Goal: Task Accomplishment & Management: Complete application form

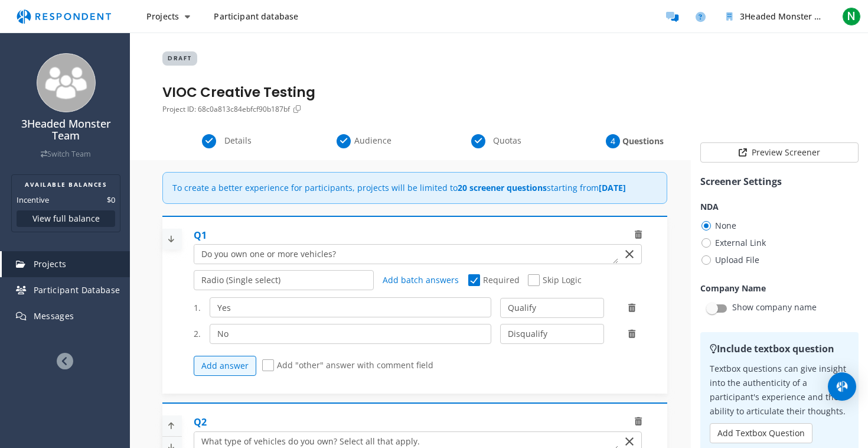
select select "number:2"
click at [180, 21] on button "Projects" at bounding box center [168, 16] width 63 height 21
click at [181, 18] on md-backdrop at bounding box center [434, 224] width 868 height 448
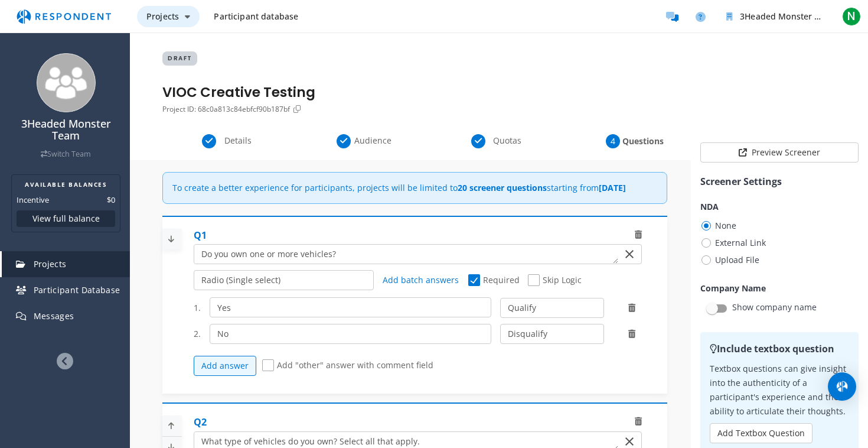
click at [177, 14] on span "Projects" at bounding box center [162, 16] width 32 height 11
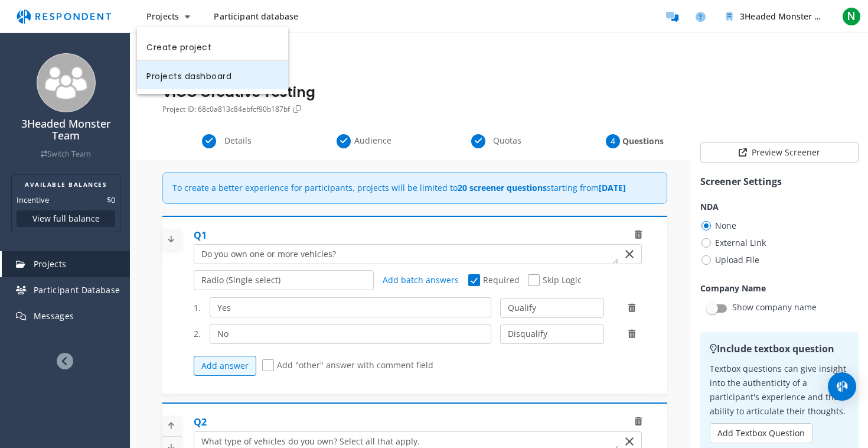
click at [168, 71] on link "Projects dashboard" at bounding box center [212, 75] width 151 height 28
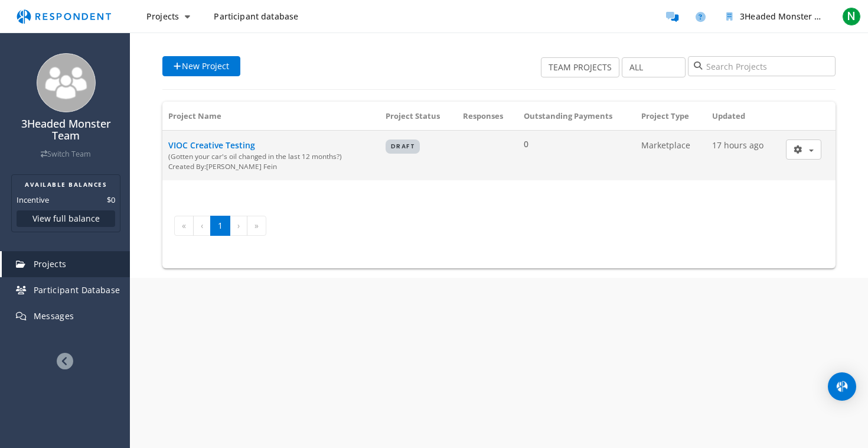
click at [230, 144] on span "VIOC Creative Testing" at bounding box center [211, 144] width 87 height 11
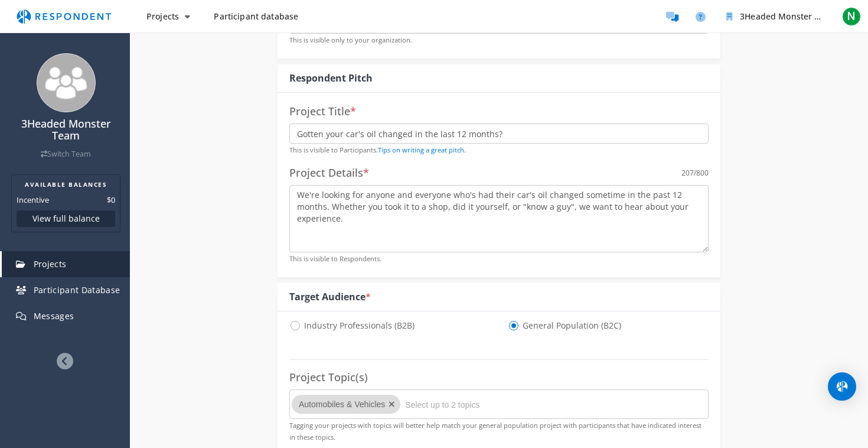
scroll to position [210, 0]
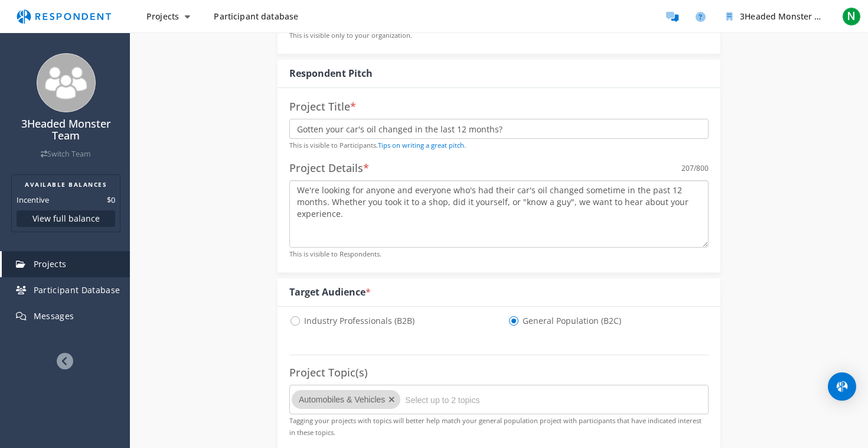
click at [443, 215] on textarea "We're looking for anyone and everyone who's had their car's oil changed sometim…" at bounding box center [498, 213] width 419 height 67
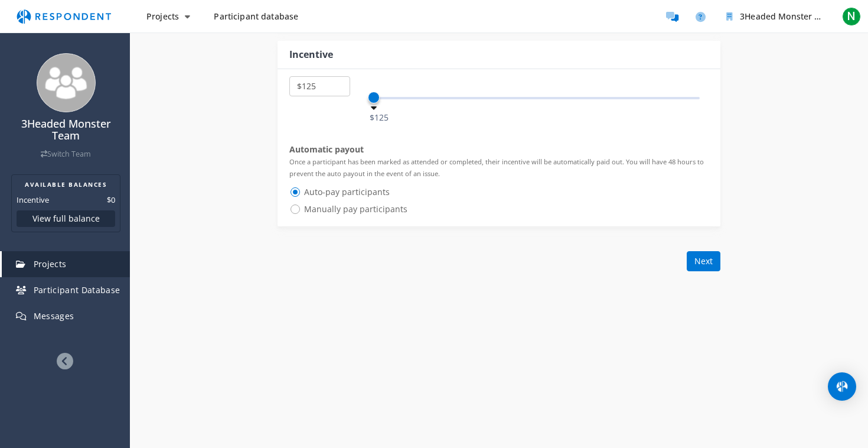
scroll to position [853, 0]
click at [713, 255] on button "Next" at bounding box center [704, 262] width 34 height 20
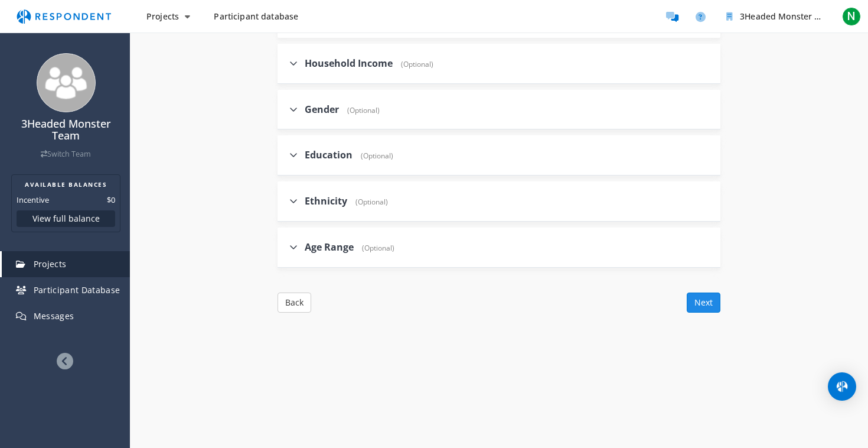
click at [706, 299] on button "Next" at bounding box center [704, 302] width 34 height 20
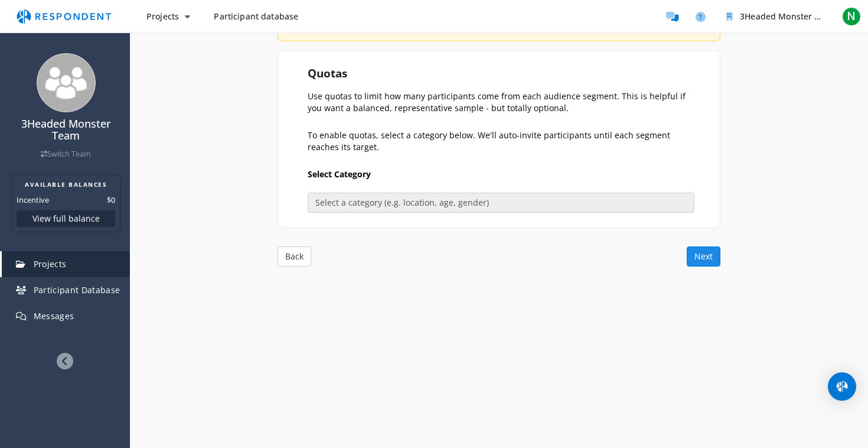
scroll to position [211, 0]
click at [714, 258] on button "Next" at bounding box center [704, 257] width 34 height 20
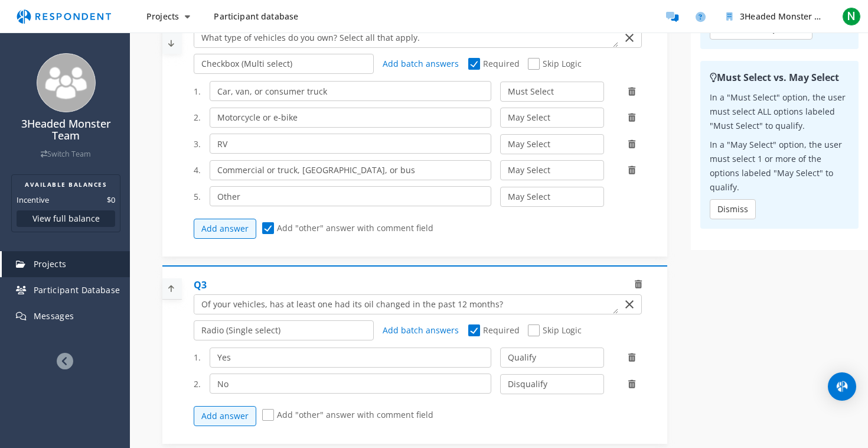
scroll to position [404, 0]
click at [641, 288] on icon at bounding box center [638, 283] width 7 height 8
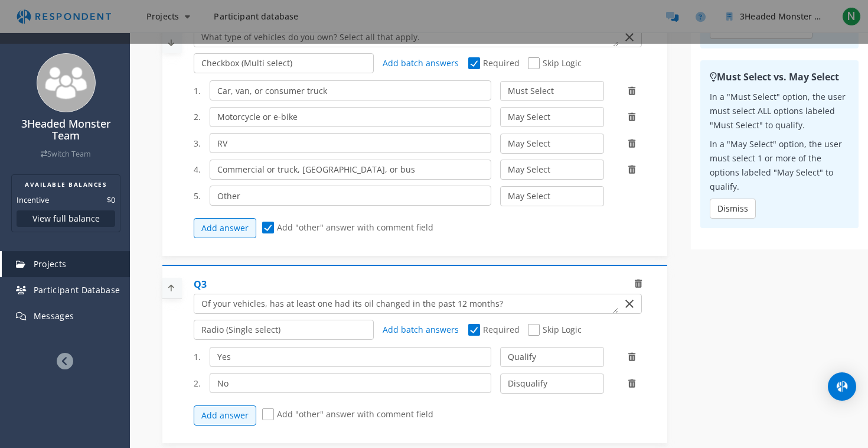
scroll to position [0, 0]
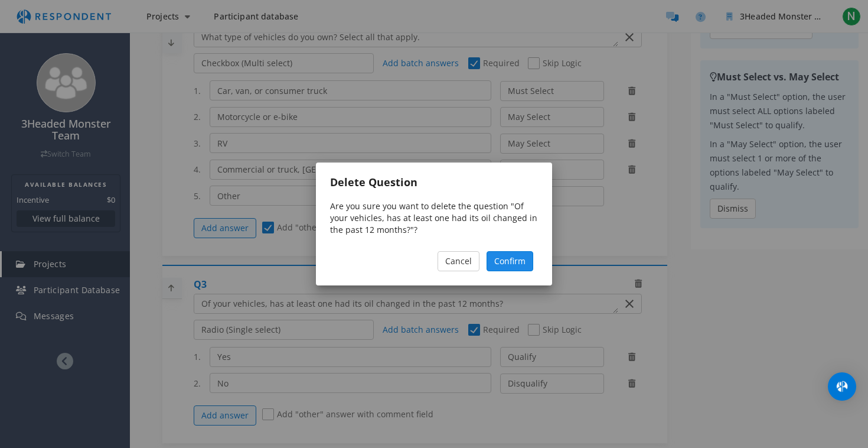
click at [520, 265] on span "Confirm" at bounding box center [509, 260] width 31 height 11
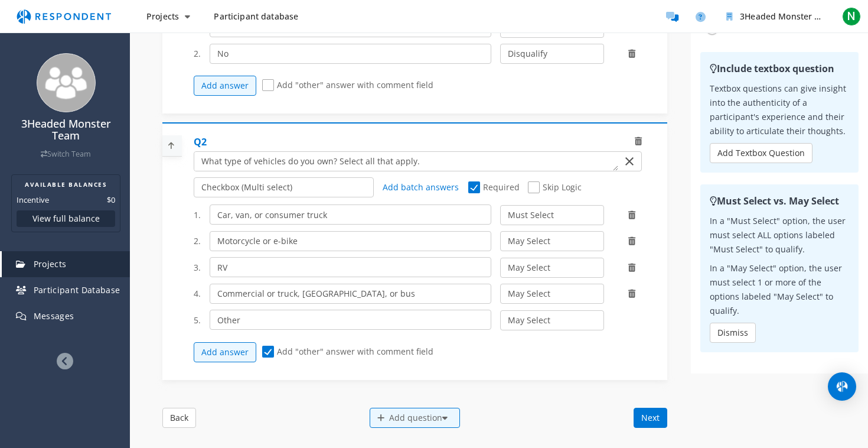
scroll to position [315, 0]
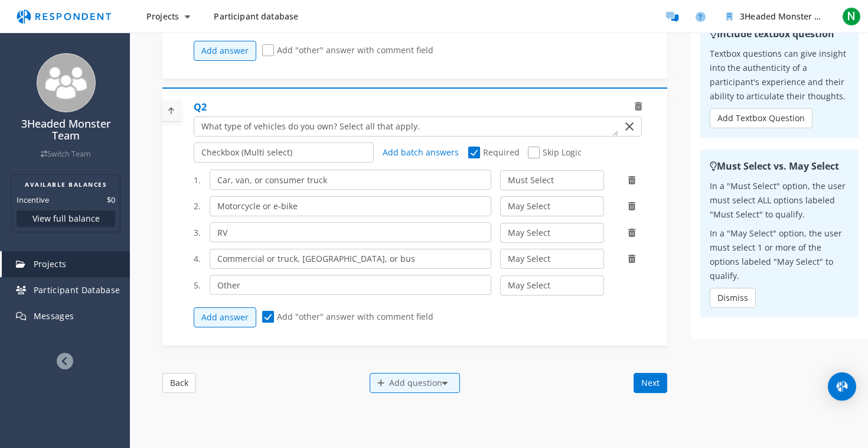
click at [533, 160] on span "Skip Logic" at bounding box center [555, 153] width 54 height 14
click at [533, 157] on input "Skip Logic" at bounding box center [532, 153] width 8 height 8
checkbox input "true"
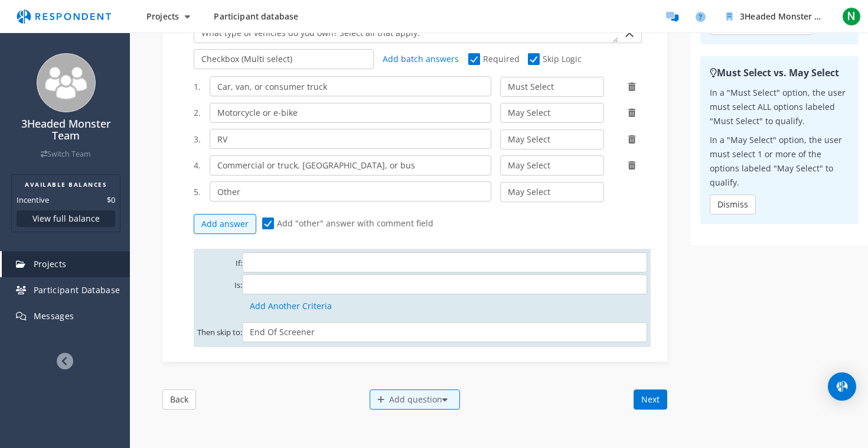
scroll to position [408, 0]
select select "string:acf4cc1f-dda0-41c5-b592-3855e23b1003"
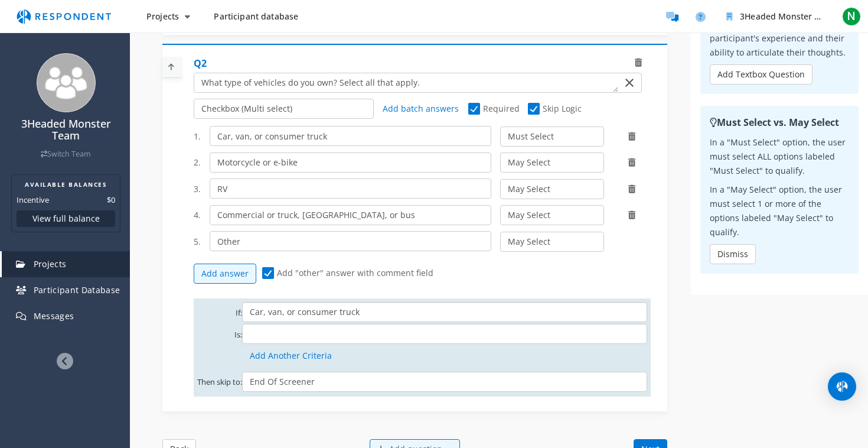
scroll to position [352, 0]
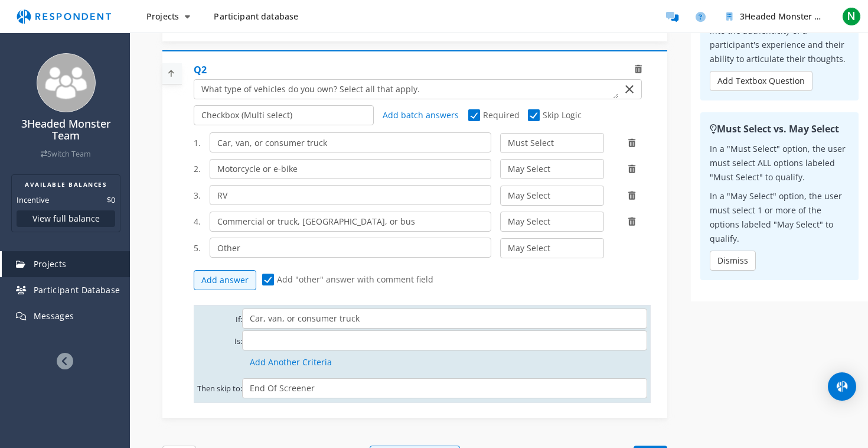
click at [537, 123] on span "Skip Logic" at bounding box center [555, 116] width 54 height 14
click at [536, 119] on input "Skip Logic" at bounding box center [532, 116] width 8 height 8
checkbox input "false"
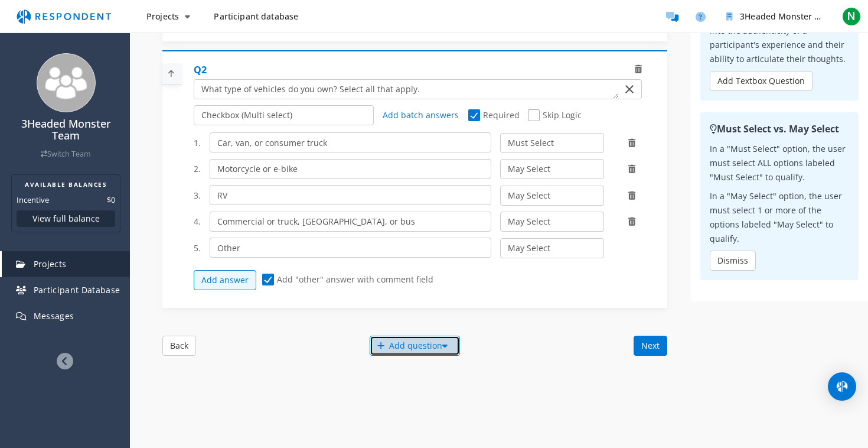
click at [406, 348] on div "Add question" at bounding box center [415, 346] width 90 height 20
click at [403, 359] on button "Create My Own" at bounding box center [425, 358] width 113 height 28
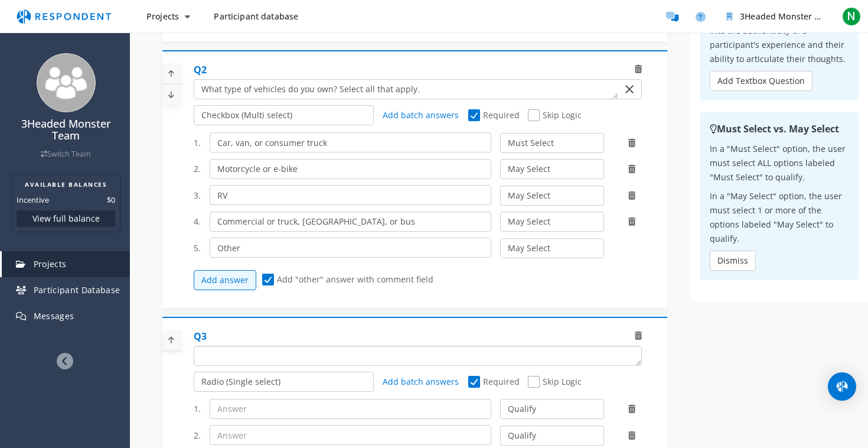
click at [265, 359] on textarea "Which of the following categories best describes your firm's total assets under…" at bounding box center [417, 355] width 447 height 19
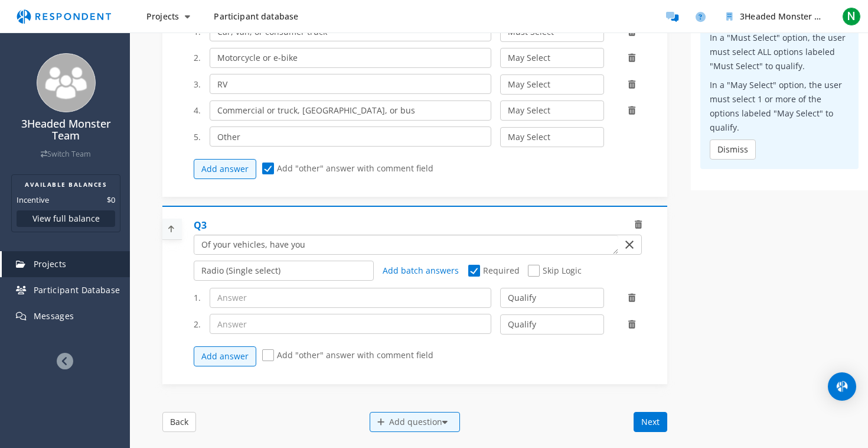
scroll to position [484, 0]
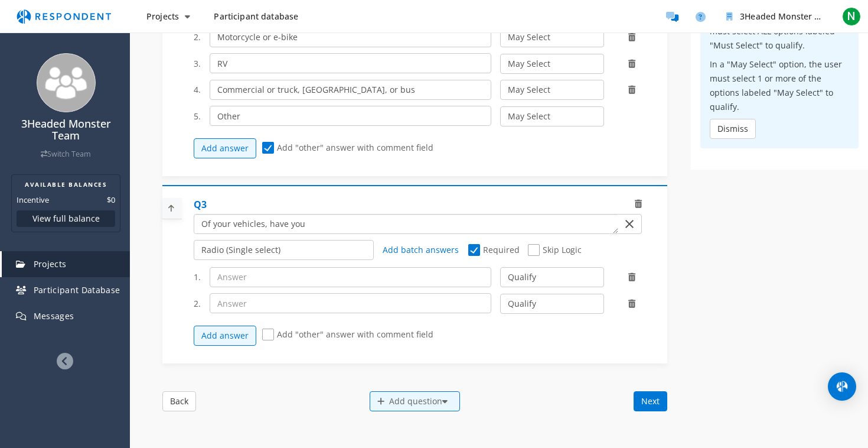
drag, startPoint x: 320, startPoint y: 233, endPoint x: 265, endPoint y: 233, distance: 54.9
click at [265, 233] on textarea "Which of the following categories best describes your firm's total assets under…" at bounding box center [406, 223] width 424 height 19
type textarea "Of your vehicles, which have had their oil changed in the past 12 months?"
click at [259, 287] on input "text" at bounding box center [351, 277] width 282 height 20
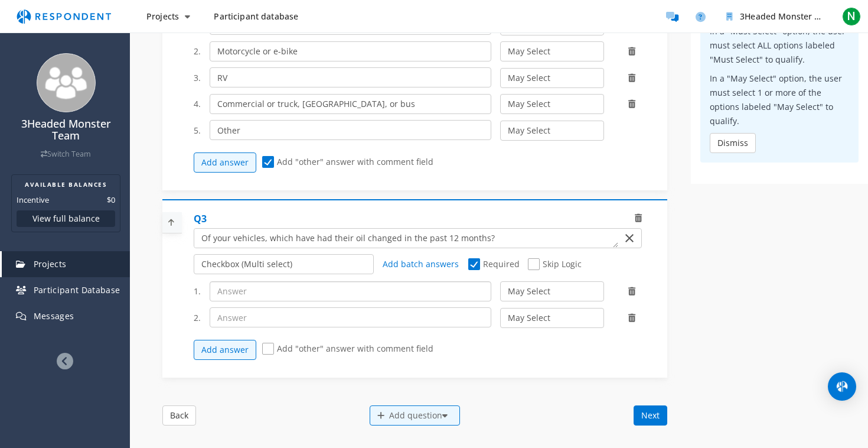
scroll to position [467, 0]
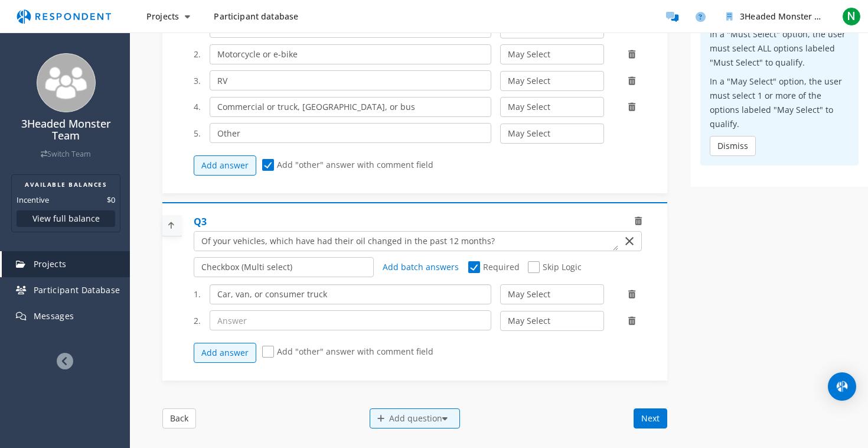
click at [281, 301] on input "Car, van, or consumer truck" at bounding box center [351, 294] width 282 height 20
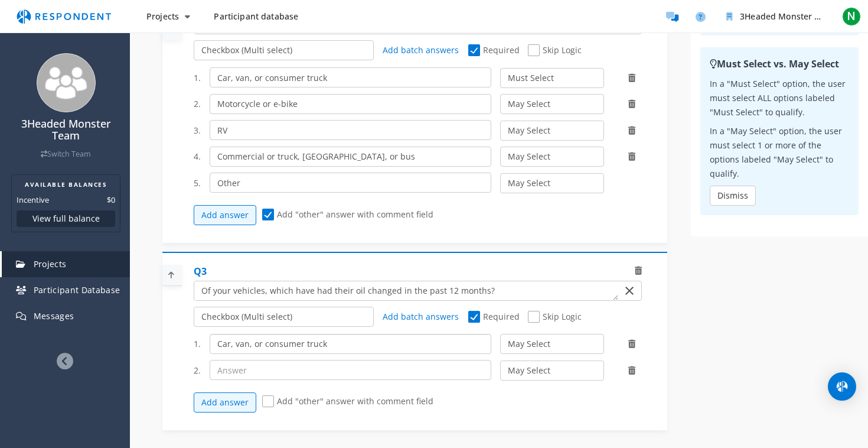
type input "Car, van, or consumer truck"
click at [286, 87] on input "Car, van, or consumer truck" at bounding box center [351, 77] width 282 height 20
type input "Car, [GEOGRAPHIC_DATA], or non-commercial truck"
click at [267, 348] on input "Car, van, or consumer truck" at bounding box center [351, 344] width 282 height 20
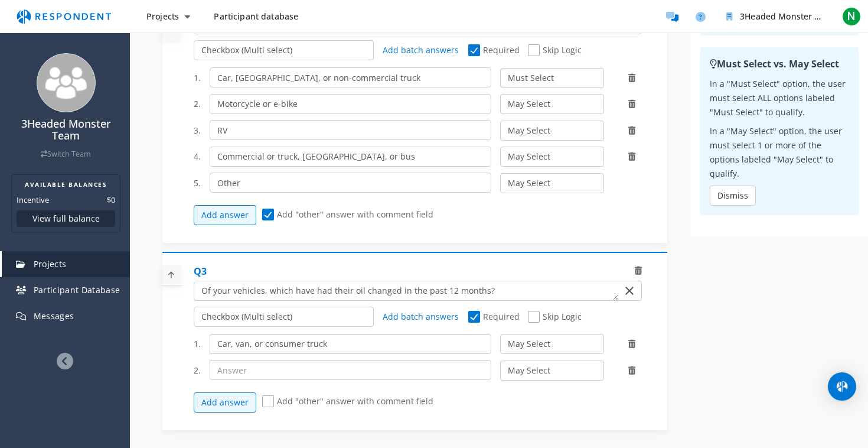
click at [267, 348] on input "Car, van, or consumer truck" at bounding box center [351, 344] width 282 height 20
type input "Car, [GEOGRAPHIC_DATA], or non-commercial truck"
click at [246, 372] on input "text" at bounding box center [351, 370] width 282 height 20
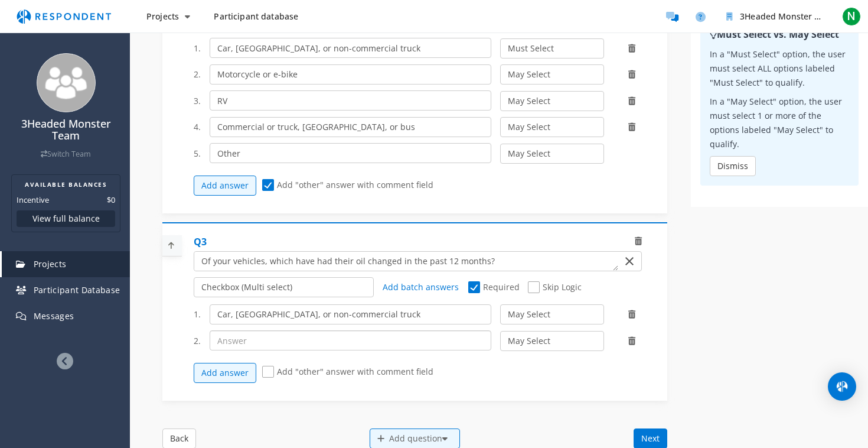
scroll to position [439, 0]
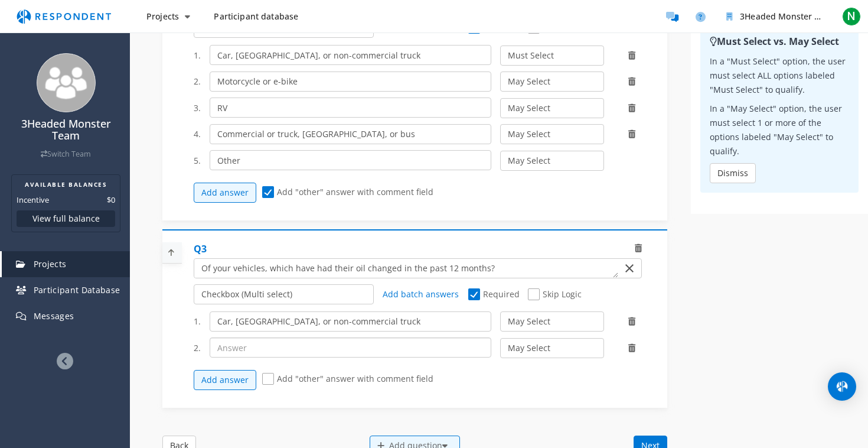
type input "m"
drag, startPoint x: 296, startPoint y: 356, endPoint x: 259, endPoint y: 356, distance: 37.2
click at [259, 356] on input "Motorcycle or e-bike" at bounding box center [351, 347] width 282 height 20
type input "Motorcycle"
drag, startPoint x: 305, startPoint y: 87, endPoint x: 258, endPoint y: 91, distance: 46.8
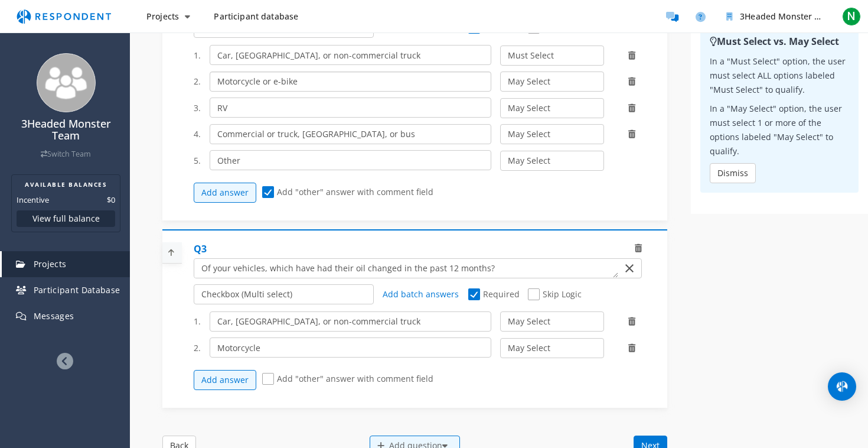
click at [258, 91] on input "Motorcycle or e-bike" at bounding box center [351, 81] width 282 height 20
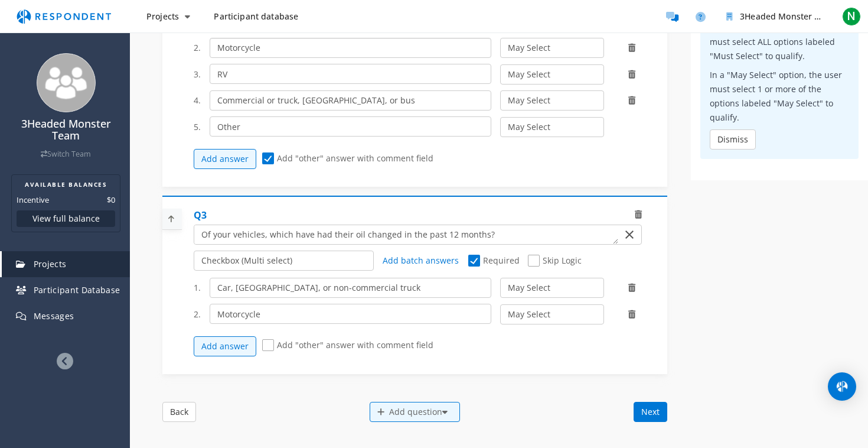
scroll to position [480, 0]
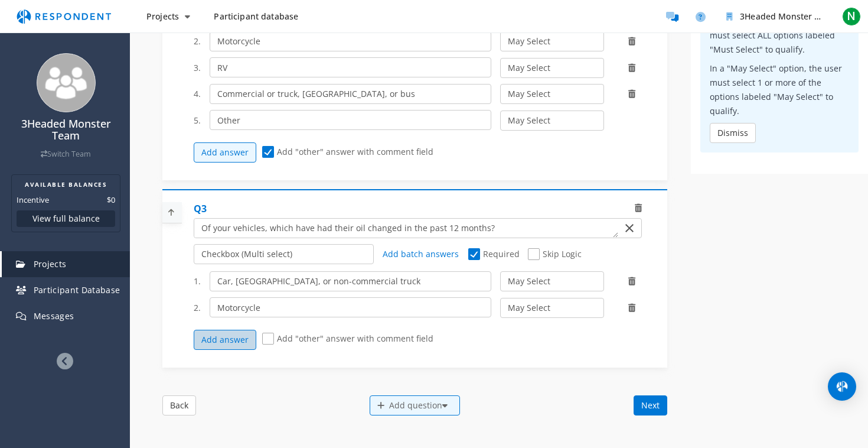
type input "Motorcycle"
click at [241, 348] on button "Add answer" at bounding box center [225, 340] width 63 height 20
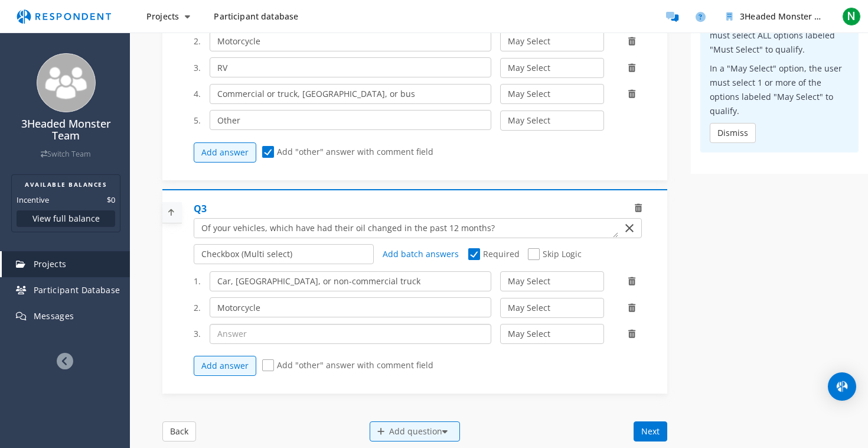
click at [242, 342] on input "text" at bounding box center [351, 334] width 282 height 20
type input "RV"
click at [225, 376] on button "Add answer" at bounding box center [225, 366] width 63 height 20
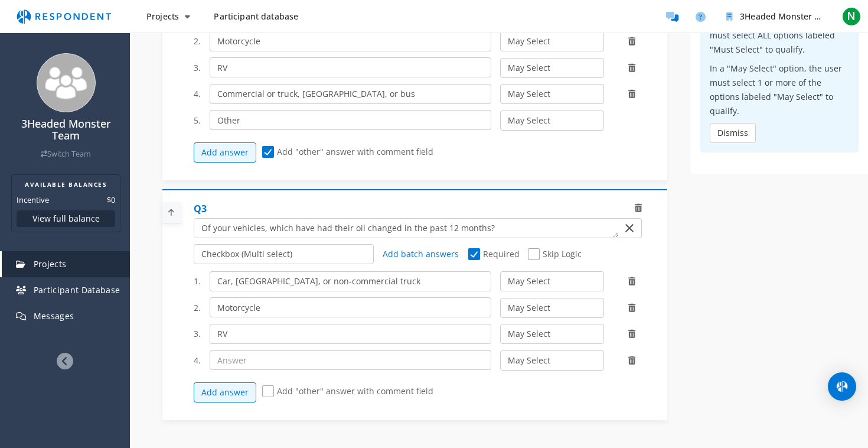
click at [235, 368] on input "text" at bounding box center [351, 360] width 282 height 20
type input "Commercial"
click at [267, 101] on input "Commercial or truck, [GEOGRAPHIC_DATA], or bus" at bounding box center [351, 94] width 282 height 20
type input "Commercial truck, [GEOGRAPHIC_DATA], or bus"
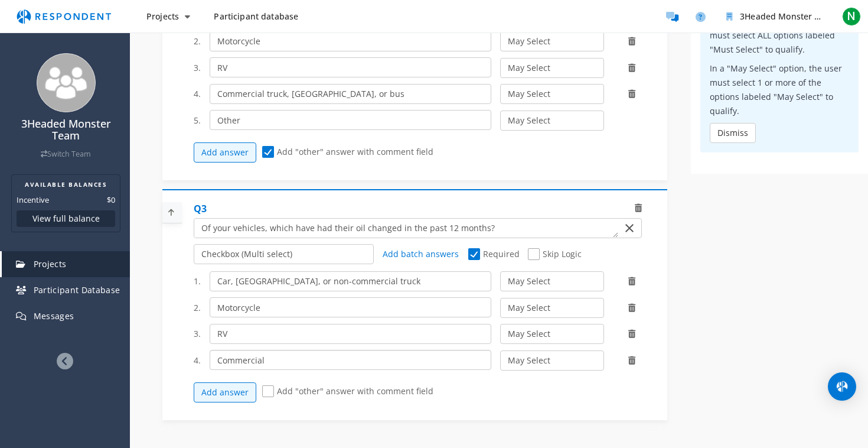
click at [284, 362] on input "Commercial" at bounding box center [351, 360] width 282 height 20
type input "Commercial truck, [GEOGRAPHIC_DATA], or bus"
select select "number:2"
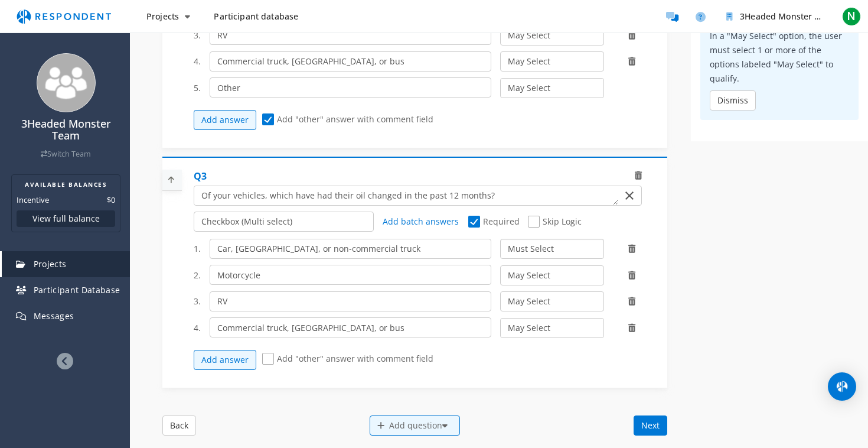
scroll to position [543, 0]
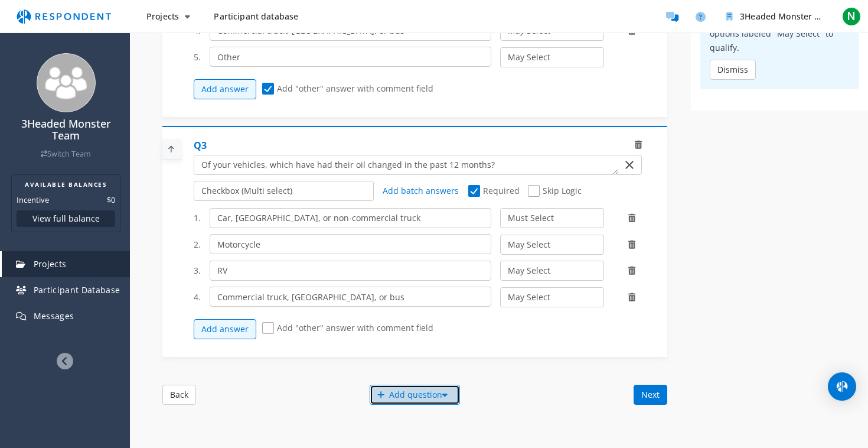
click at [396, 396] on div "Add question" at bounding box center [415, 395] width 90 height 20
click at [397, 387] on button "Create My Own" at bounding box center [425, 396] width 113 height 28
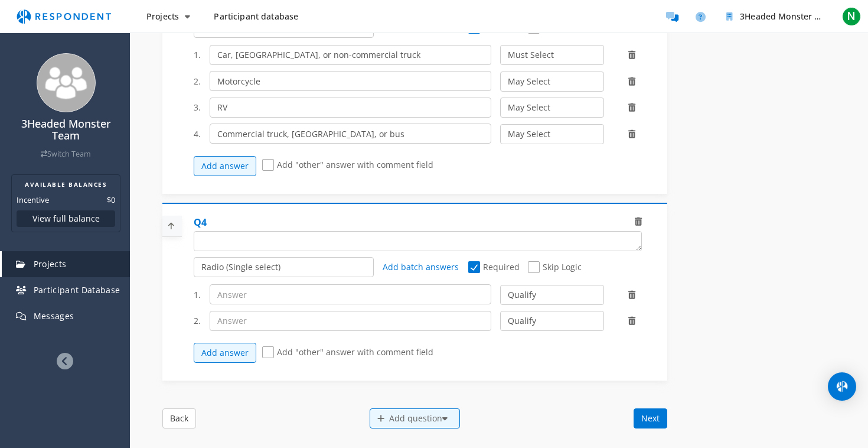
scroll to position [719, 0]
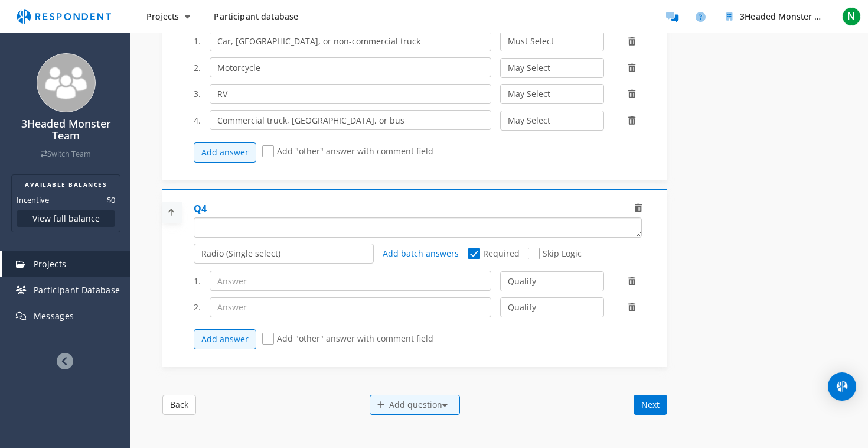
click at [222, 234] on textarea "Which of the following categories best describes your firm's total assets under…" at bounding box center [417, 227] width 447 height 19
type textarea "How do you typically change your vehicle's oil?"
click at [247, 284] on input "text" at bounding box center [351, 281] width 282 height 20
type input "Take"
click at [383, 235] on textarea "Which of the following categories best describes your firm's total assets under…" at bounding box center [406, 227] width 424 height 19
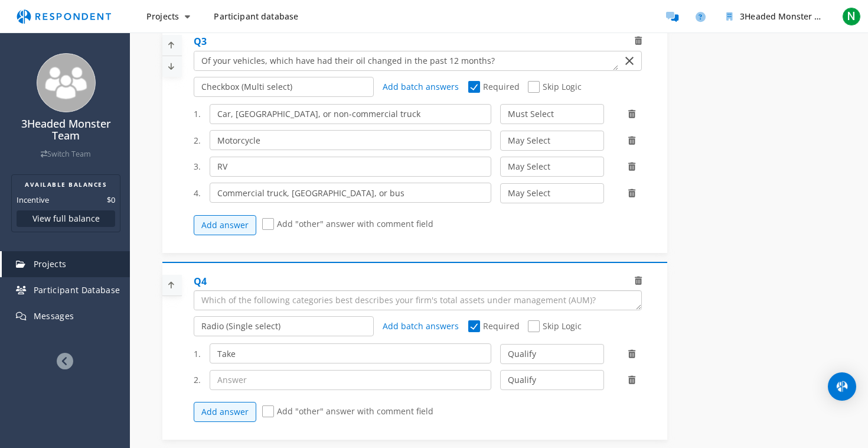
scroll to position [683, 0]
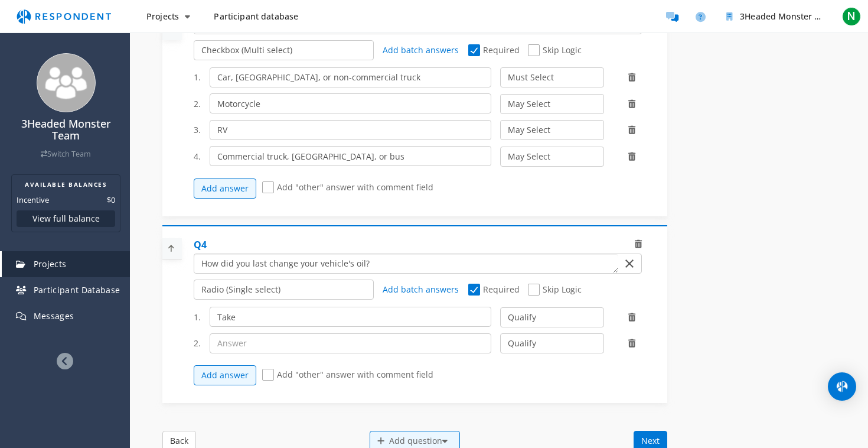
type textarea "How did you last change your vehicle's oil?"
click at [272, 321] on input "Take" at bounding box center [351, 317] width 282 height 20
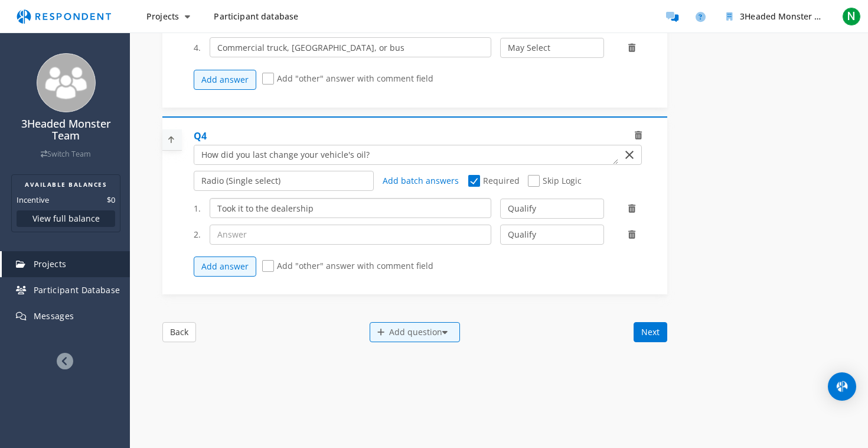
scroll to position [790, 0]
click at [223, 214] on input "Took it to the dealership" at bounding box center [351, 210] width 282 height 20
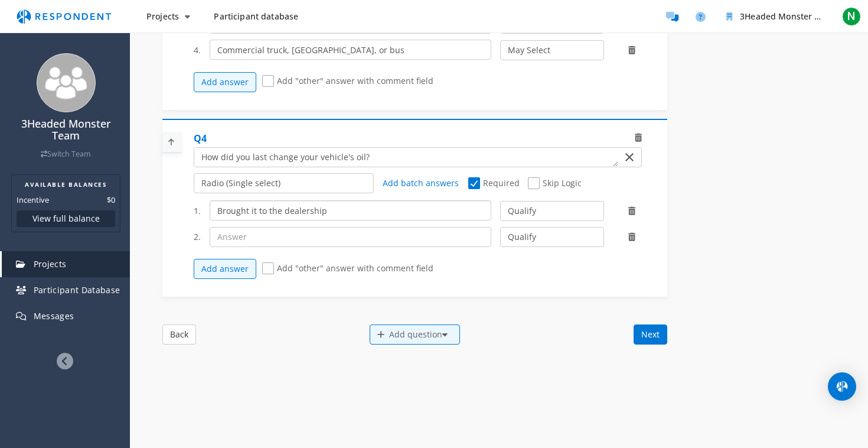
type input "Brought it to the dealership"
click at [249, 242] on input "text" at bounding box center [351, 237] width 282 height 20
type input "Brought it to a full-service automotive shop (e.g."
click at [362, 155] on textarea "Which of the following categories best describes your firm's total assets under…" at bounding box center [406, 157] width 424 height 19
click at [362, 156] on textarea "Which of the following categories best describes your firm's total assets under…" at bounding box center [406, 157] width 424 height 19
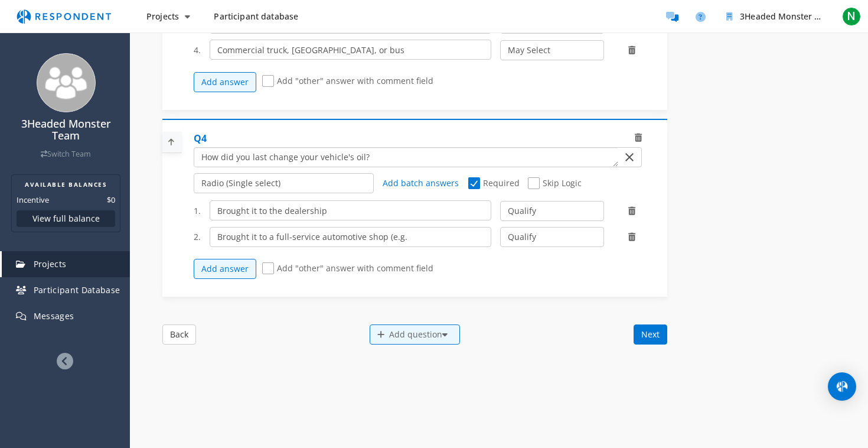
click at [362, 156] on textarea "Which of the following categories best describes your firm's total assets under…" at bounding box center [406, 157] width 424 height 19
click at [341, 167] on textarea "Which of the following categories best describes your firm's total assets under…" at bounding box center [406, 157] width 424 height 19
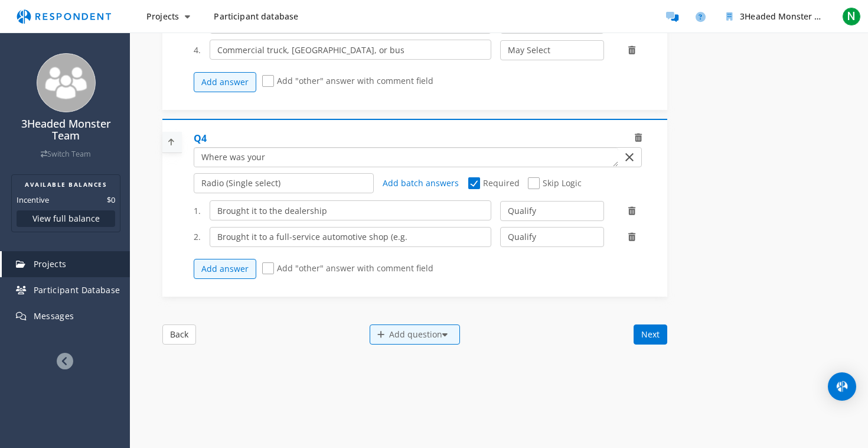
type textarea "Where was your"
type textarea "Who last changed"
type textarea "Where was your"
type textarea "How was your vehicle's oil last changed?"
drag, startPoint x: 265, startPoint y: 217, endPoint x: 158, endPoint y: 217, distance: 106.3
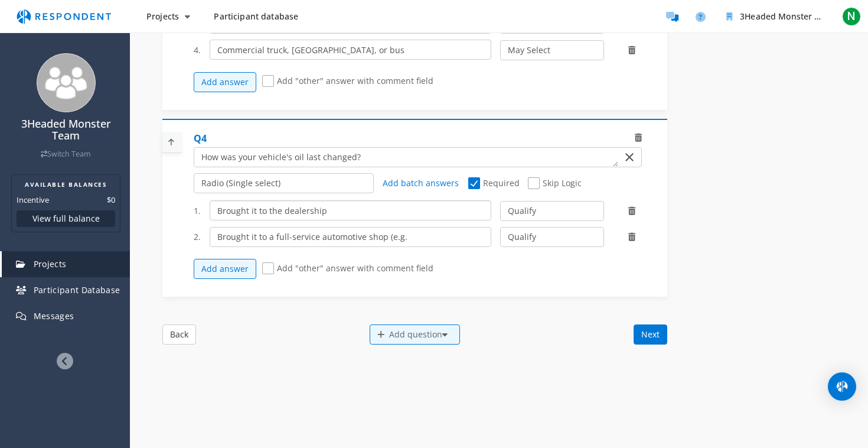
click at [236, 214] on input "By the dealership" at bounding box center [351, 210] width 282 height 20
click at [315, 220] on input "By the dealership" at bounding box center [351, 210] width 282 height 20
type input "By the dealership"
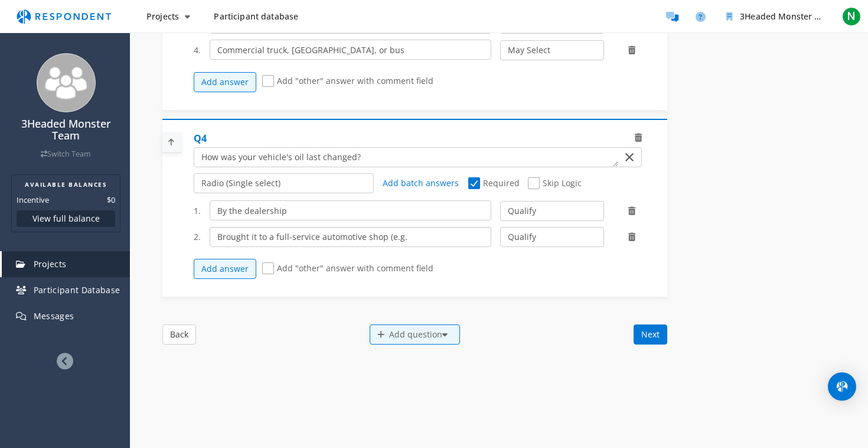
drag, startPoint x: 422, startPoint y: 244, endPoint x: 202, endPoint y: 243, distance: 219.7
click at [202, 243] on div "Brought it to a full-service automotive shop (e.g." at bounding box center [351, 237] width 300 height 20
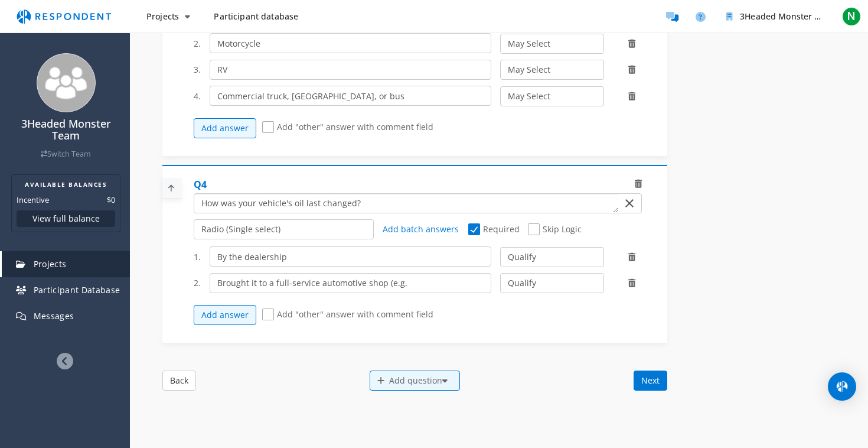
click at [385, 211] on textarea "Which of the following categories best describes your firm's total assets under…" at bounding box center [406, 203] width 424 height 19
drag, startPoint x: 455, startPoint y: 208, endPoint x: 201, endPoint y: 211, distance: 254.0
click at [201, 211] on textarea "Which of the following categories best describes your firm's total assets under…" at bounding box center [406, 203] width 424 height 19
type textarea "Where was your vehicle serviced last"
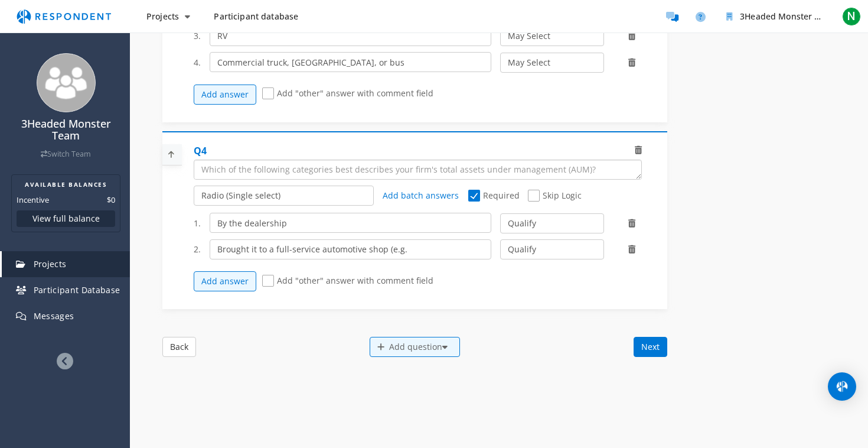
scroll to position [780, 0]
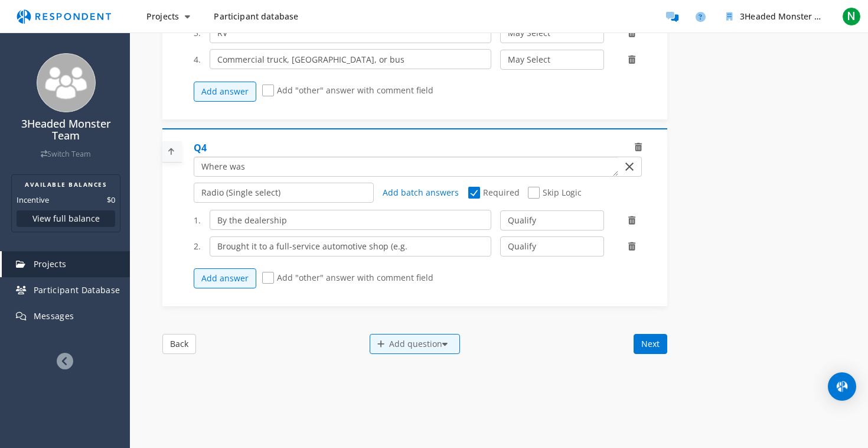
type textarea "Where was"
type textarea "Where did you last have your vehicle's oil changed?"
click at [258, 226] on input "By the dealership" at bounding box center [351, 220] width 282 height 20
click at [630, 224] on icon at bounding box center [631, 220] width 7 height 8
click at [631, 224] on icon at bounding box center [631, 220] width 7 height 8
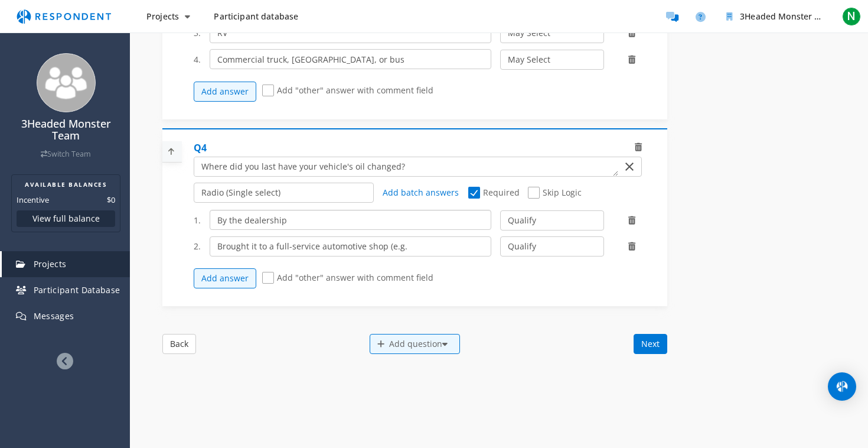
click at [343, 230] on input "By the dealership" at bounding box center [351, 220] width 282 height 20
type input "A dealership service center"
click at [255, 253] on input "Brought it to a full-service automotive shop (e.g." at bounding box center [351, 246] width 282 height 20
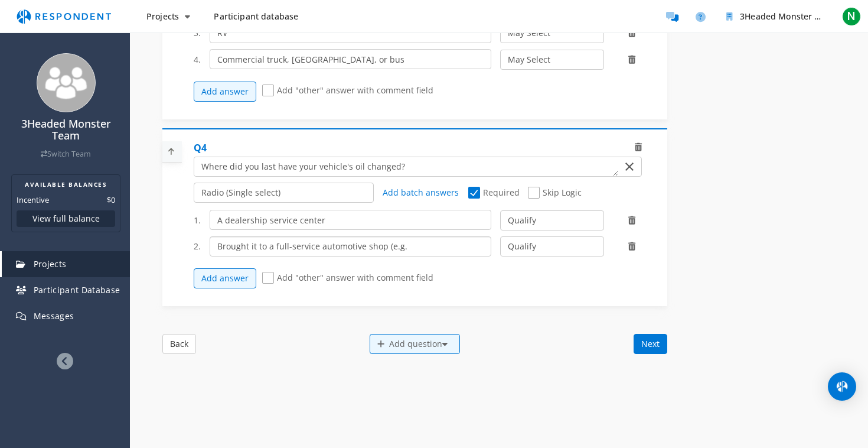
click at [255, 253] on input "Brought it to a full-service automotive shop (e.g." at bounding box center [351, 246] width 282 height 20
type input "A quick oil change shop (e.g."
click at [231, 173] on textarea "Which of the following categories best describes your firm's total assets under…" at bounding box center [406, 166] width 424 height 19
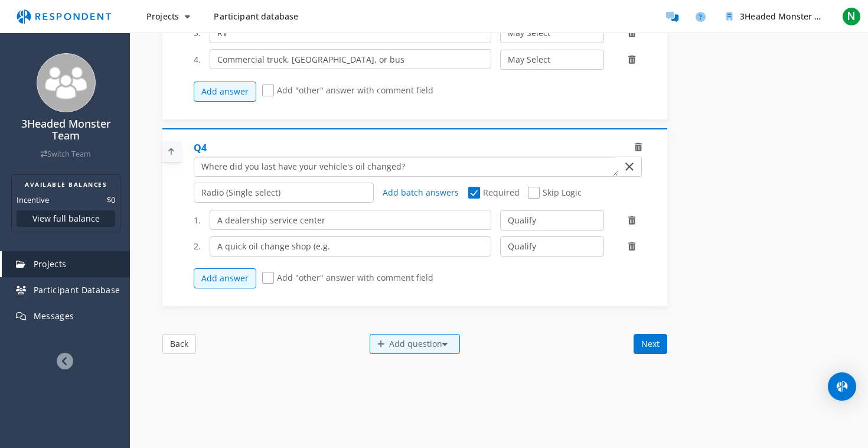
click at [200, 174] on textarea "Which of the following categories best describes your firm's total assets under…" at bounding box center [406, 166] width 424 height 19
click at [314, 174] on textarea "Which of the following categories best describes your firm's total assets under…" at bounding box center [406, 166] width 424 height 19
click at [367, 171] on textarea "Which of the following categories best describes your firm's total assets under…" at bounding box center [406, 166] width 424 height 19
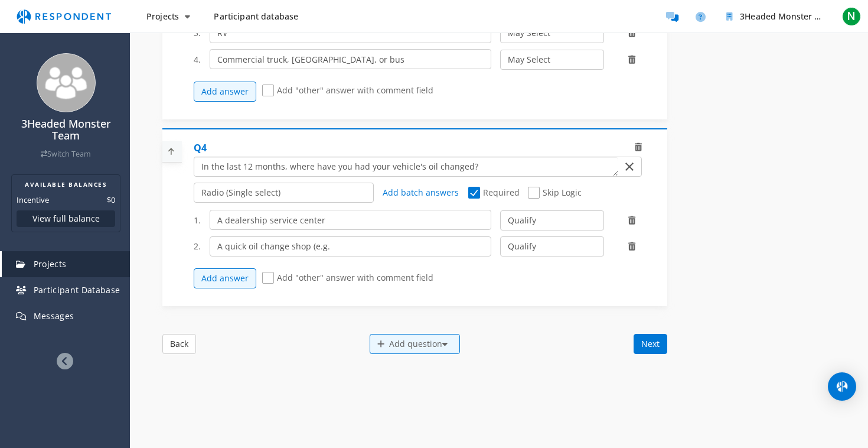
click at [533, 176] on textarea "Which of the following categories best describes your firm's total assets under…" at bounding box center [406, 166] width 424 height 19
type textarea "In the last 12 months, where have you had your vehicle's oil changed?"
click at [323, 214] on div "1. A dealership service center Qualify Disqualify 2. A quick oil change shop (e…" at bounding box center [422, 249] width 457 height 90
click at [282, 228] on input "text" at bounding box center [351, 220] width 282 height 20
type input "A dealership service center"
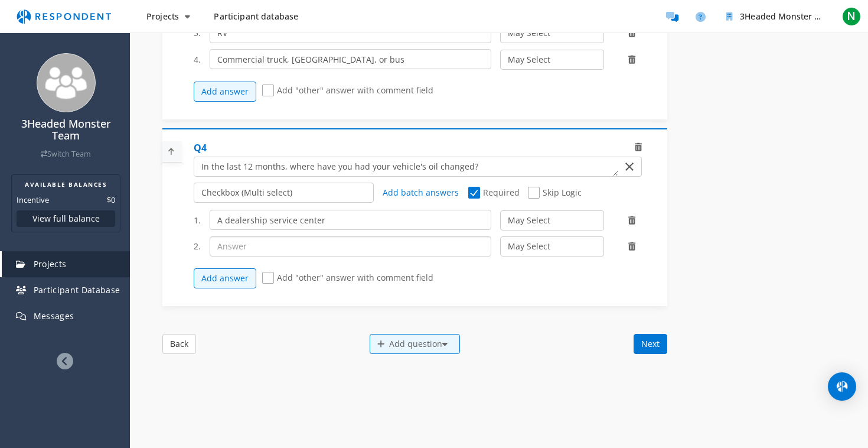
click at [415, 249] on input "text" at bounding box center [351, 246] width 282 height 20
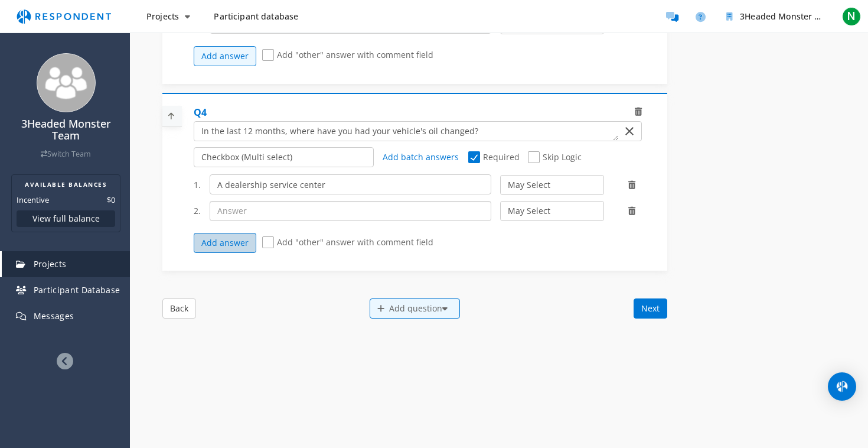
scroll to position [743, 0]
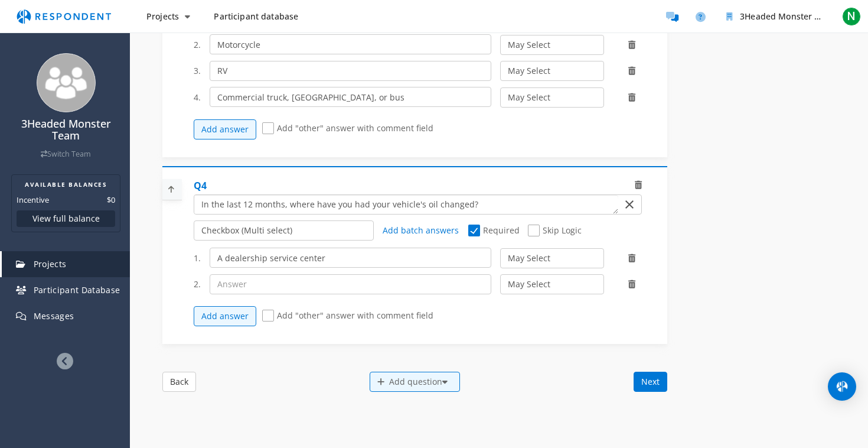
click at [416, 210] on textarea "Which of the following categories best describes your firm's total assets under…" at bounding box center [406, 204] width 424 height 19
type textarea "In the last 12 months, where have you had your vehicle's oil changed?"
click at [346, 289] on input "text" at bounding box center [351, 284] width 282 height 20
type input "A quick oil change shop (e.g. Jiffy Lube, Take 5, Valvoline Instant Oil Change)"
click at [507, 305] on div "1. A dealership service center May Select Must Select Disqualify 2. A quick oil…" at bounding box center [422, 287] width 457 height 90
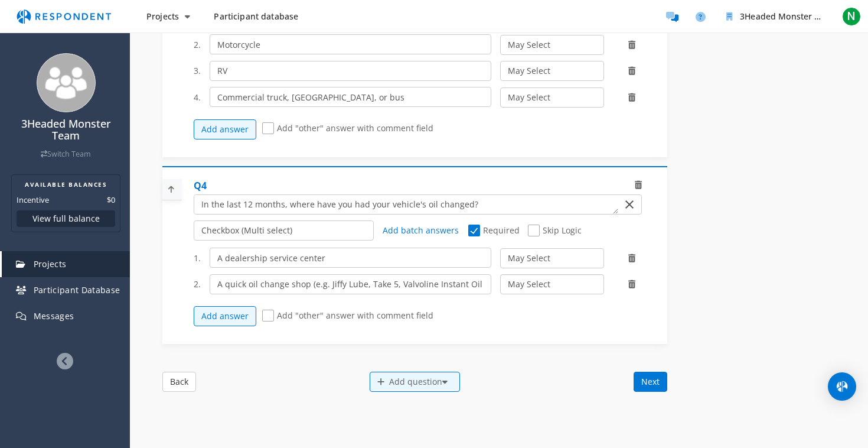
select select "number:2"
click at [228, 318] on button "Add answer" at bounding box center [225, 316] width 63 height 20
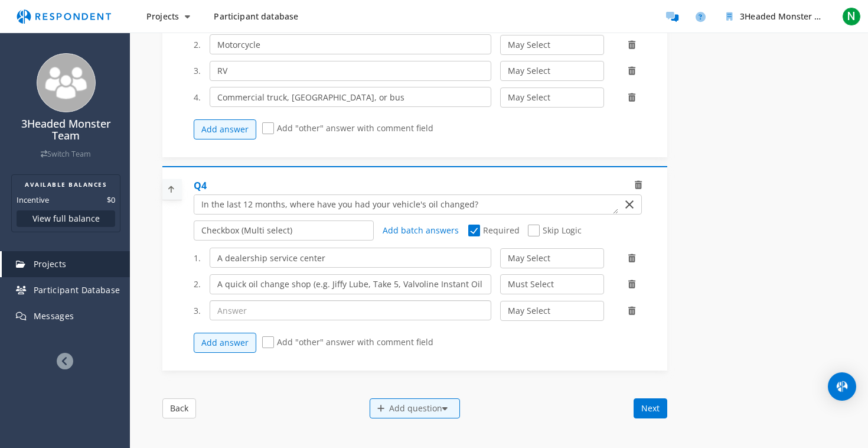
click at [243, 314] on input "text" at bounding box center [351, 310] width 282 height 20
type input "A general auto repair chain ([PERSON_NAME], Firestone, Pep Boys)"
click at [214, 343] on button "Add answer" at bounding box center [225, 343] width 63 height 20
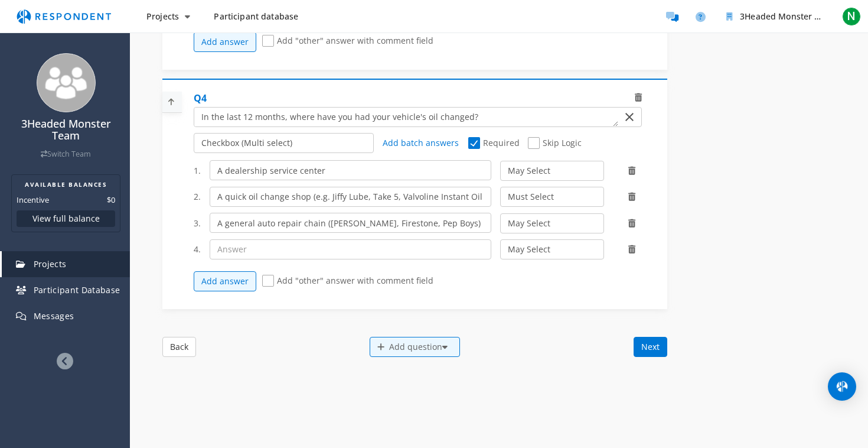
scroll to position [828, 0]
click at [265, 253] on input "text" at bounding box center [351, 251] width 282 height 20
type input "A local/independent mechanic"
click at [239, 288] on button "Add answer" at bounding box center [225, 283] width 63 height 20
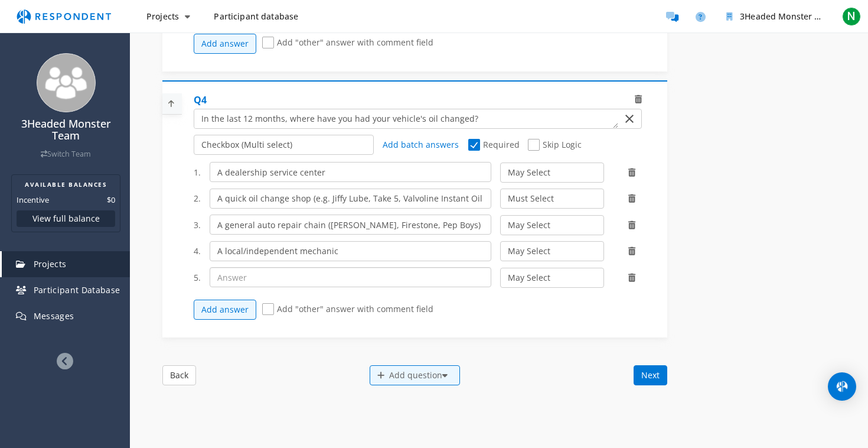
click at [269, 284] on input "text" at bounding box center [351, 277] width 282 height 20
type input "DIY, either by yourself or with assistance"
click at [178, 259] on div at bounding box center [414, 209] width 505 height 244
click at [268, 308] on span "Add "other" answer with comment field" at bounding box center [347, 310] width 171 height 14
click at [268, 308] on input "Add "other" answer with comment field" at bounding box center [266, 309] width 8 height 8
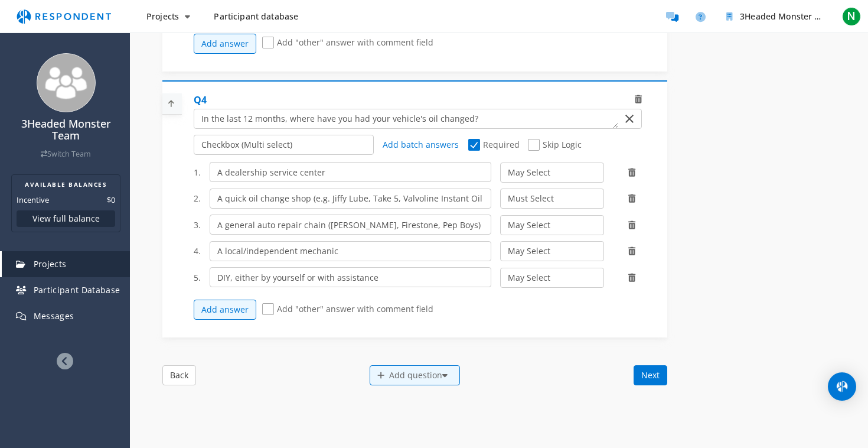
checkbox input "true"
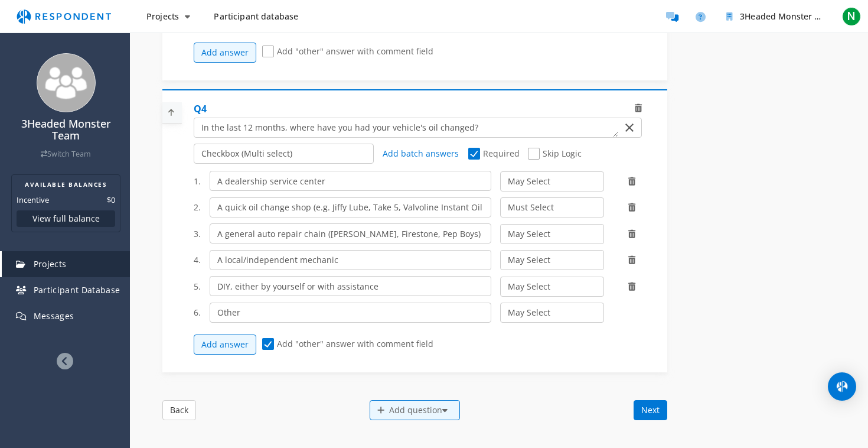
scroll to position [820, 0]
click at [643, 411] on button "Next" at bounding box center [651, 409] width 34 height 20
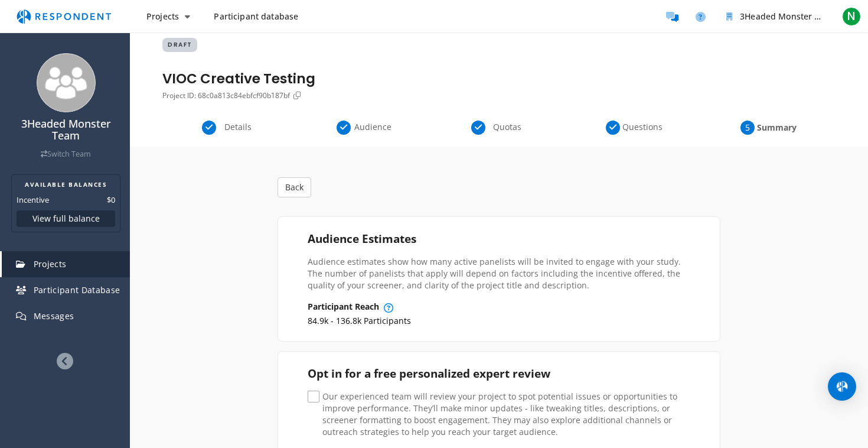
scroll to position [12, 0]
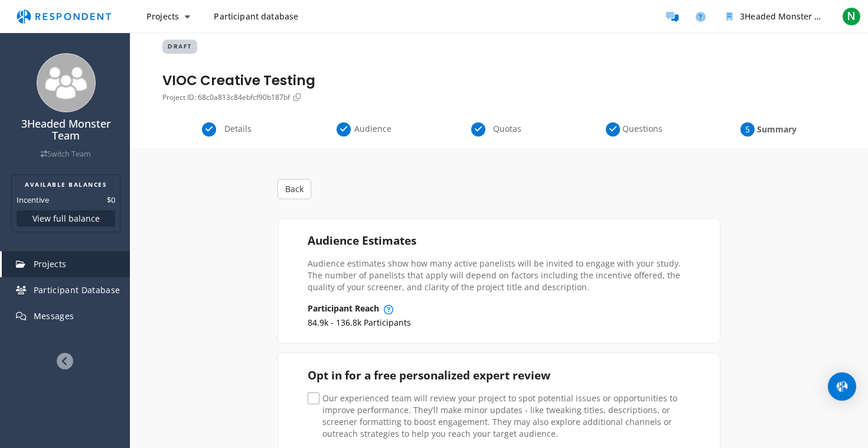
click at [648, 129] on span "Questions" at bounding box center [642, 129] width 39 height 12
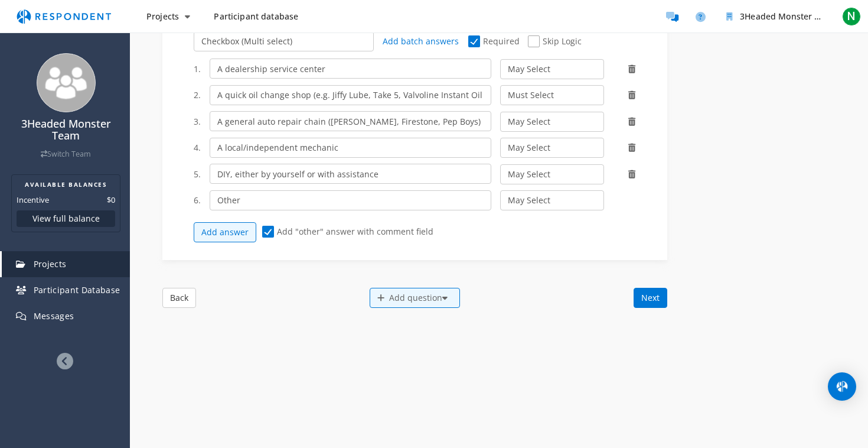
scroll to position [924, 0]
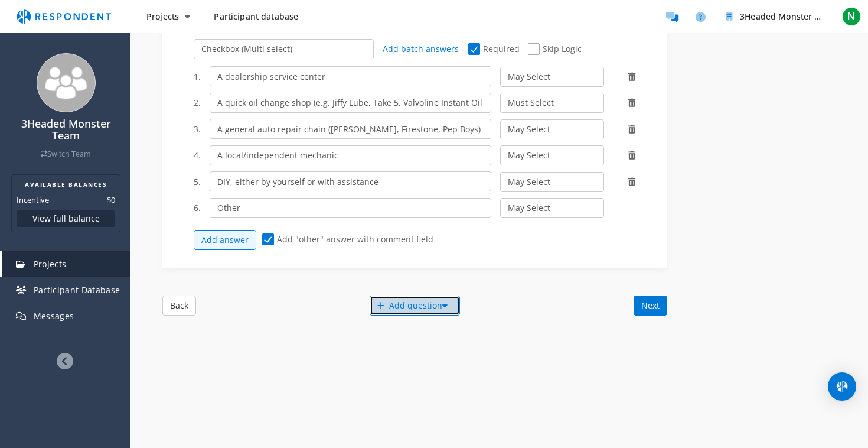
click at [380, 302] on div "Add question" at bounding box center [415, 305] width 90 height 20
click at [389, 320] on button "Create My Own" at bounding box center [425, 314] width 113 height 28
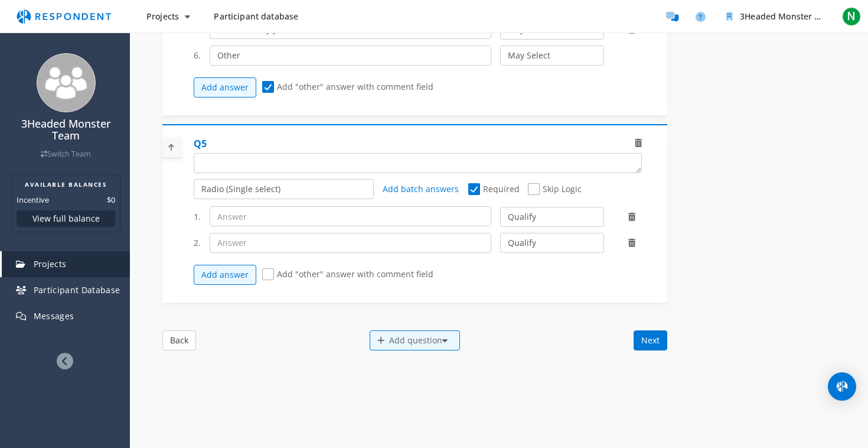
scroll to position [1077, 0]
click at [268, 163] on textarea "Which of the following categories best describes your firm's total assets under…" at bounding box center [417, 162] width 447 height 19
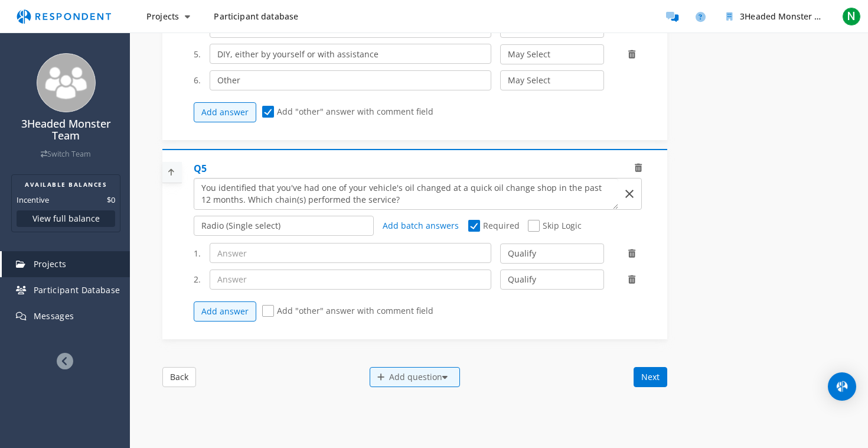
scroll to position [1052, 0]
type textarea "You identified that you've had one of your vehicle's oil changed at a quick oil…"
click at [259, 258] on input "text" at bounding box center [351, 252] width 282 height 20
type input "Valvoline Instant Oil Change"
click at [265, 283] on input "text" at bounding box center [351, 279] width 282 height 20
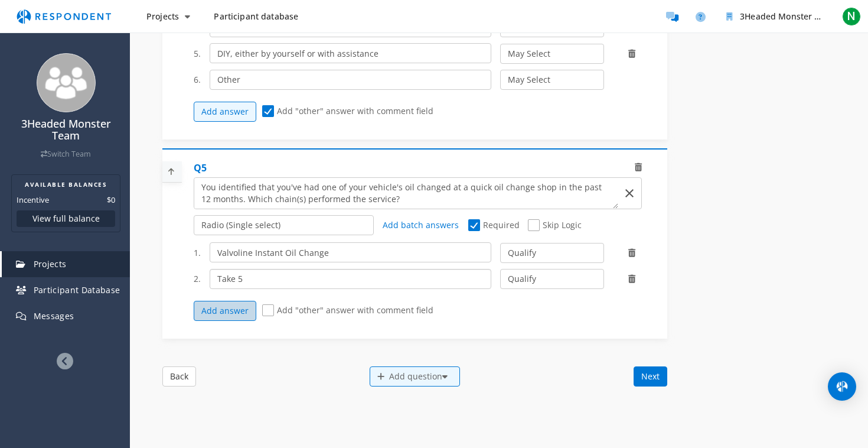
type input "Take 5"
click at [235, 317] on button "Add answer" at bounding box center [225, 311] width 63 height 20
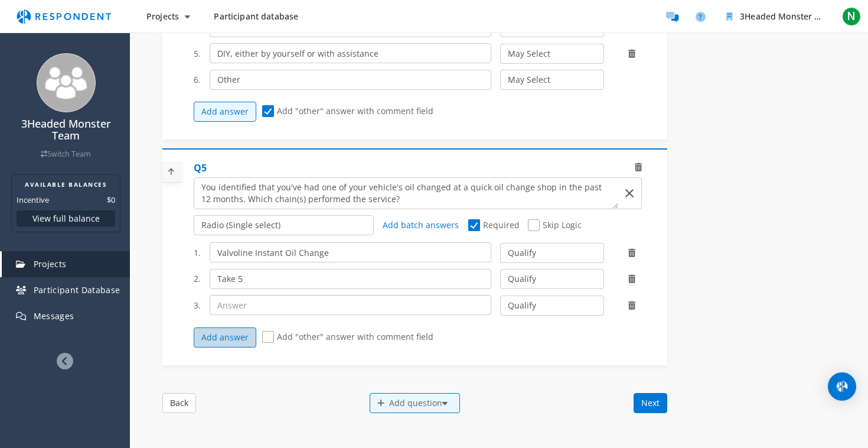
click at [235, 315] on input "text" at bounding box center [351, 305] width 282 height 20
type input "[PERSON_NAME]"
click at [230, 341] on button "Add answer" at bounding box center [225, 337] width 63 height 20
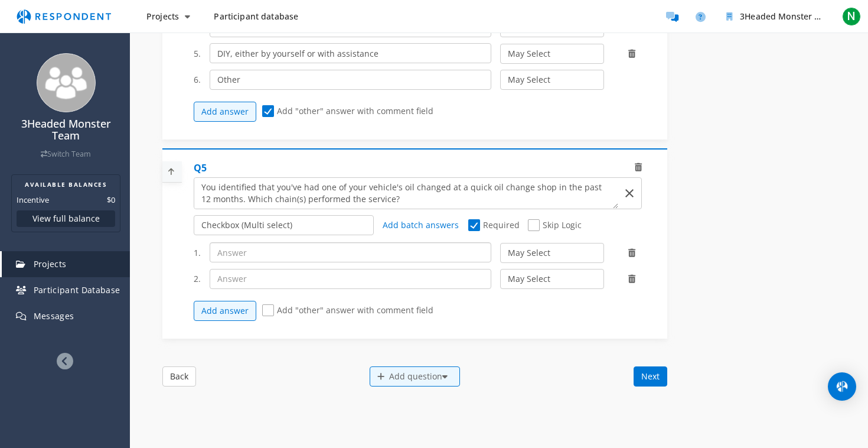
click at [256, 259] on input "text" at bounding box center [351, 252] width 282 height 20
type input "Valvoline Instant Oil Change"
click at [256, 278] on input "text" at bounding box center [351, 279] width 282 height 20
type input "Take 5"
click at [238, 316] on button "Add answer" at bounding box center [225, 311] width 63 height 20
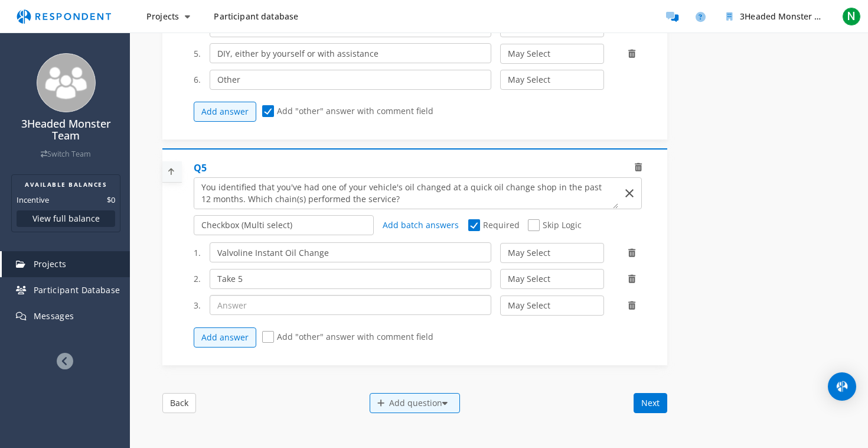
click at [237, 315] on input "text" at bounding box center [351, 305] width 282 height 20
type input "[PERSON_NAME]"
click at [236, 337] on button "Add answer" at bounding box center [225, 337] width 63 height 20
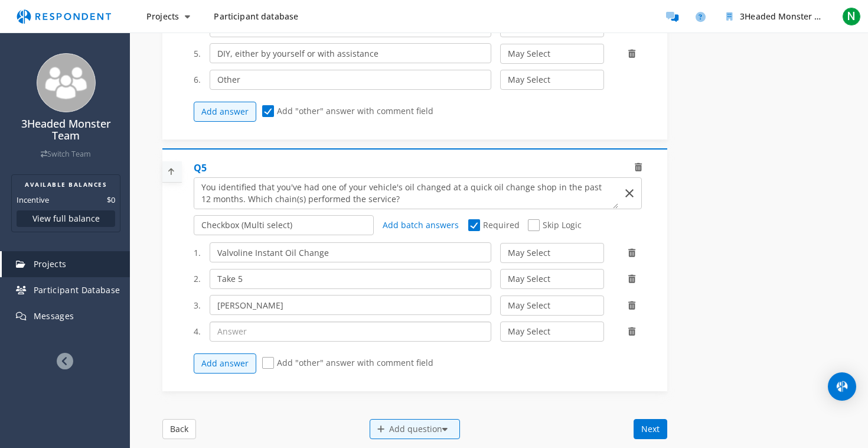
click at [249, 335] on input "text" at bounding box center [351, 331] width 282 height 20
type input "Grease Monkey"
click at [226, 369] on button "Add answer" at bounding box center [225, 363] width 63 height 20
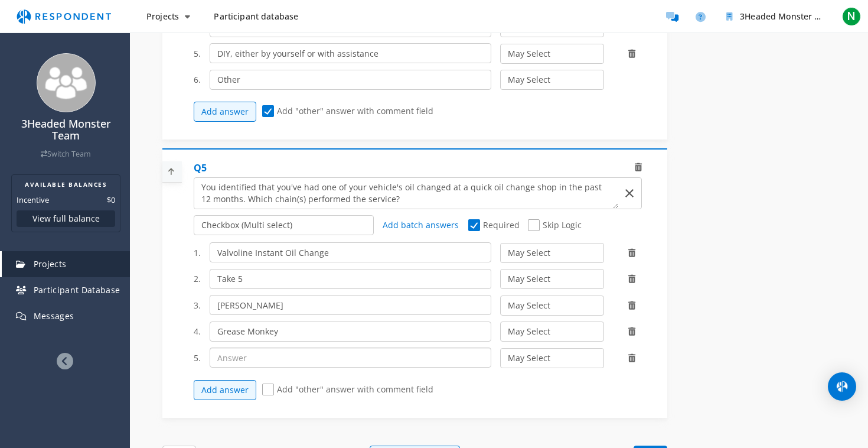
click at [249, 360] on input "text" at bounding box center [351, 357] width 282 height 20
paste input "SpeeDee Oil Change & Auto Service"
type input "SpeeDee Oil Change & Auto Service"
click at [229, 396] on button "Add answer" at bounding box center [225, 390] width 63 height 20
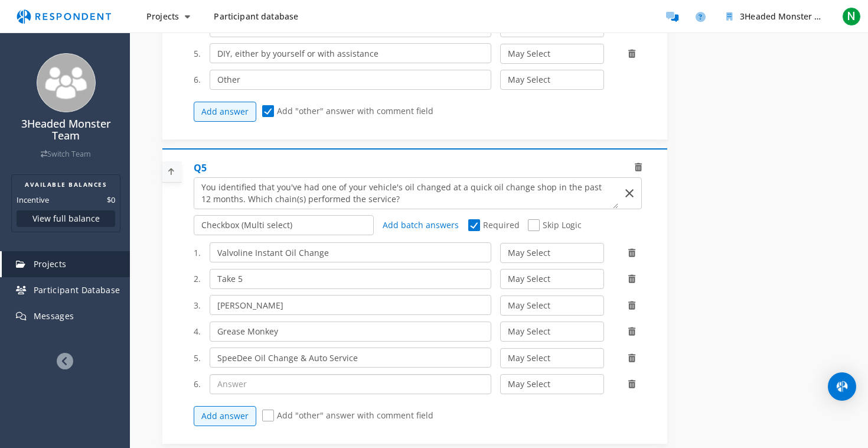
click at [243, 377] on input "text" at bounding box center [351, 384] width 282 height 20
click at [271, 385] on input "Express Oil Change" at bounding box center [351, 384] width 282 height 20
paste input "& Tire Engineers"
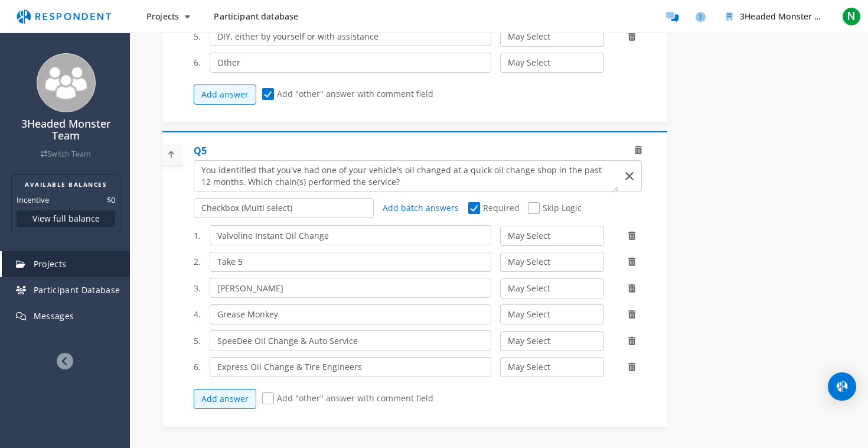
scroll to position [1070, 0]
type input "Express Oil Change & Tire Engineers"
click at [269, 400] on span "Add "other" answer with comment field" at bounding box center [347, 399] width 171 height 14
click at [269, 400] on input "Add "other" answer with comment field" at bounding box center [266, 398] width 8 height 8
checkbox input "true"
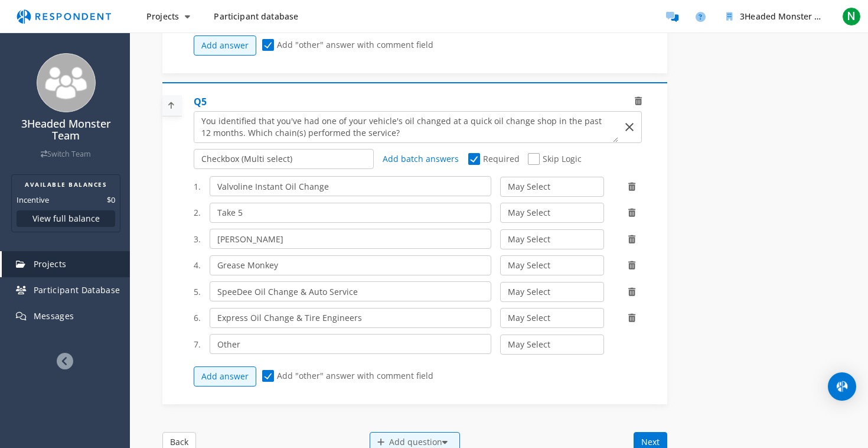
scroll to position [1119, 0]
click at [226, 190] on input "Valvoline Instant Oil Change" at bounding box center [351, 185] width 282 height 20
click at [340, 122] on textarea "Which of the following categories best describes your firm's total assets under…" at bounding box center [406, 125] width 424 height 31
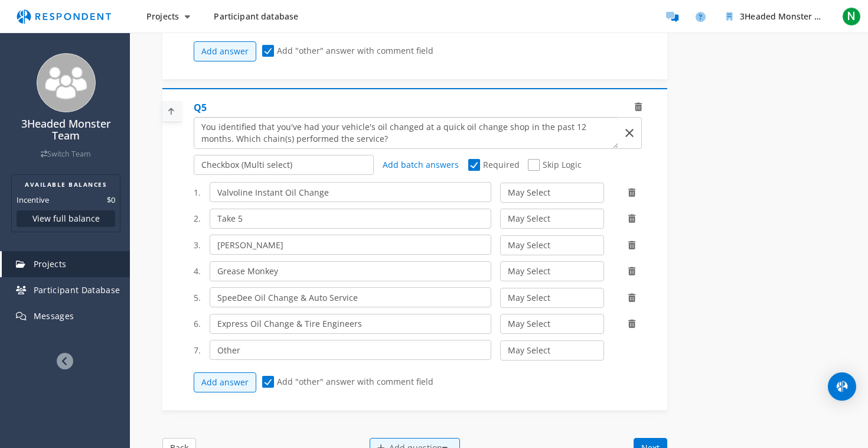
scroll to position [1112, 0]
click at [344, 144] on textarea "Which of the following categories best describes your firm's total assets under…" at bounding box center [406, 133] width 424 height 31
type textarea "You identified that you've had your vehicle's oil changed at a quick oil change…"
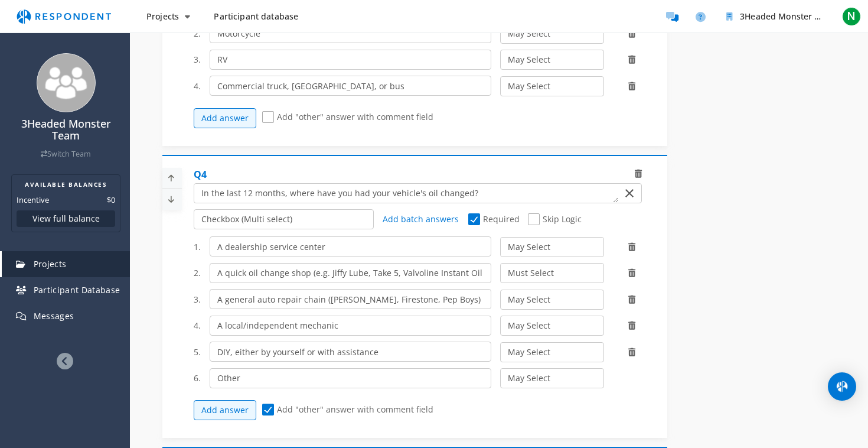
scroll to position [811, 0]
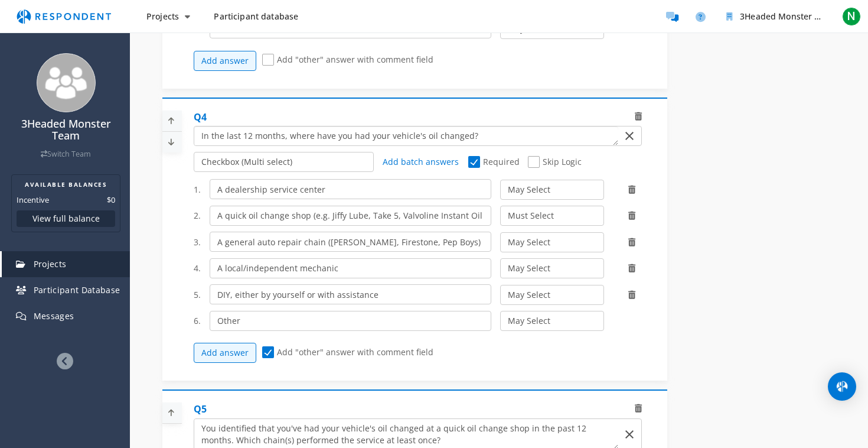
click at [229, 139] on textarea "Which of the following categories best describes your firm's total assets under…" at bounding box center [406, 135] width 424 height 19
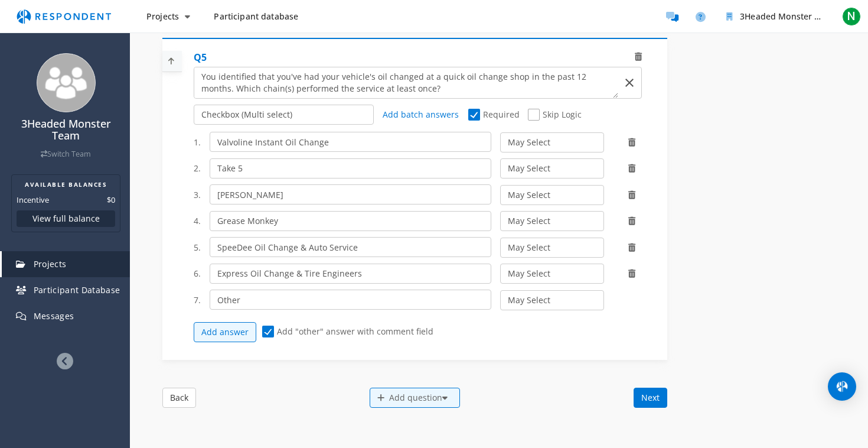
scroll to position [1173, 0]
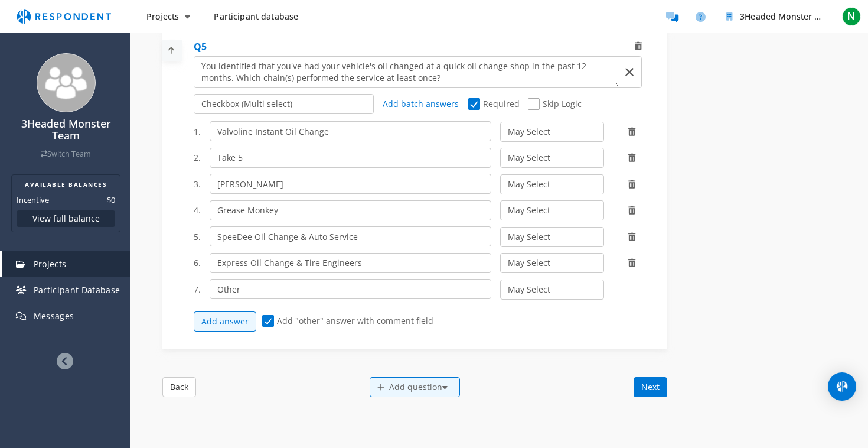
type textarea "In the past 12 months, where have you had your vehicle's oil changed?"
click at [532, 108] on span "Skip Logic" at bounding box center [555, 105] width 54 height 14
click at [532, 108] on input "Skip Logic" at bounding box center [532, 104] width 8 height 8
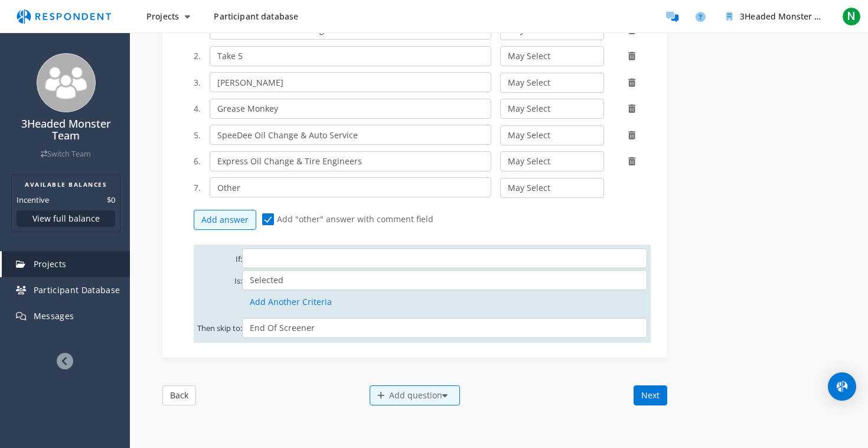
scroll to position [1297, 0]
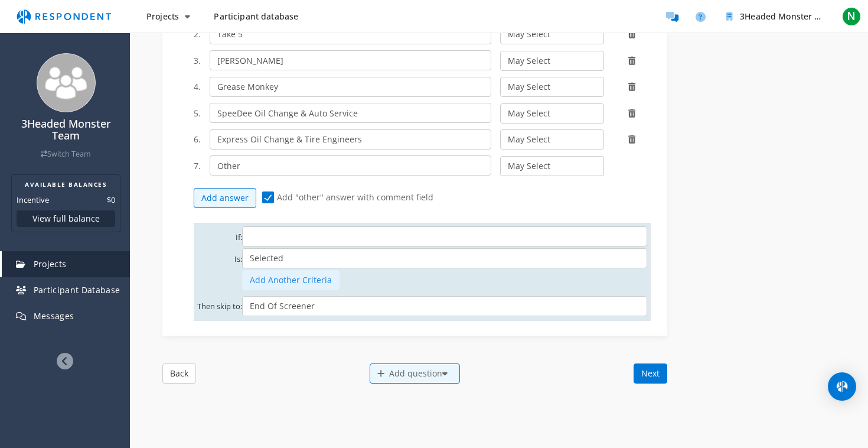
click at [269, 282] on button "Add Another Criteria" at bounding box center [290, 280] width 97 height 20
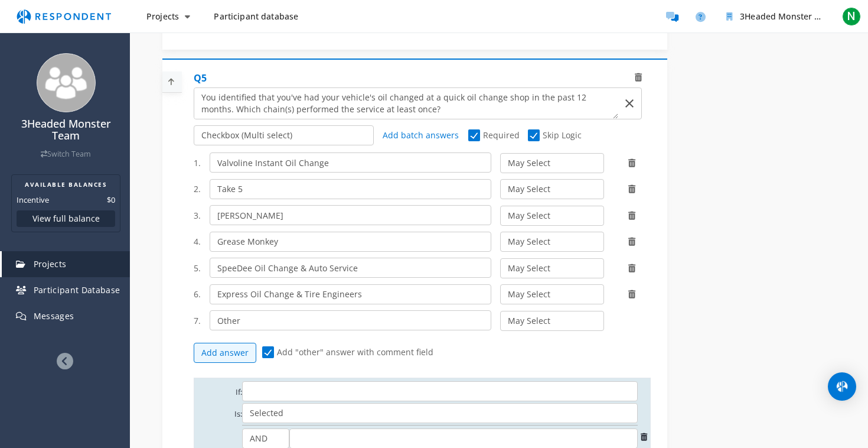
scroll to position [1141, 0]
click at [536, 142] on span "Skip Logic" at bounding box center [555, 138] width 54 height 14
click at [536, 141] on input "Skip Logic" at bounding box center [532, 137] width 8 height 8
checkbox input "false"
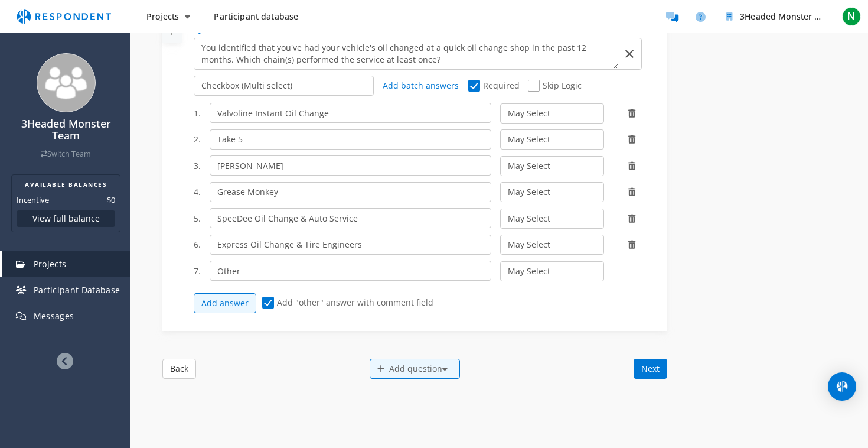
scroll to position [1196, 0]
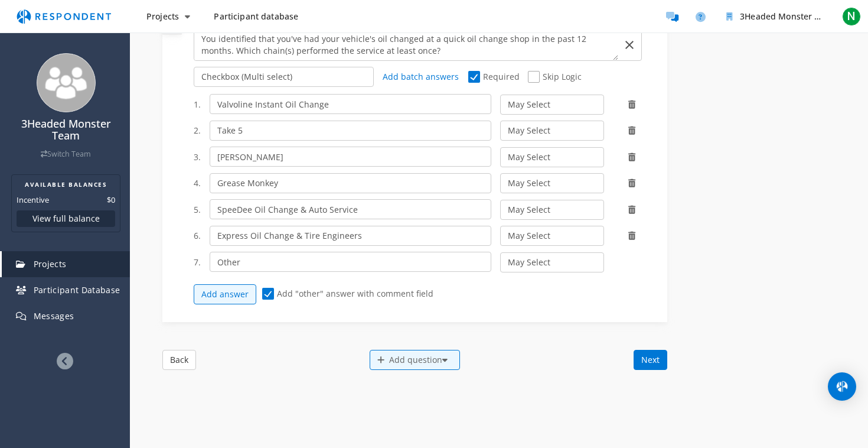
scroll to position [1211, 0]
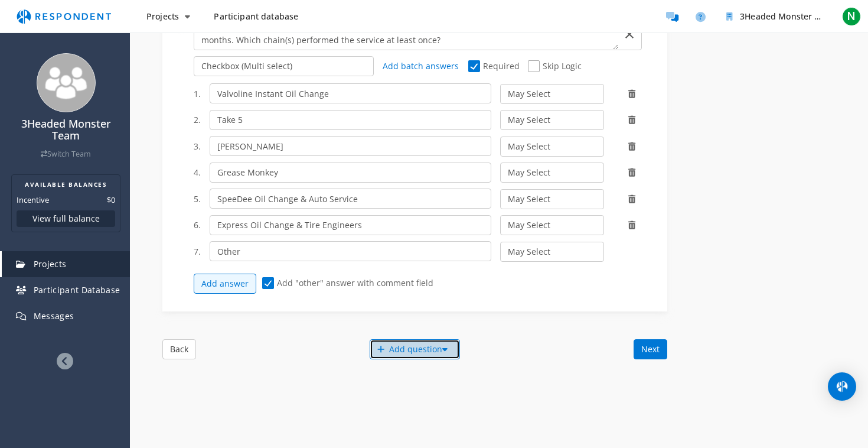
click at [421, 350] on div "Add question" at bounding box center [415, 349] width 90 height 20
click at [402, 361] on button "Create My Own" at bounding box center [425, 355] width 113 height 28
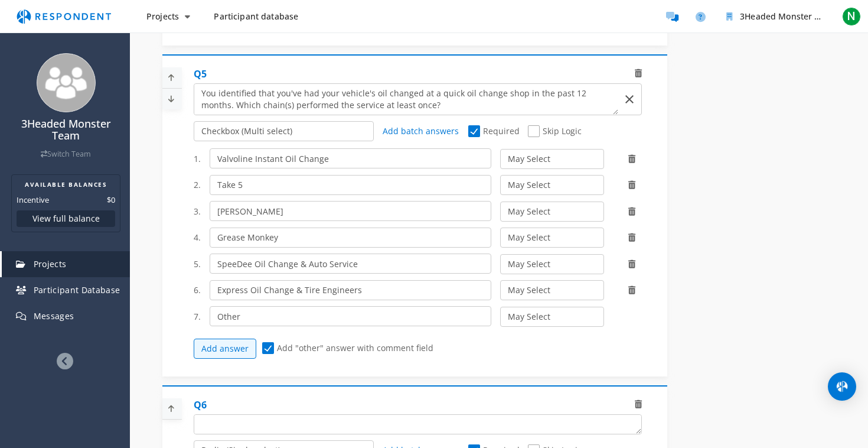
scroll to position [1147, 0]
click at [382, 109] on textarea "Which of the following categories best describes your firm's total assets under…" at bounding box center [406, 98] width 424 height 31
click at [405, 114] on textarea "Which of the following categories best describes your firm's total assets under…" at bounding box center [406, 98] width 424 height 31
click at [380, 111] on textarea "Which of the following categories best describes your firm's total assets under…" at bounding box center [406, 98] width 424 height 31
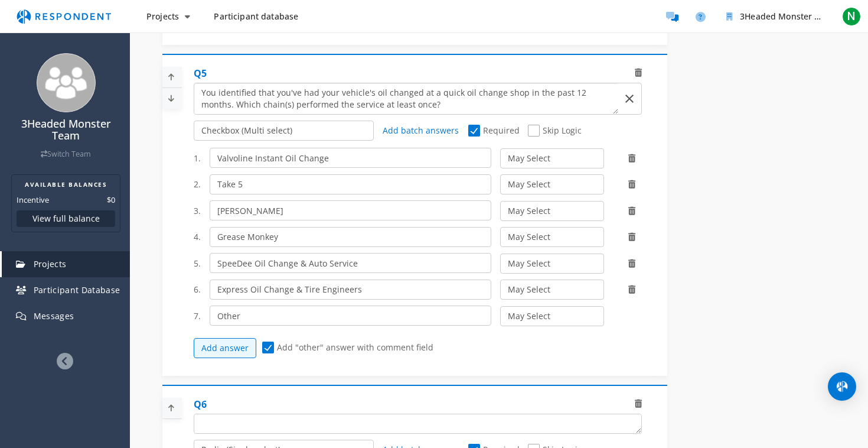
click at [380, 111] on textarea "Which of the following categories best describes your firm's total assets under…" at bounding box center [406, 98] width 424 height 31
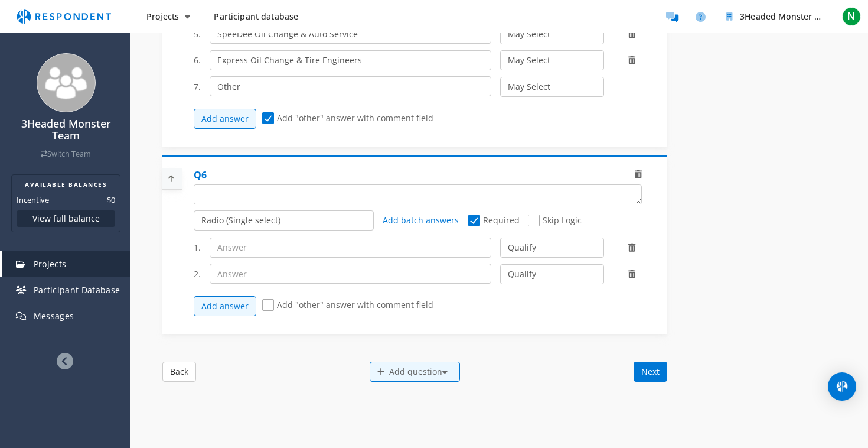
scroll to position [1375, 0]
click at [173, 181] on icon at bounding box center [171, 179] width 18 height 19
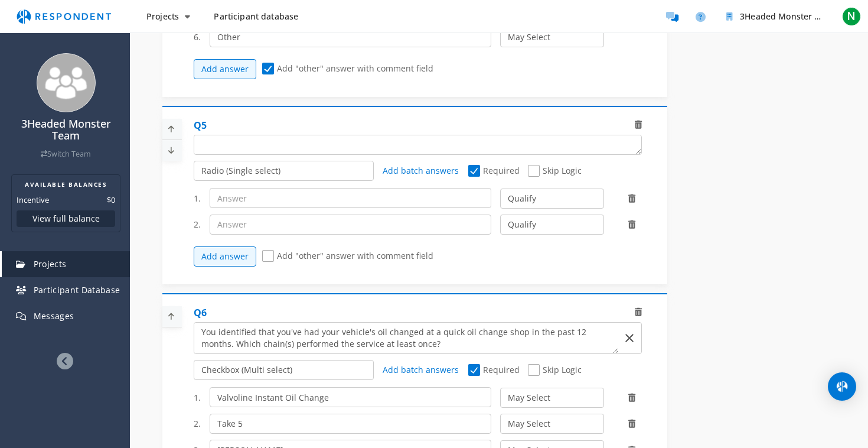
scroll to position [1094, 0]
click at [171, 131] on icon at bounding box center [171, 129] width 18 height 19
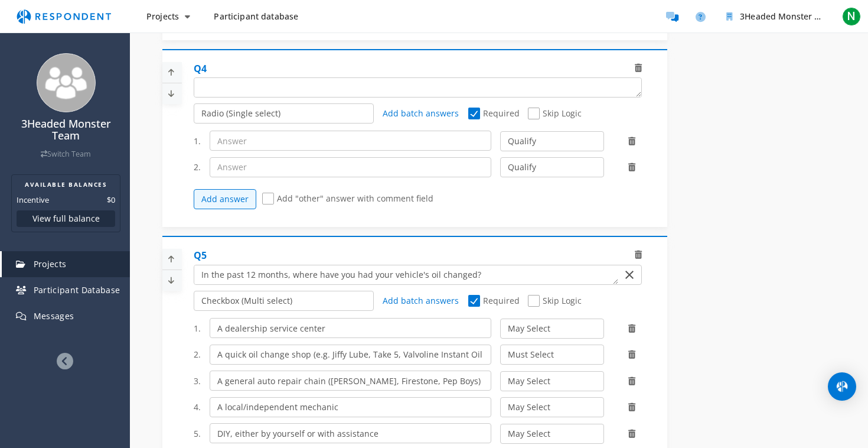
click at [174, 260] on icon at bounding box center [171, 258] width 18 height 19
select select "number:2"
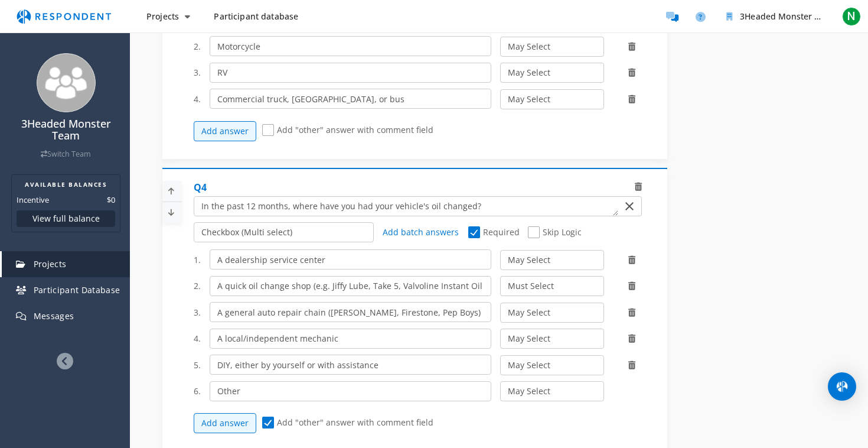
scroll to position [705, 0]
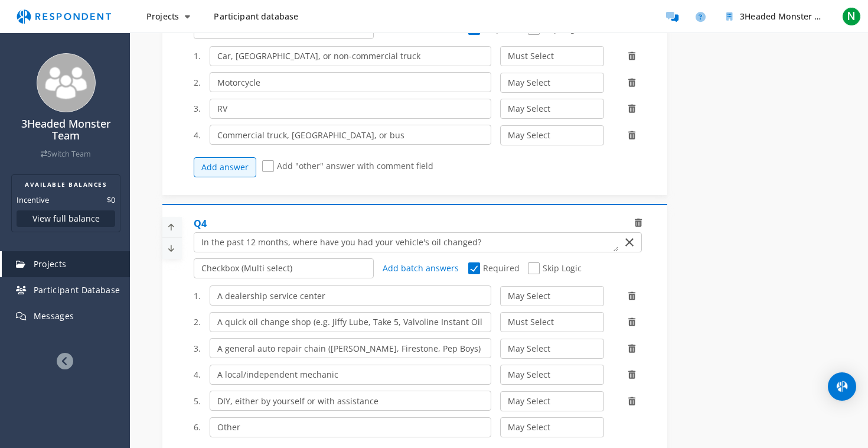
click at [173, 230] on icon at bounding box center [171, 226] width 18 height 19
select select "number:2"
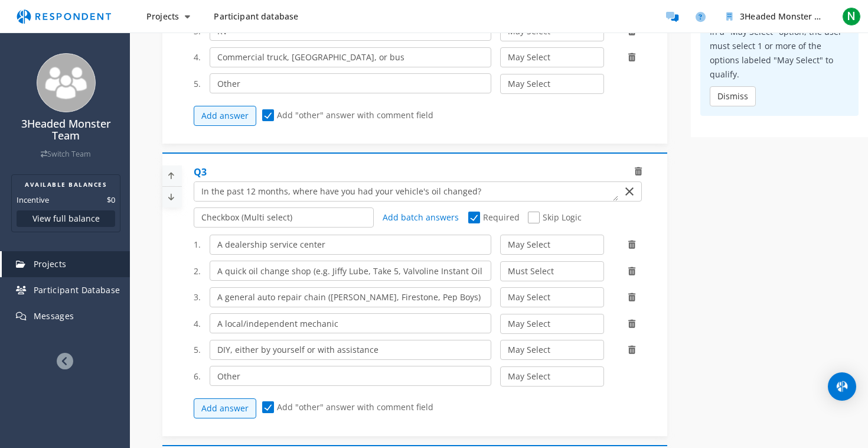
click at [172, 184] on icon at bounding box center [171, 175] width 18 height 19
select select "number:2"
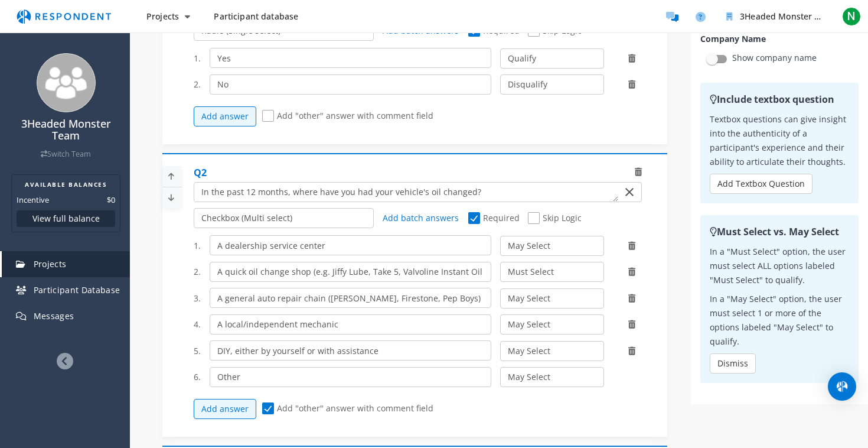
click at [172, 185] on icon at bounding box center [171, 176] width 18 height 19
select select "number:2"
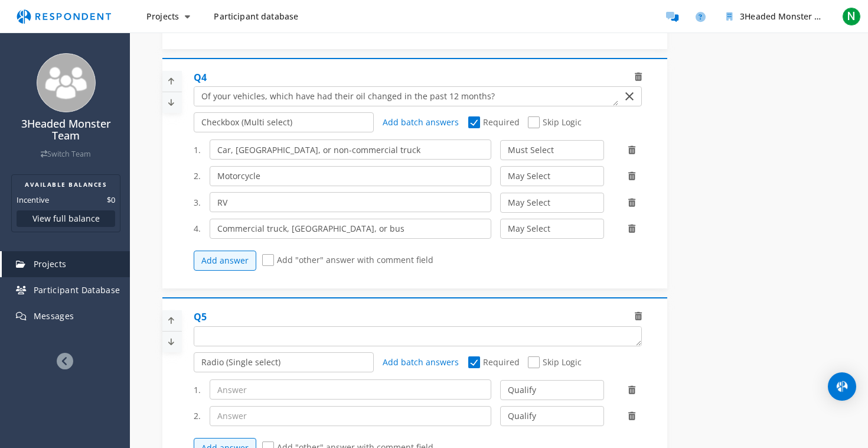
scroll to position [1119, 0]
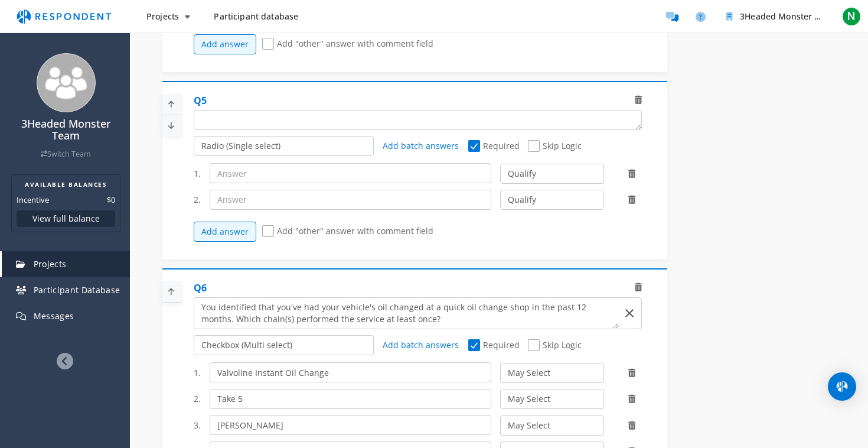
click at [635, 102] on icon at bounding box center [638, 100] width 7 height 8
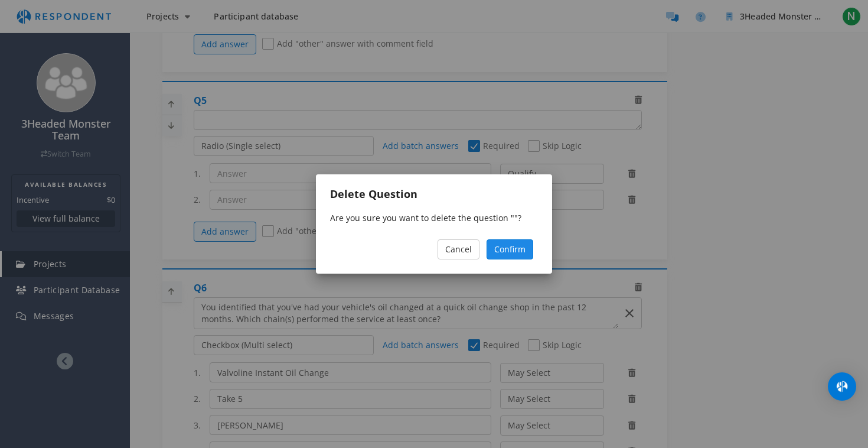
click at [509, 246] on span "Confirm" at bounding box center [509, 248] width 31 height 11
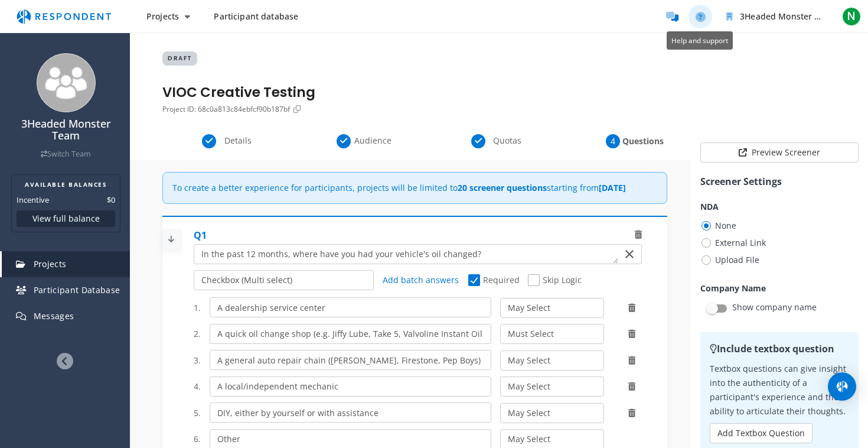
click at [698, 15] on icon "Help and support" at bounding box center [701, 17] width 10 height 10
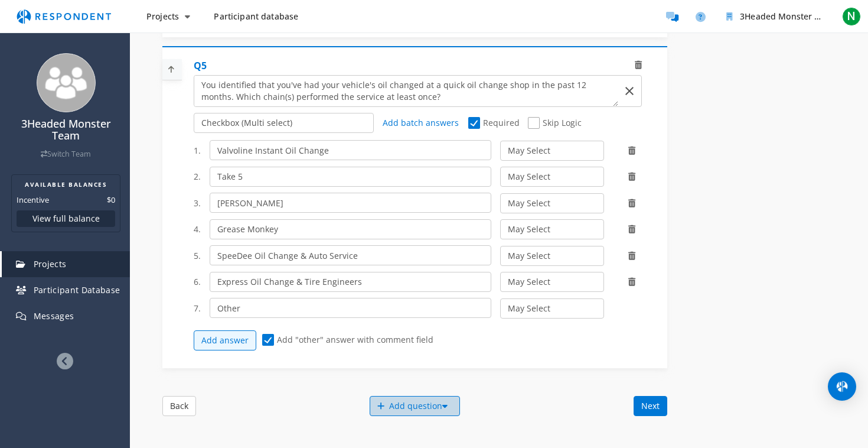
scroll to position [1247, 0]
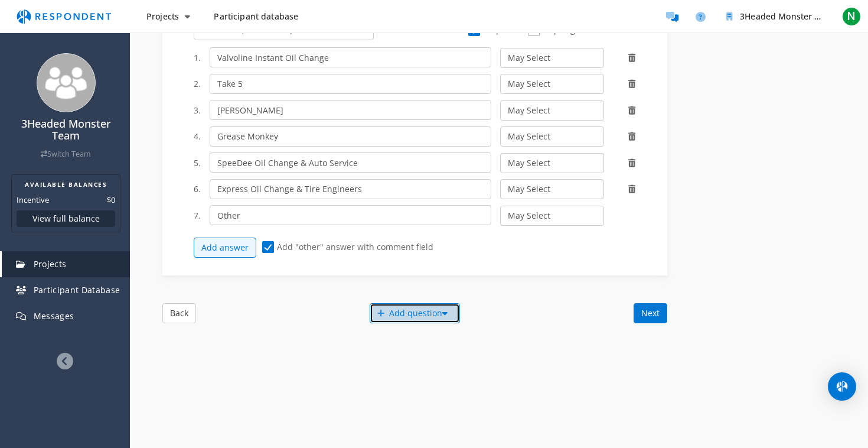
click at [415, 317] on div "Add question" at bounding box center [415, 313] width 90 height 20
click at [398, 319] on button "Create My Own" at bounding box center [425, 319] width 113 height 28
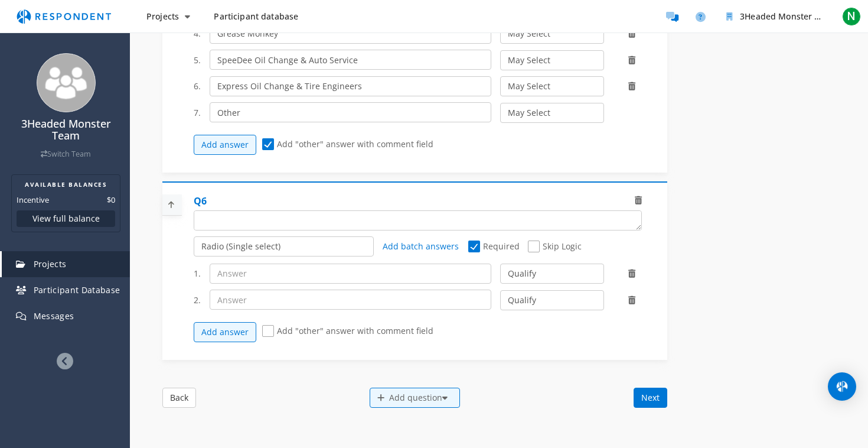
scroll to position [1365, 0]
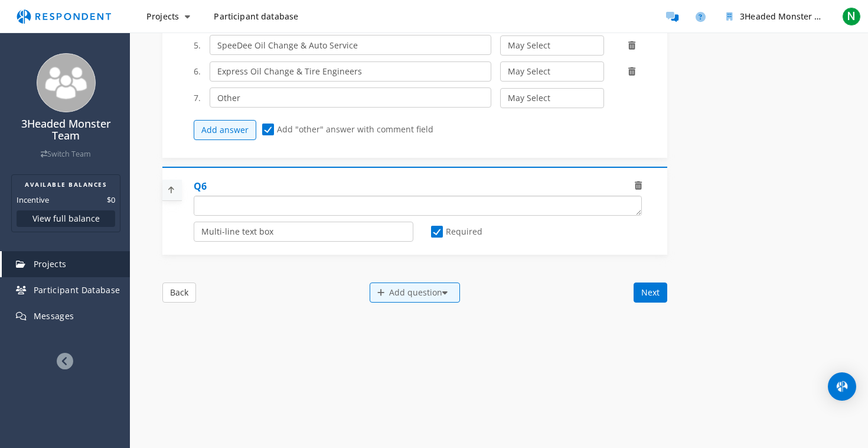
click at [272, 210] on textarea "Which of the following categories best describes your firm's total assets under…" at bounding box center [417, 205] width 447 height 19
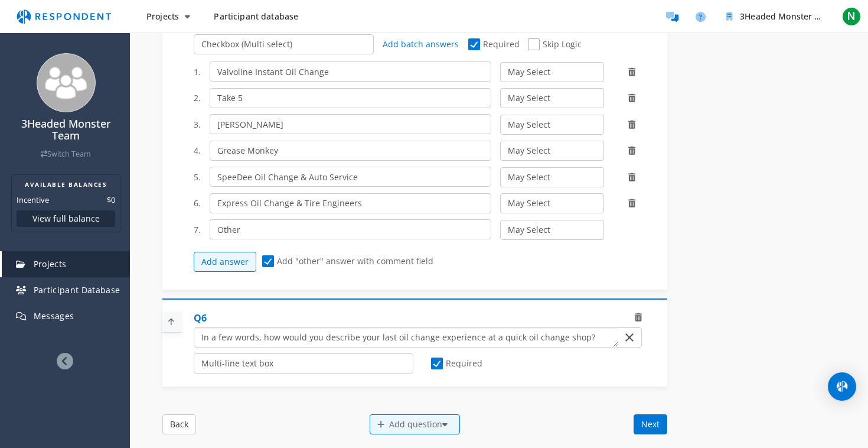
scroll to position [1283, 0]
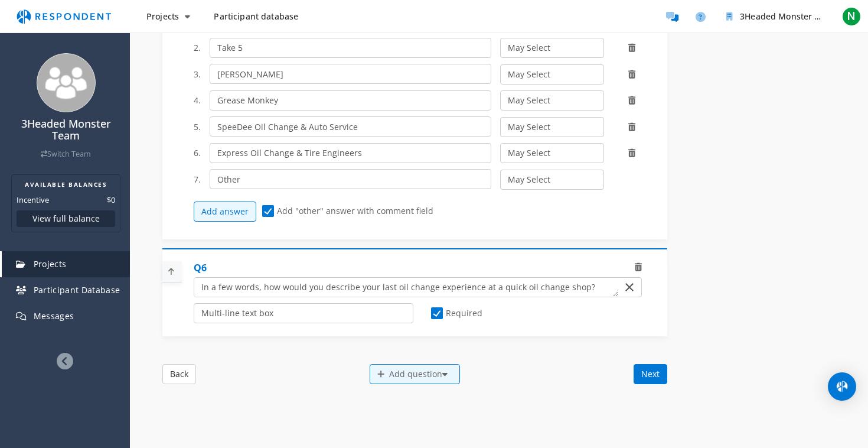
click at [405, 288] on textarea "Which of the following categories best describes your firm's total assets under…" at bounding box center [406, 287] width 424 height 19
type textarea "In a few words, how would you describe your last experience at a quick oil chan…"
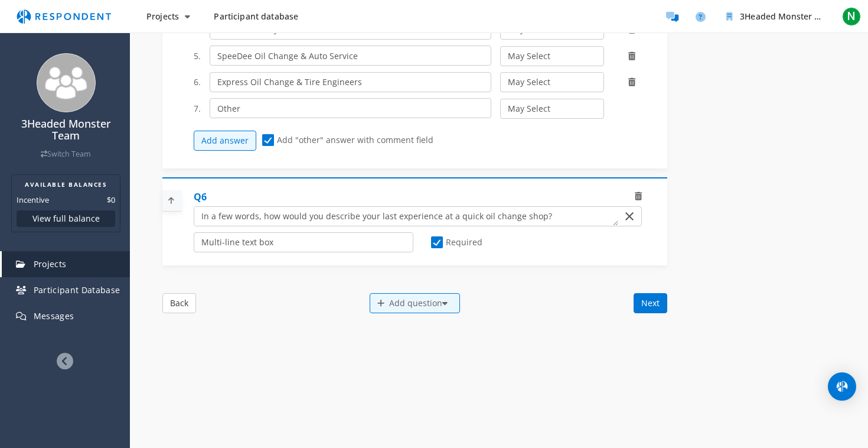
scroll to position [1354, 0]
click at [395, 299] on div "Add question" at bounding box center [415, 302] width 90 height 20
click at [379, 311] on button "Create My Own" at bounding box center [425, 308] width 113 height 28
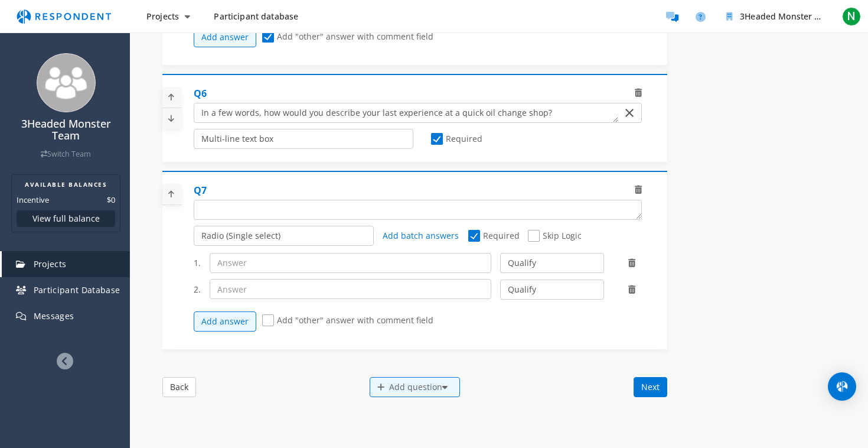
scroll to position [1472, 0]
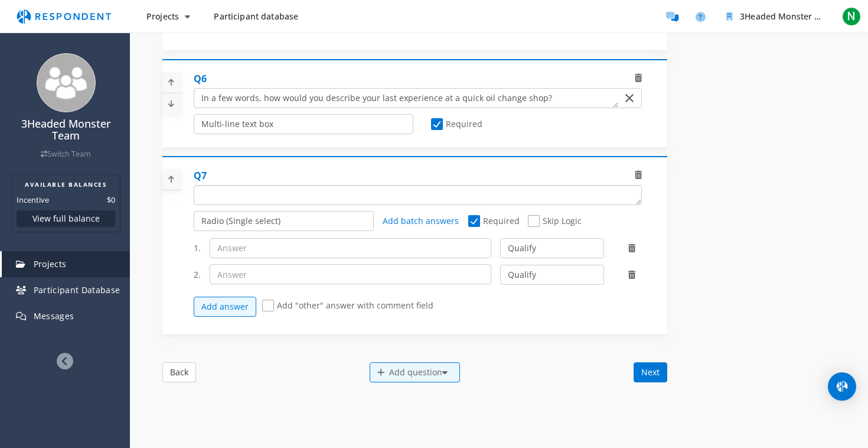
click at [301, 197] on textarea "Which of the following categories best describes your firm's total assets under…" at bounding box center [417, 194] width 447 height 19
type textarea "Would you be interested in"
click at [637, 174] on icon at bounding box center [638, 175] width 7 height 8
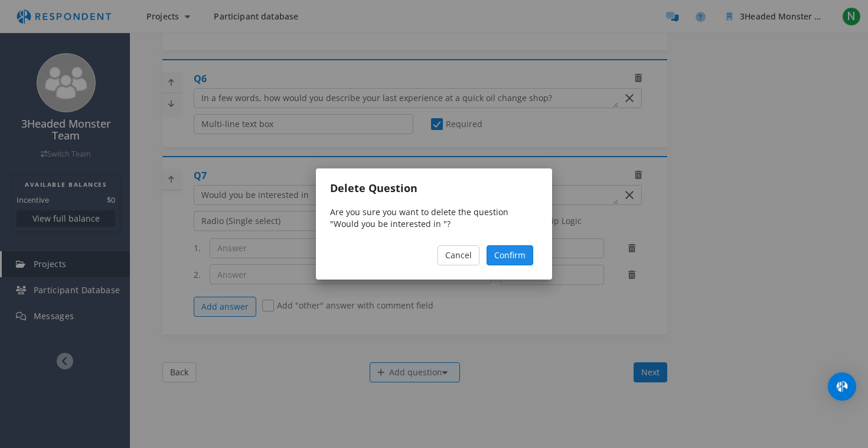
click at [503, 255] on span "Confirm" at bounding box center [509, 254] width 31 height 11
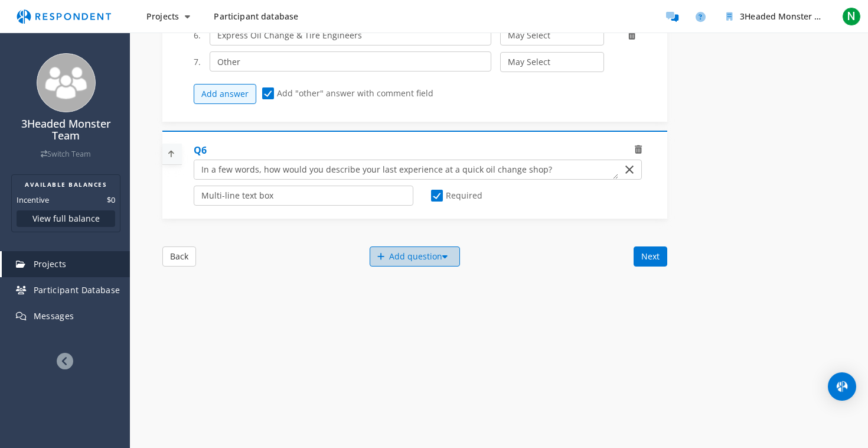
scroll to position [1402, 0]
click at [417, 255] on div "Add question" at bounding box center [415, 256] width 90 height 20
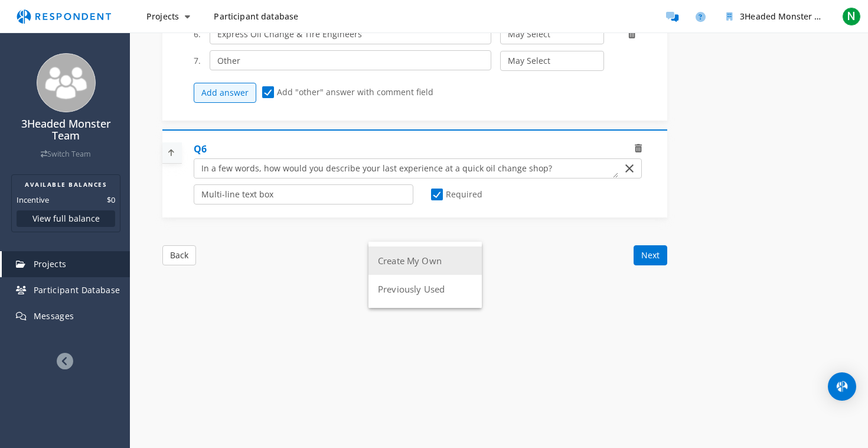
click at [405, 265] on button "Create My Own" at bounding box center [425, 260] width 113 height 28
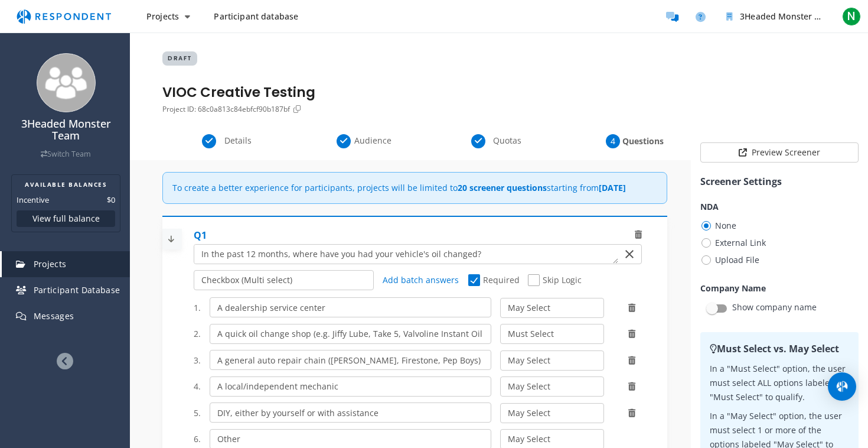
scroll to position [1402, 0]
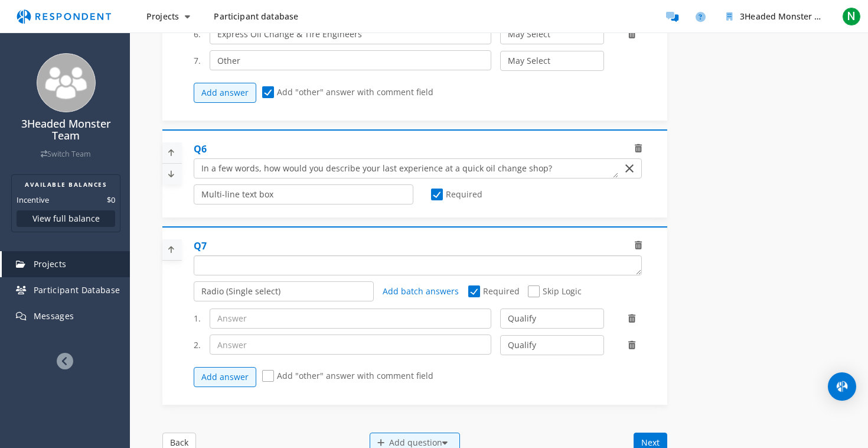
click at [341, 269] on textarea "Which of the following categories best describes your firm's total assets under…" at bounding box center [417, 265] width 447 height 19
type textarea "Would you be interested in a brief, 30-minute focus group interview discussing …"
click at [638, 244] on icon at bounding box center [638, 245] width 7 height 8
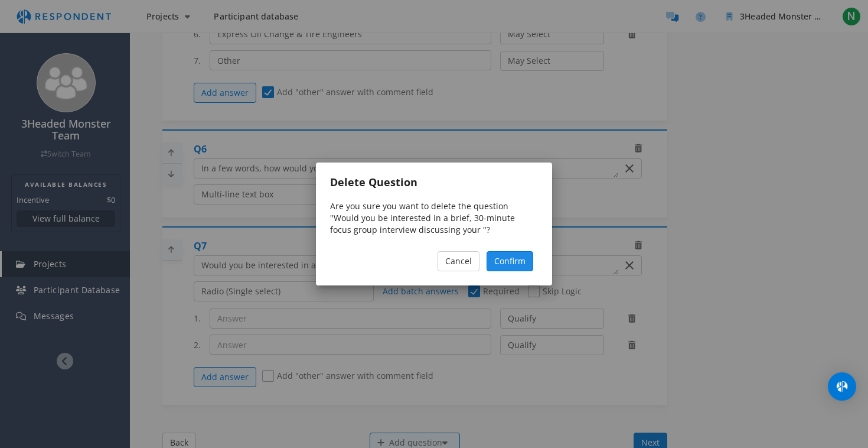
click at [513, 254] on link "Confirm" at bounding box center [510, 261] width 47 height 20
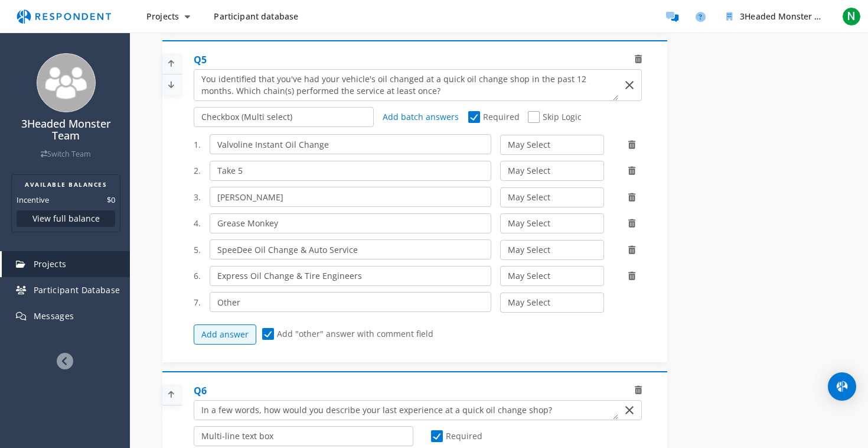
scroll to position [1288, 0]
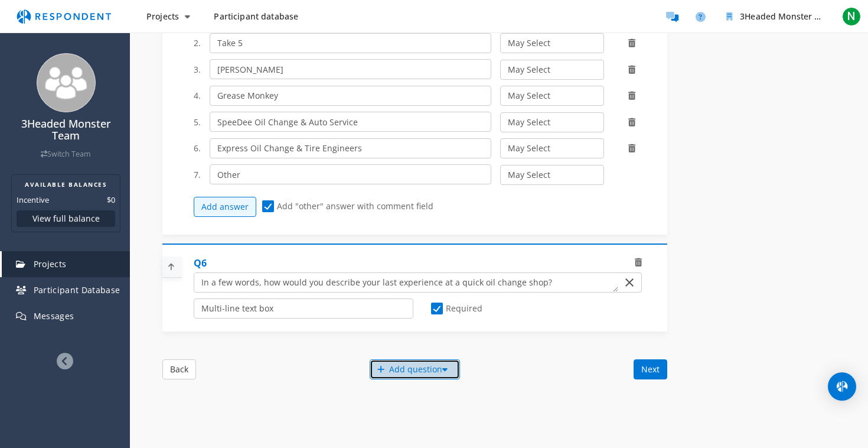
click at [426, 378] on div "Add question" at bounding box center [415, 369] width 90 height 20
click at [403, 379] on button "Create My Own" at bounding box center [425, 374] width 113 height 28
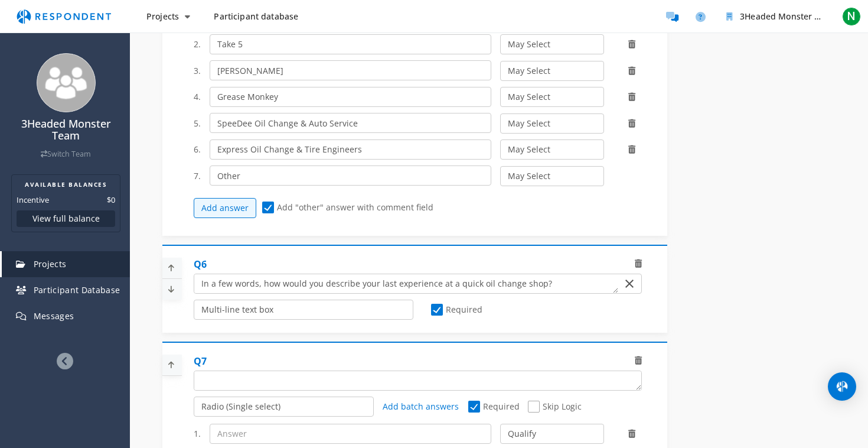
scroll to position [1420, 0]
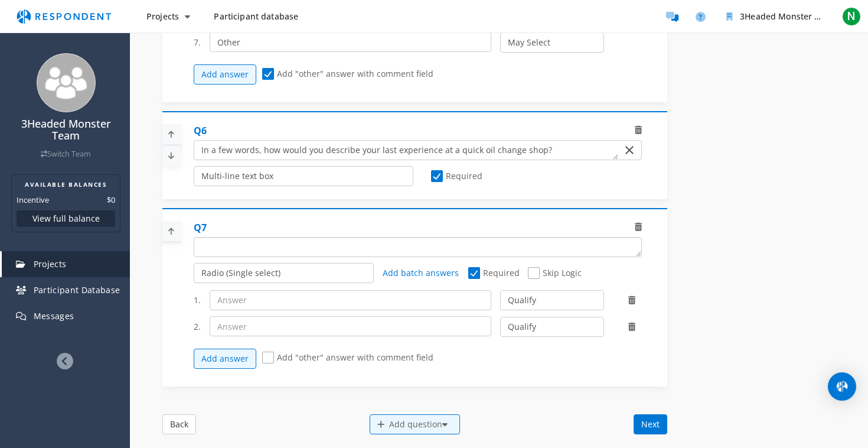
click at [316, 250] on textarea "Which of the following categories best describes your firm's total assets under…" at bounding box center [417, 246] width 447 height 19
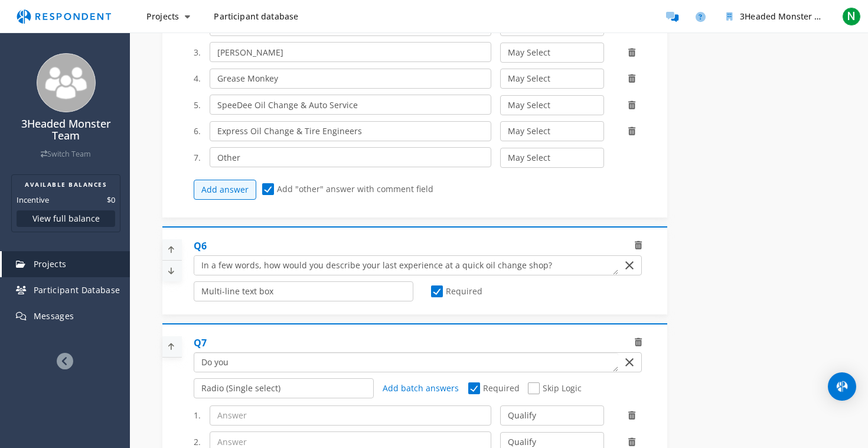
scroll to position [1315, 0]
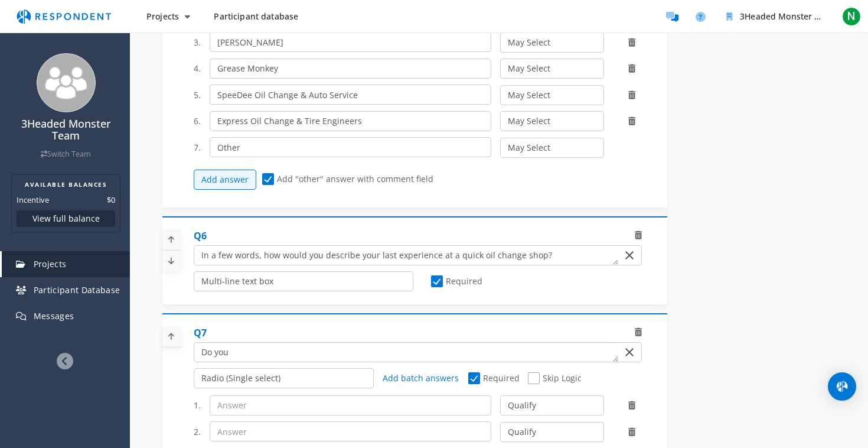
type textarea "Do you"
click at [168, 337] on icon at bounding box center [171, 336] width 18 height 19
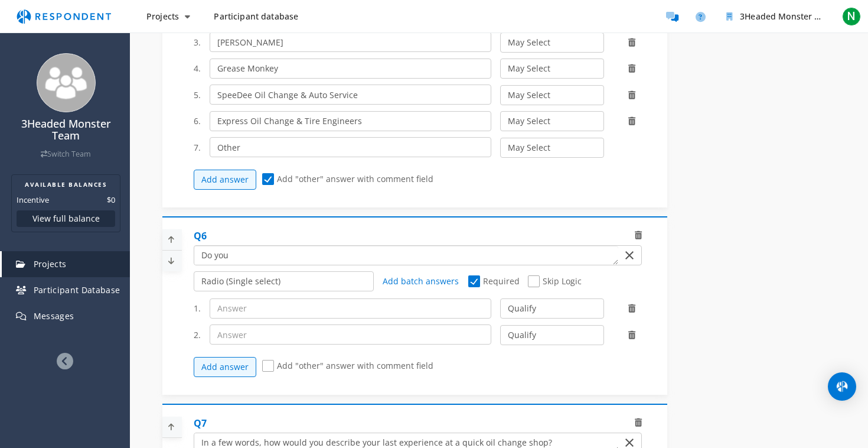
click at [253, 259] on textarea "Which of the following categories best describes your firm's total assets under…" at bounding box center [406, 255] width 424 height 19
type textarea "Do you recall seeing any advertis"
type textarea "Of the following"
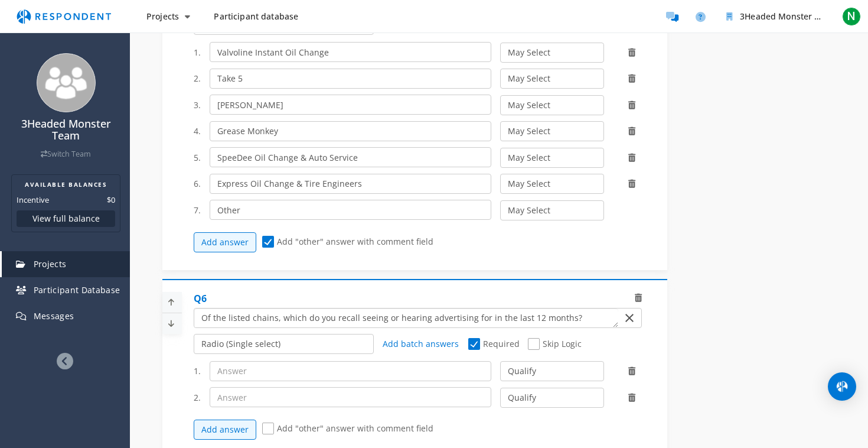
scroll to position [1377, 0]
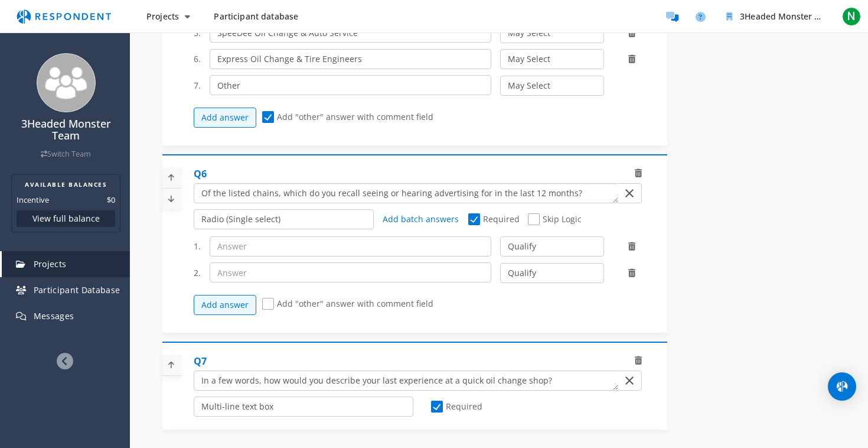
type textarea "Of the listed chains, which do you recall seeing or hearing advertising for in …"
click at [258, 253] on input "text" at bounding box center [351, 246] width 282 height 20
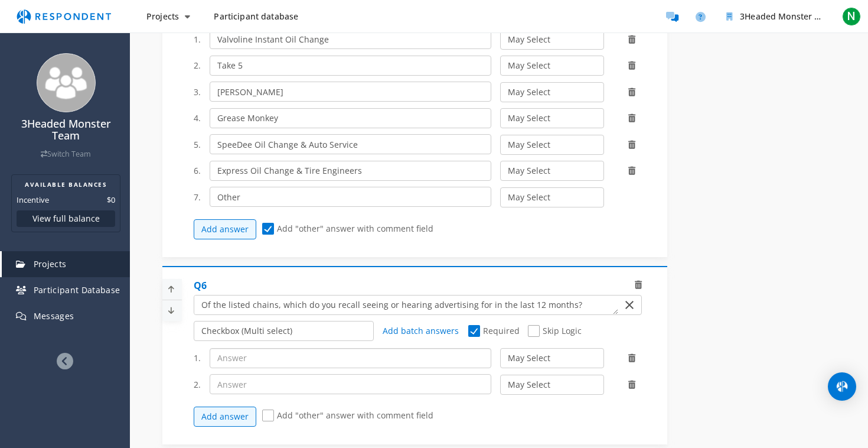
scroll to position [1223, 0]
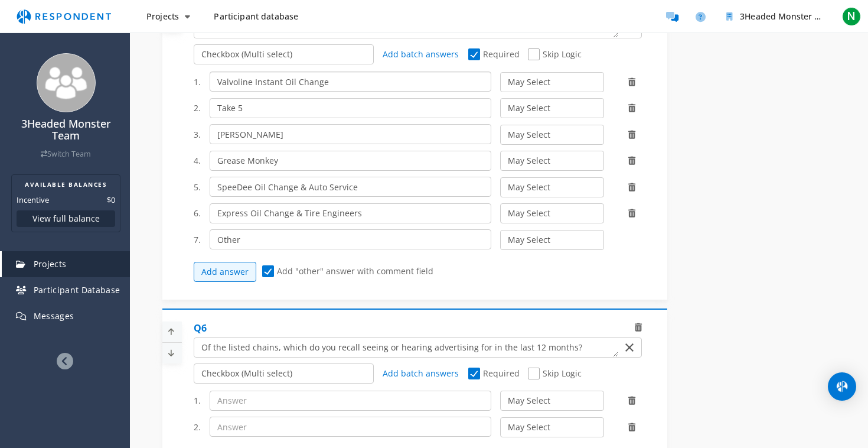
click at [264, 86] on input "Valvoline Instant Oil Change" at bounding box center [351, 81] width 282 height 20
click at [234, 405] on input "text" at bounding box center [351, 400] width 282 height 20
paste input "Valvoline Instant Oil Change"
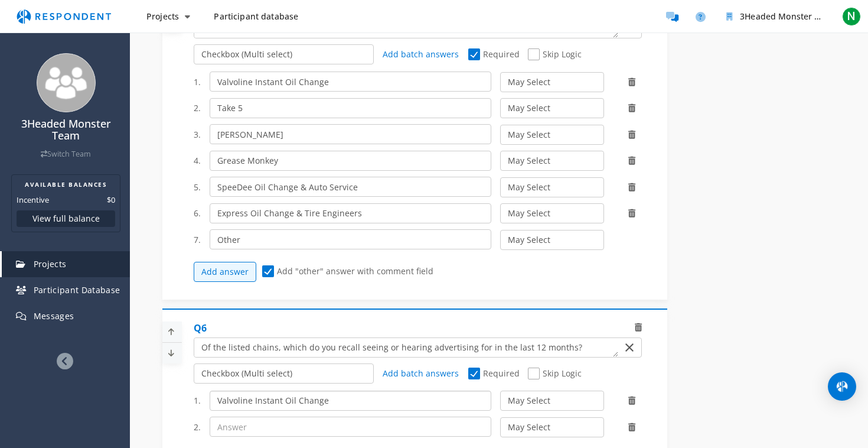
type input "Valvoline Instant Oil Change"
click at [237, 428] on input "text" at bounding box center [351, 426] width 282 height 20
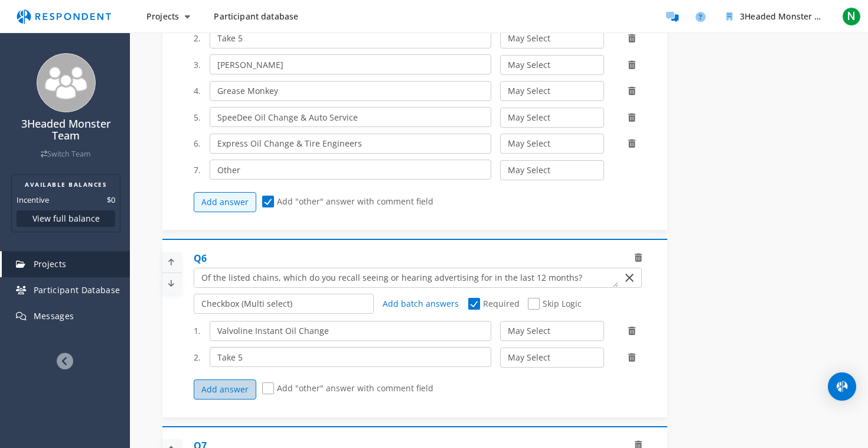
type input "Take 5"
click at [241, 392] on button "Add answer" at bounding box center [225, 389] width 63 height 20
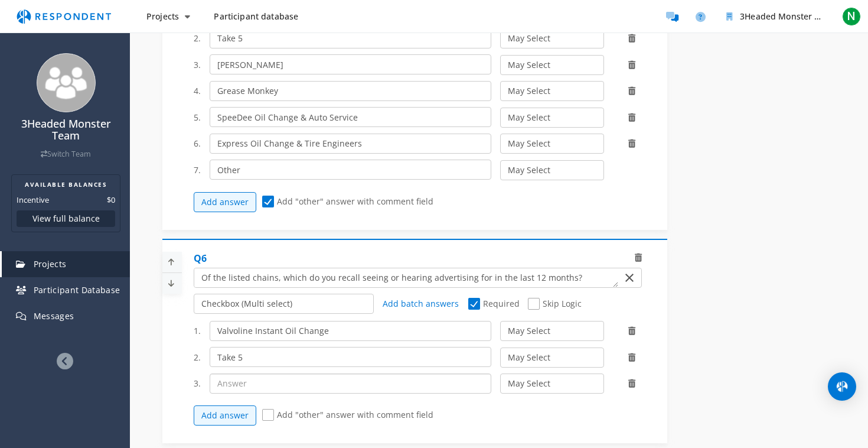
click at [245, 381] on input "text" at bounding box center [351, 383] width 282 height 20
type input "[PERSON_NAME]"
click at [241, 415] on button "Add answer" at bounding box center [225, 415] width 63 height 20
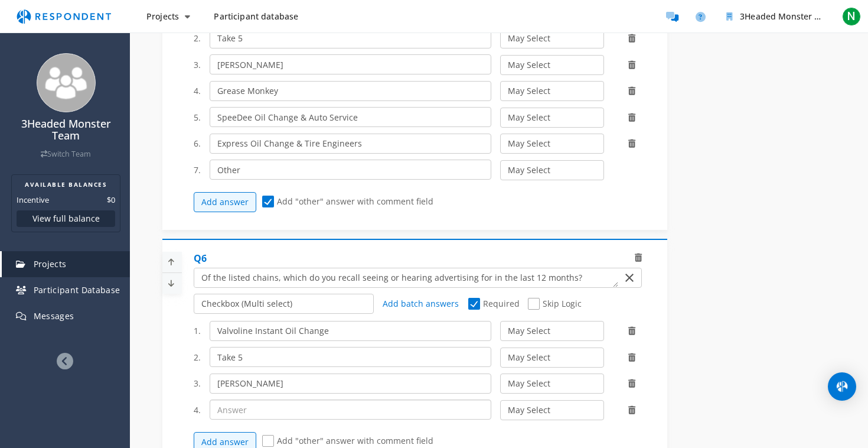
click at [232, 413] on input "text" at bounding box center [351, 409] width 282 height 20
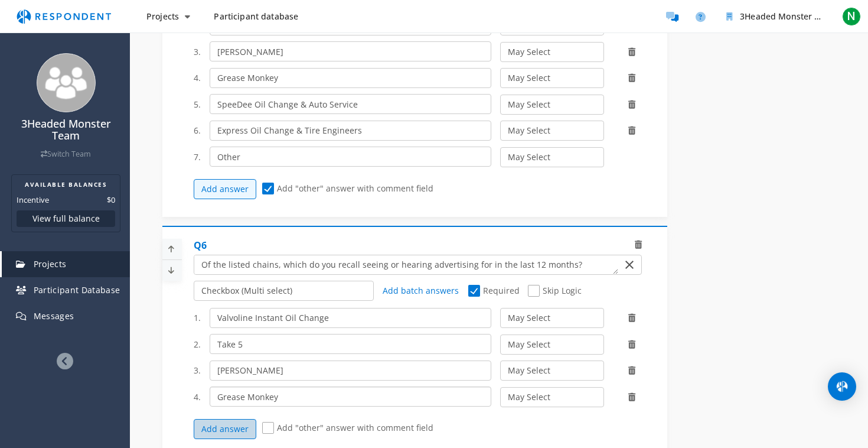
scroll to position [1308, 0]
type input "Grease Monkey"
click at [230, 431] on button "Add answer" at bounding box center [225, 426] width 63 height 20
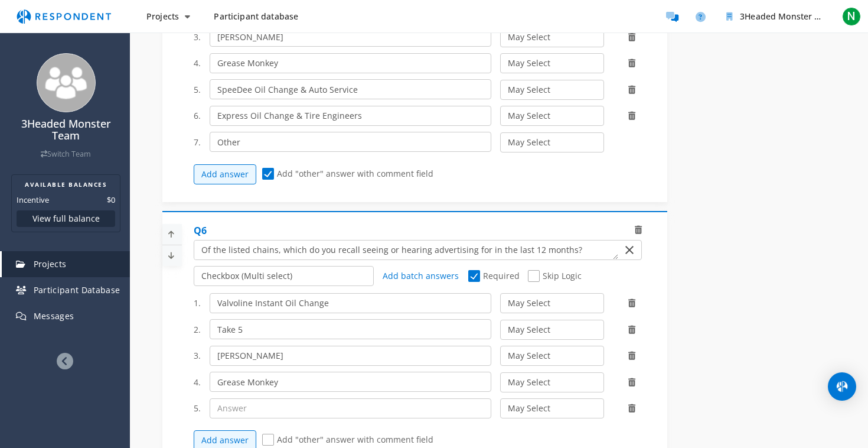
scroll to position [1337, 0]
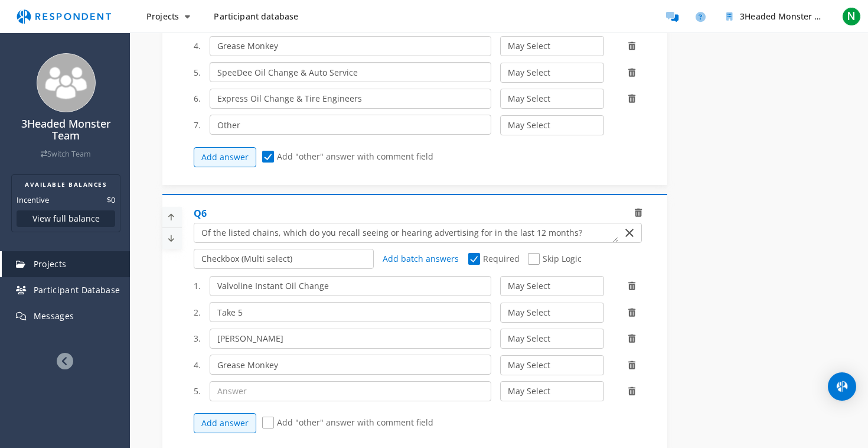
click at [267, 74] on input "SpeeDee Oil Change & Auto Service" at bounding box center [351, 72] width 282 height 20
click at [267, 75] on input "SpeeDee Oil Change & Auto Service" at bounding box center [351, 72] width 282 height 20
click at [256, 71] on input "SpeeDee Oil Change & Auto Service" at bounding box center [351, 72] width 282 height 20
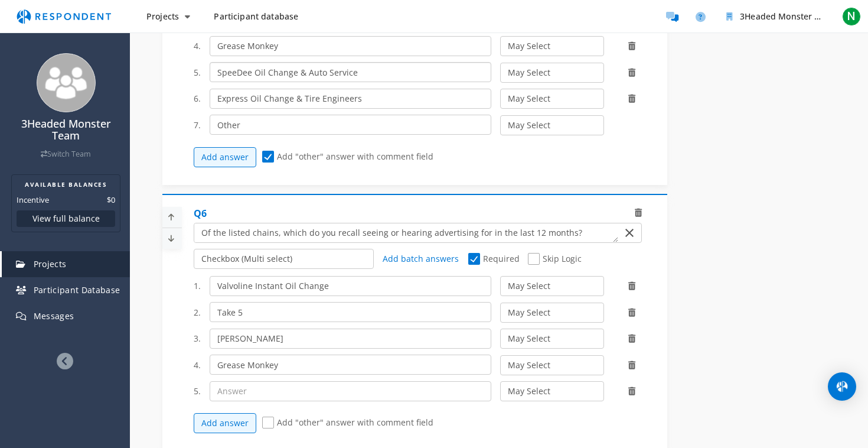
click at [256, 71] on input "SpeeDee Oil Change & Auto Service" at bounding box center [351, 72] width 282 height 20
click at [251, 393] on input "text" at bounding box center [351, 391] width 282 height 20
paste input "SpeeDee Oil Change & Auto Service"
type input "SpeeDee Oil Change & Auto Service"
click at [225, 431] on button "Add answer" at bounding box center [225, 423] width 63 height 20
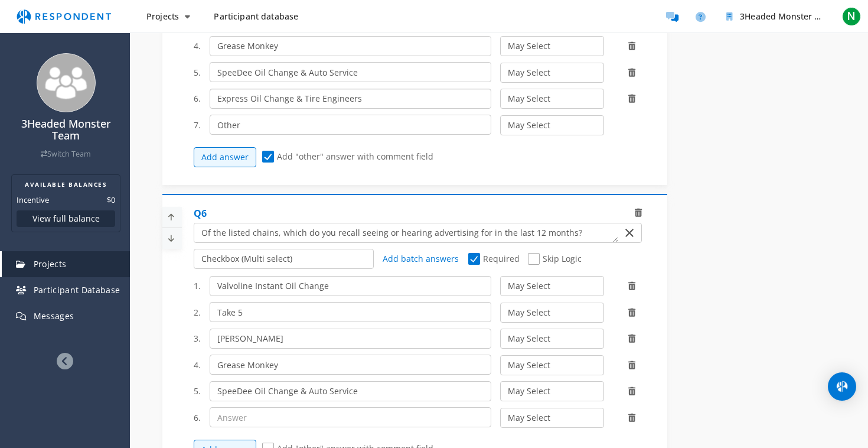
click at [259, 97] on input "Express Oil Change & Tire Engineers" at bounding box center [351, 99] width 282 height 20
click at [240, 411] on input "text" at bounding box center [351, 417] width 282 height 20
paste input "Express Oil Change & Tire Engineers"
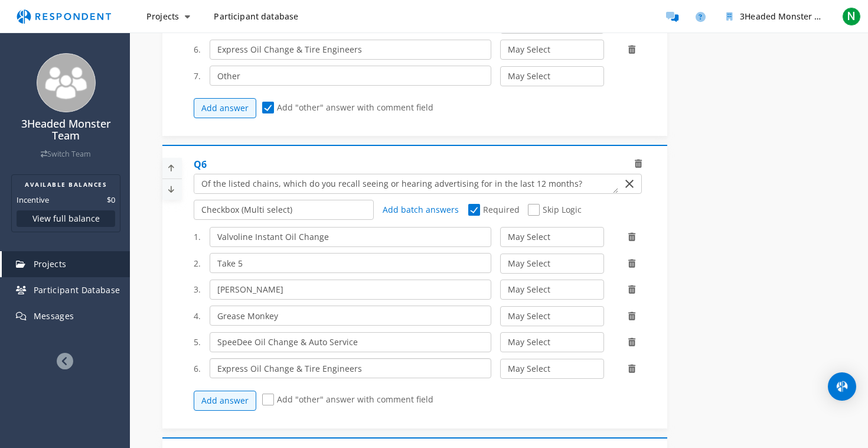
scroll to position [1393, 0]
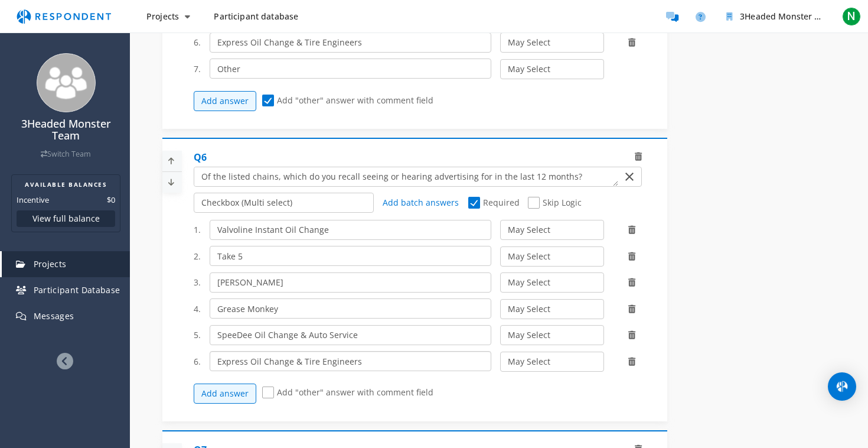
type input "Express Oil Change & Tire Engineers"
click at [267, 392] on span "Add "other" answer with comment field" at bounding box center [347, 393] width 171 height 14
click at [267, 392] on input "Add "other" answer with comment field" at bounding box center [266, 393] width 8 height 8
checkbox input "true"
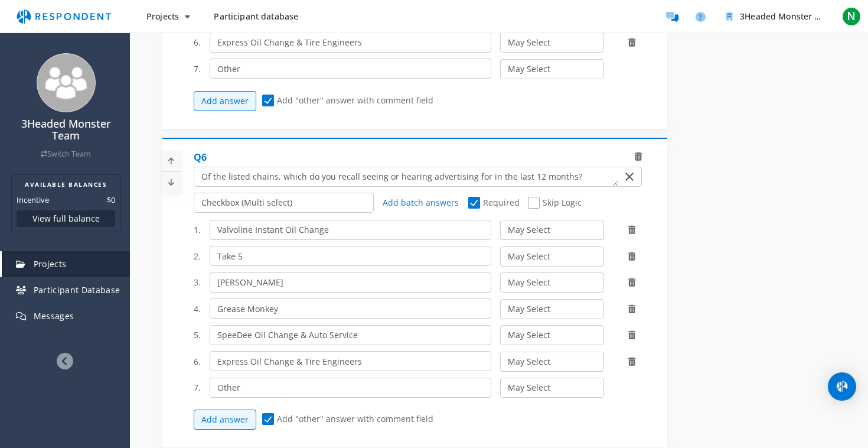
scroll to position [1424, 0]
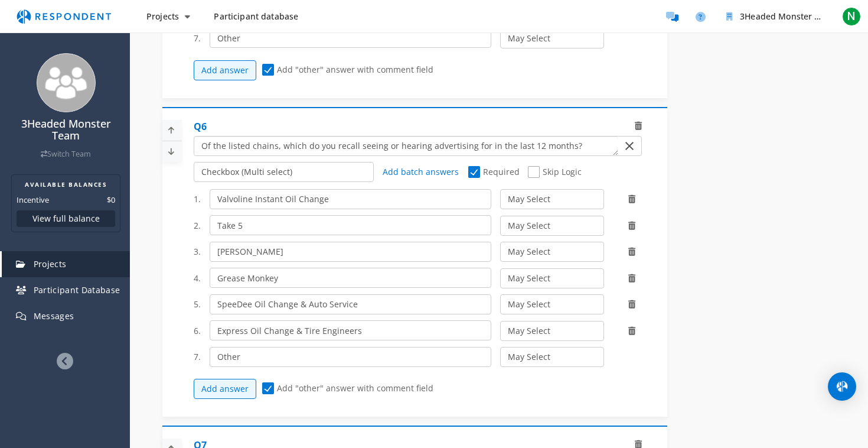
click at [480, 149] on textarea "Which of the following categories best describes your firm's total assets under…" at bounding box center [406, 145] width 424 height 19
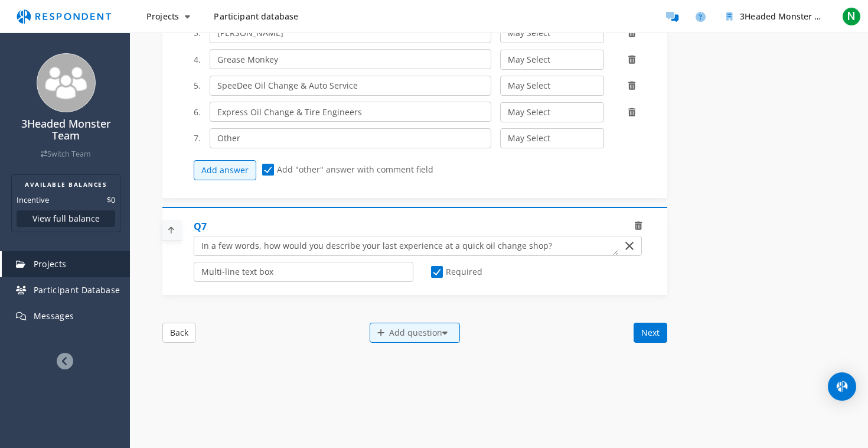
scroll to position [1644, 0]
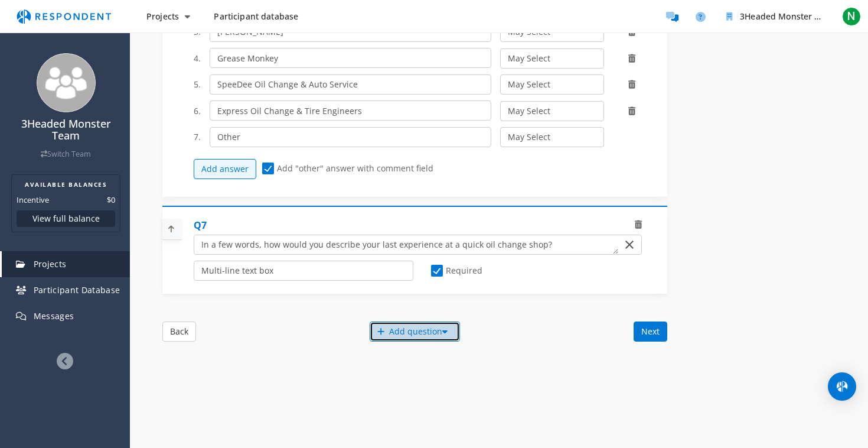
click at [398, 333] on div "Add question" at bounding box center [415, 331] width 90 height 20
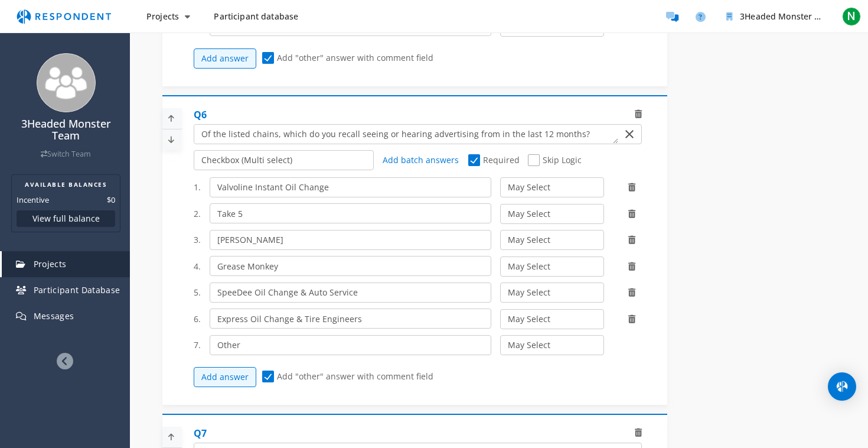
scroll to position [1462, 0]
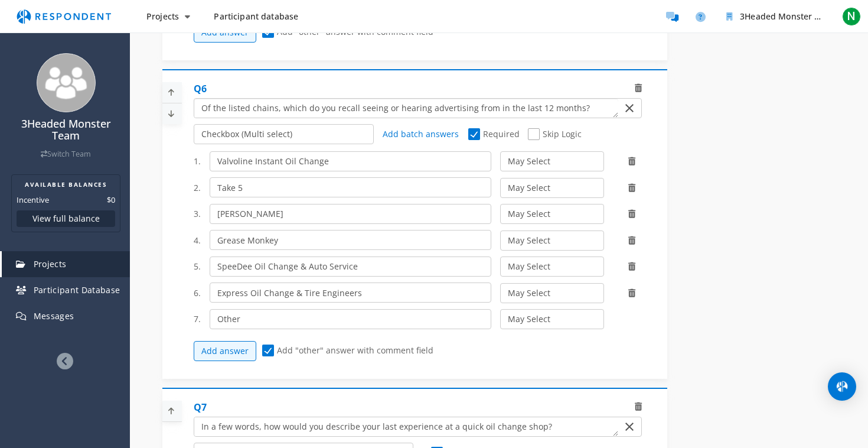
click at [237, 105] on textarea "Which of the following categories best describes your firm's total assets under…" at bounding box center [406, 108] width 424 height 19
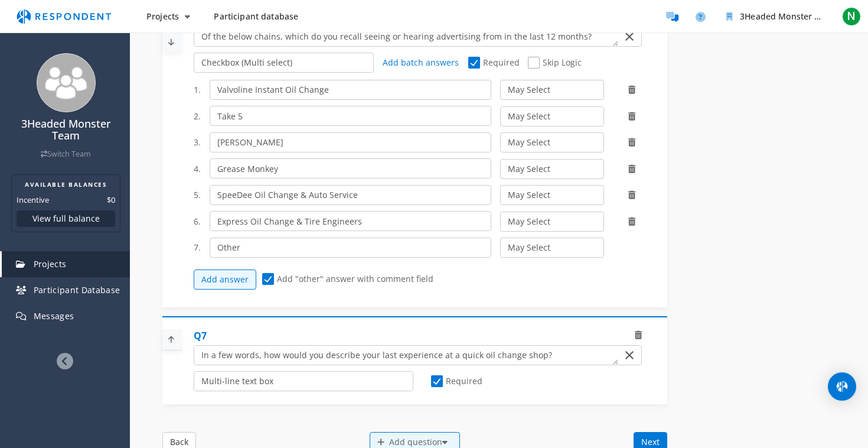
type textarea "Of the below chains, which do you recall seeing or hearing advertising from in …"
click at [168, 337] on icon at bounding box center [171, 339] width 18 height 19
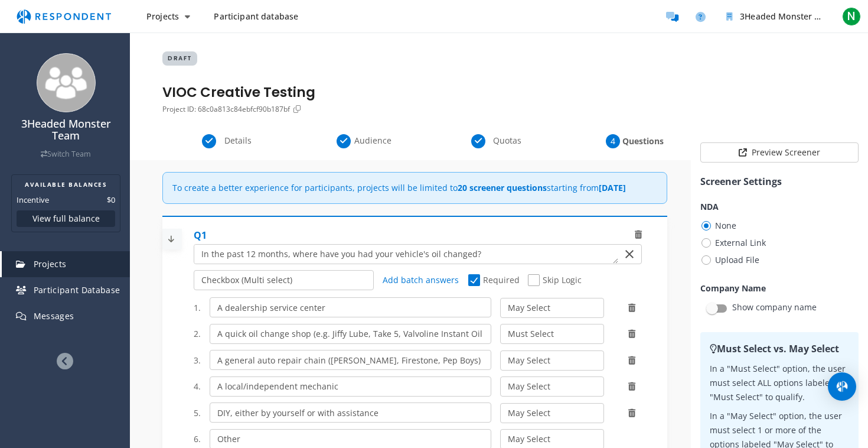
scroll to position [0, 0]
click at [249, 135] on span "Details" at bounding box center [238, 141] width 39 height 12
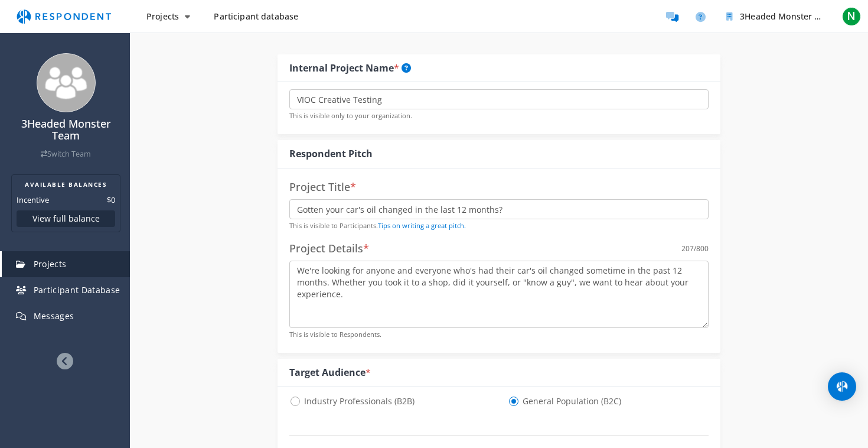
scroll to position [184, 0]
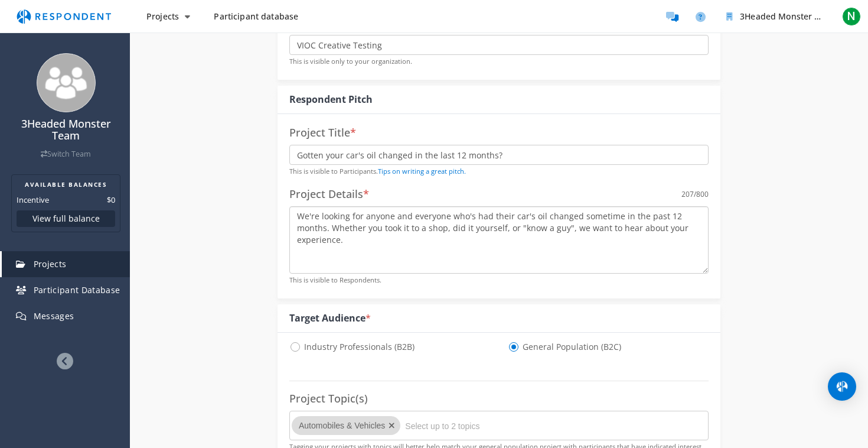
click at [397, 242] on textarea "We're looking for anyone and everyone who's had their car's oil changed sometim…" at bounding box center [498, 239] width 419 height 67
drag, startPoint x: 353, startPoint y: 237, endPoint x: 287, endPoint y: 180, distance: 87.5
click at [286, 180] on div "Project Title * Gotten your car's oil changed in the last 12 months? This is vi…" at bounding box center [499, 206] width 443 height 184
click at [390, 244] on textarea "We're looking for anyone and everyone who's had their car's oil changed sometim…" at bounding box center [498, 239] width 419 height 67
drag, startPoint x: 383, startPoint y: 241, endPoint x: 434, endPoint y: 222, distance: 55.0
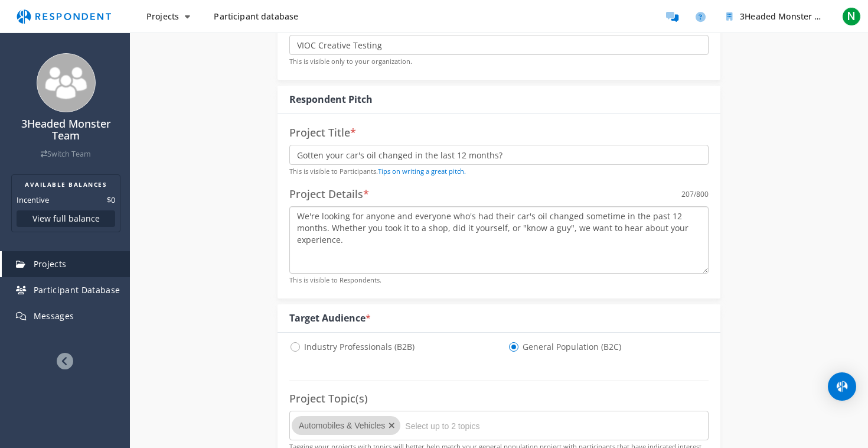
click at [434, 222] on textarea "We're looking for anyone and everyone who's had their car's oil changed sometim…" at bounding box center [498, 239] width 419 height 67
click at [441, 217] on textarea "We're looking for anyone and everyone who's had their car's oil changed sometim…" at bounding box center [498, 239] width 419 height 67
type textarea "We're looking for anyone and everyone who's had their car's oil changed sometim…"
click at [671, 255] on textarea "We're looking for anyone and everyone who's had their car's oil changed sometim…" at bounding box center [498, 239] width 419 height 67
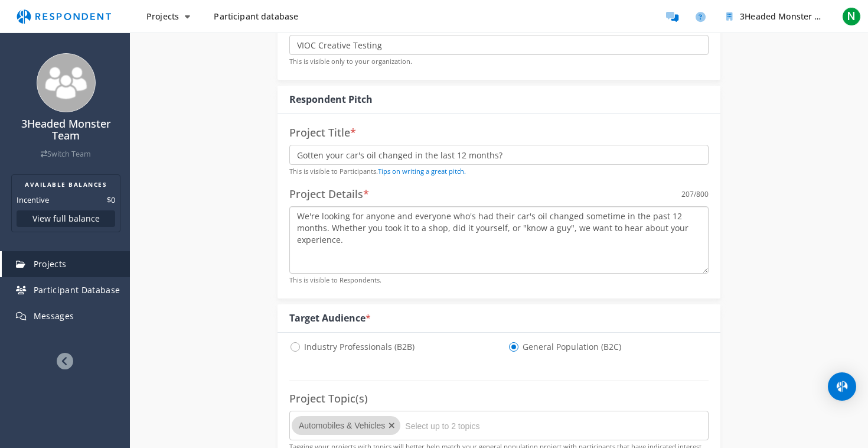
drag, startPoint x: 364, startPoint y: 242, endPoint x: 573, endPoint y: 227, distance: 209.0
click at [573, 227] on textarea "We're looking for anyone and everyone who's had their car's oil changed sometim…" at bounding box center [498, 239] width 419 height 67
click at [549, 244] on textarea "We're looking for anyone and everyone who's had their car's oil changed sometim…" at bounding box center [498, 239] width 419 height 67
click at [439, 170] on link "Tips on writing a great pitch." at bounding box center [422, 171] width 88 height 9
click at [305, 154] on input "Gotten your car's oil changed in the last 12 months?" at bounding box center [498, 155] width 419 height 20
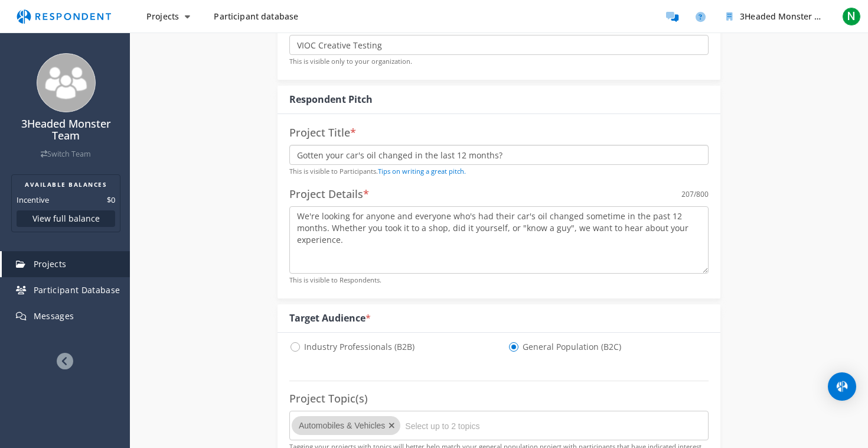
click at [305, 154] on input "Gotten your car's oil changed in the last 12 months?" at bounding box center [498, 155] width 419 height 20
click at [496, 157] on input "Had your car's oil changed in the last 12 months?" at bounding box center [498, 155] width 419 height 20
click at [515, 161] on input "Had your car's oil changed in the last 12 months?" at bounding box center [498, 155] width 419 height 20
click at [365, 165] on p "This is visible to Participants. Tips on writing a great pitch." at bounding box center [498, 171] width 419 height 12
click at [366, 158] on input "Had your car's oil changed in the last 12 months?" at bounding box center [498, 155] width 419 height 20
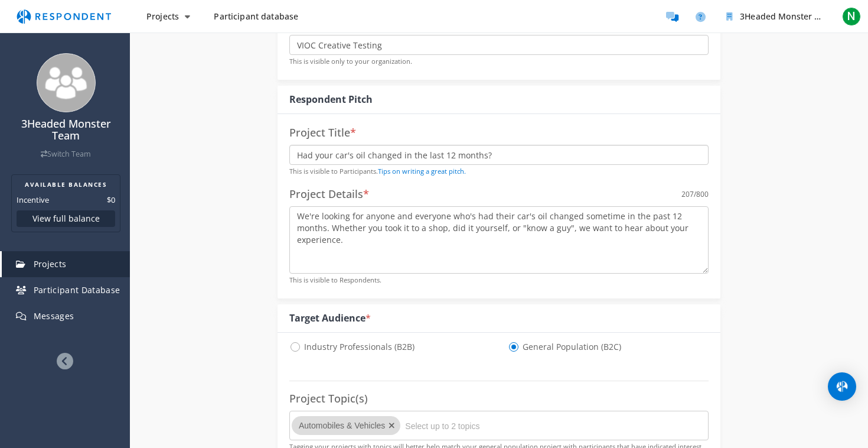
click at [366, 158] on input "Had your car's oil changed in the last 12 months?" at bounding box center [498, 155] width 419 height 20
drag, startPoint x: 403, startPoint y: 152, endPoint x: 327, endPoint y: 152, distance: 75.6
click at [327, 152] on input "Seeking anyone and evry" at bounding box center [498, 155] width 419 height 20
click at [346, 152] on input "Seeking vehicle owners who've had their car's oil" at bounding box center [498, 155] width 419 height 20
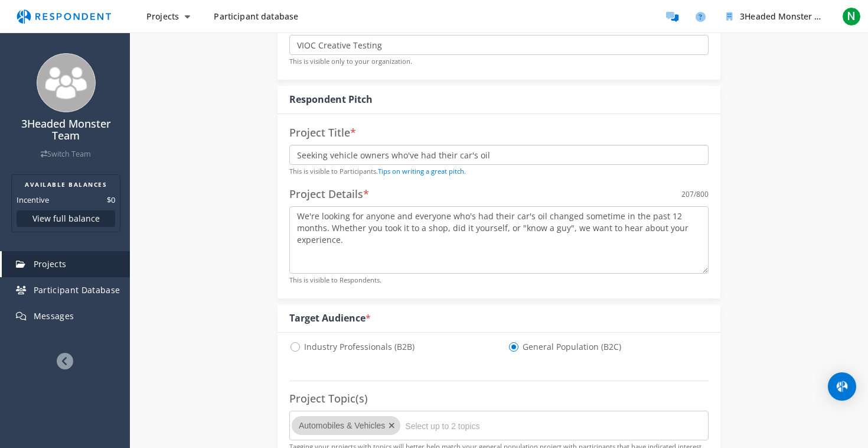
click at [346, 152] on input "Seeking vehicle owners who've had their car's oil" at bounding box center [498, 155] width 419 height 20
click at [451, 155] on input "Seeking car owners who've had their car's oil" at bounding box center [498, 155] width 419 height 20
click at [460, 154] on input "Seeking car owners who've had their cas oil" at bounding box center [498, 155] width 419 height 20
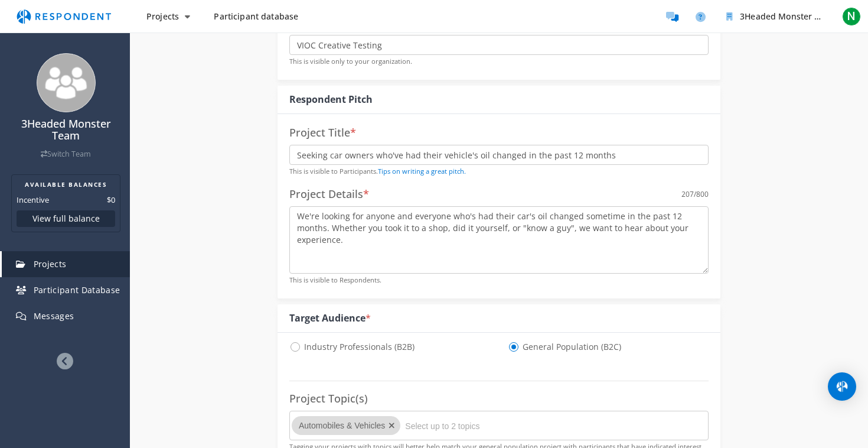
click at [568, 151] on input "Seeking car owners who've had their vehicle's oil changed in the past 12 months" at bounding box center [498, 155] width 419 height 20
type input "Seeking car owners who've had their vehicle's oil changed in the past six months"
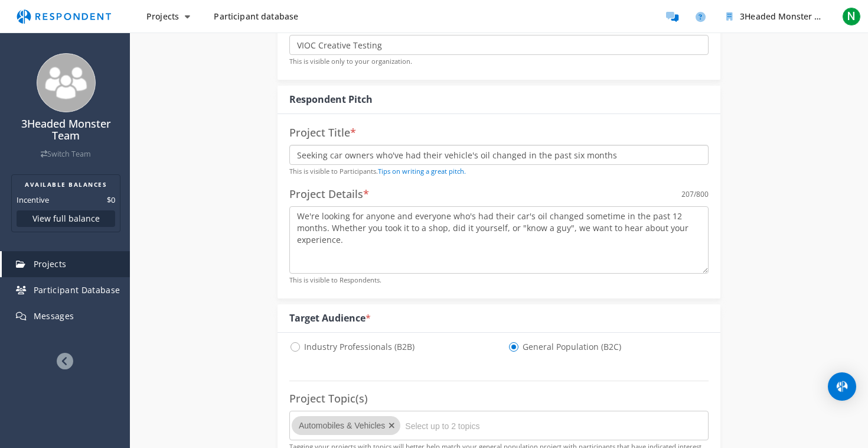
click at [331, 149] on input "Seeking car owners who've had their vehicle's oil changed in the past six months" at bounding box center [498, 155] width 419 height 20
click at [356, 235] on textarea "We're looking for anyone and everyone who's had their car's oil changed sometim…" at bounding box center [498, 239] width 419 height 67
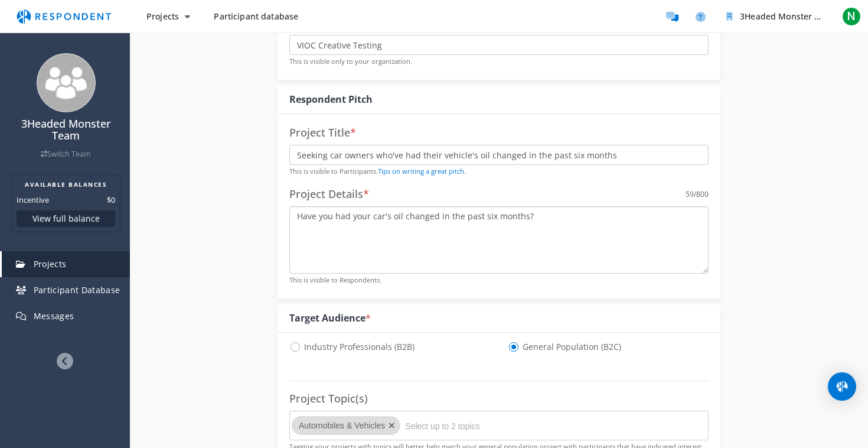
click at [590, 238] on textarea "Have you had your car's oil changed in the past six months?" at bounding box center [498, 239] width 419 height 67
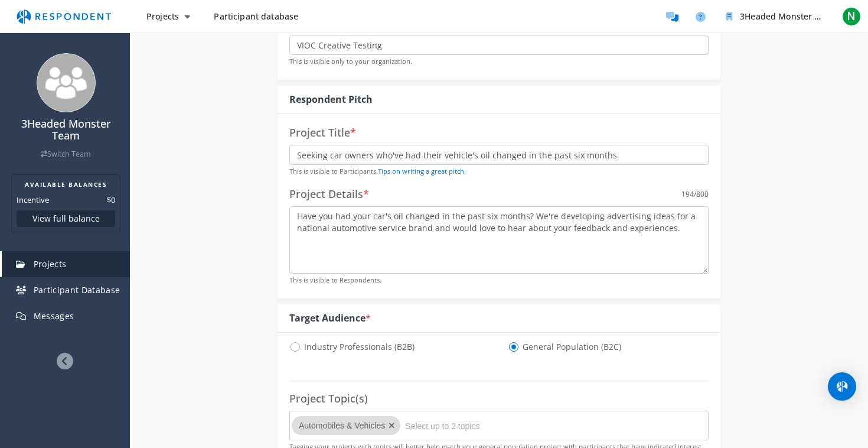
click at [575, 224] on textarea "Have you had your car's oil changed in the past six months? We're developing ad…" at bounding box center [498, 239] width 419 height 67
type textarea "Have you had your car's oil changed in the past six months? We're developing ad…"
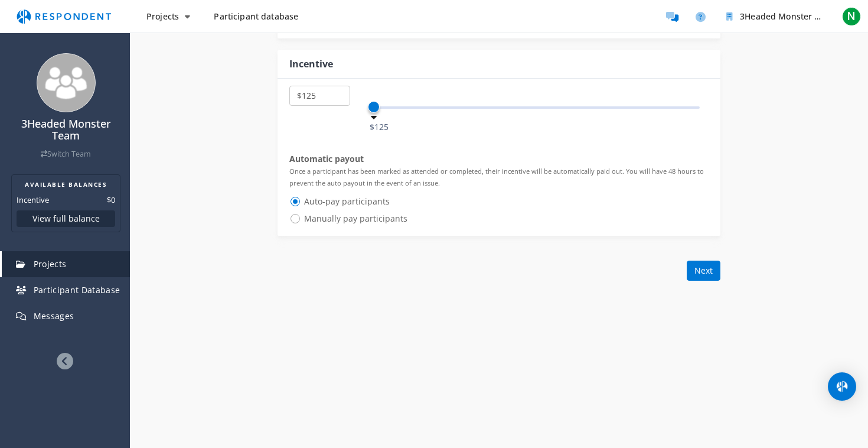
scroll to position [845, 0]
click at [706, 265] on button "Next" at bounding box center [704, 269] width 34 height 20
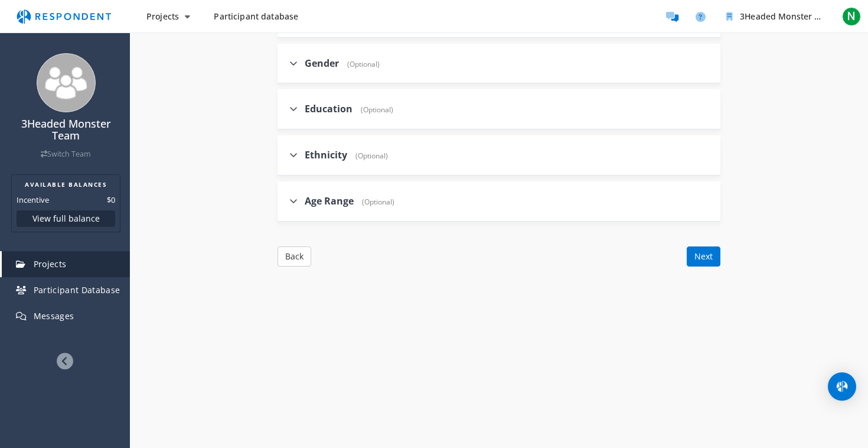
scroll to position [653, 0]
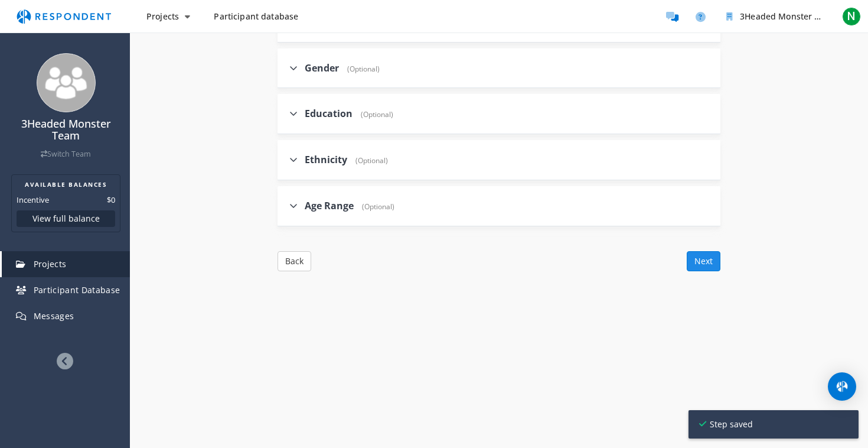
click at [691, 251] on button "Next" at bounding box center [704, 261] width 34 height 20
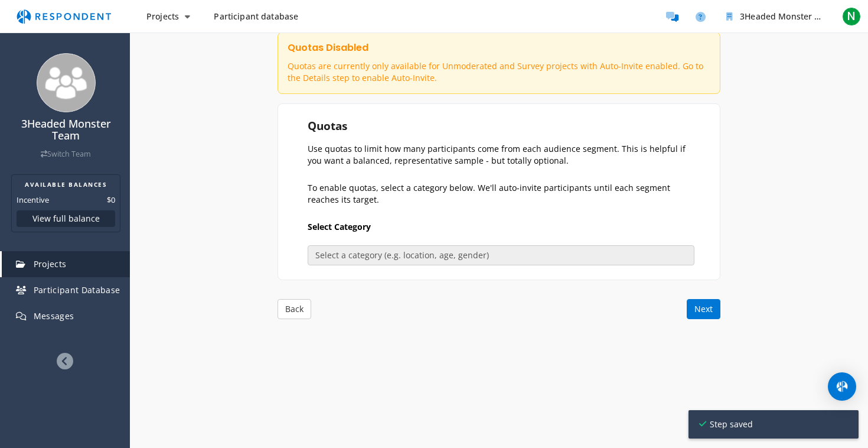
scroll to position [158, 0]
click at [704, 299] on button "Next" at bounding box center [704, 309] width 34 height 20
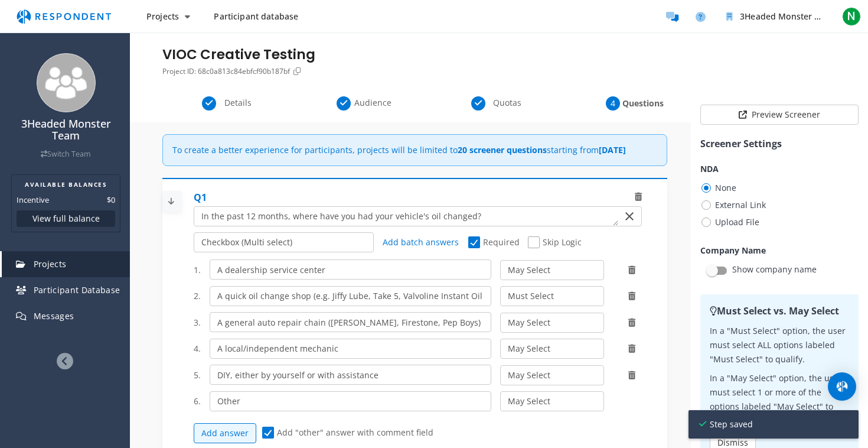
scroll to position [38, 0]
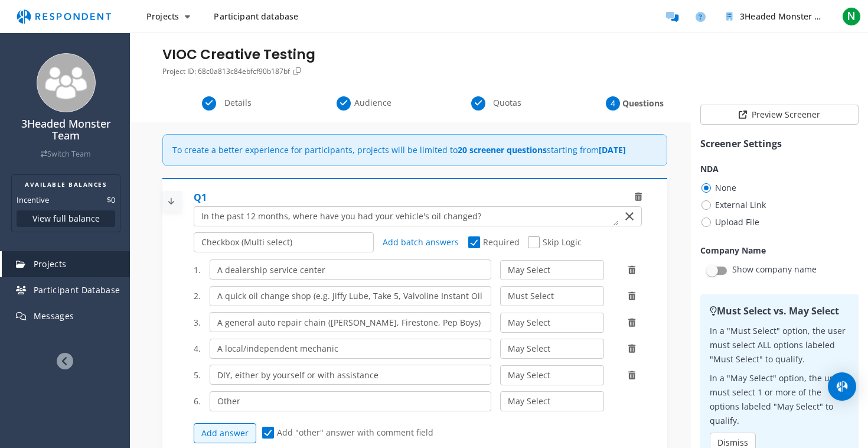
click at [372, 102] on span "Audience" at bounding box center [372, 103] width 39 height 12
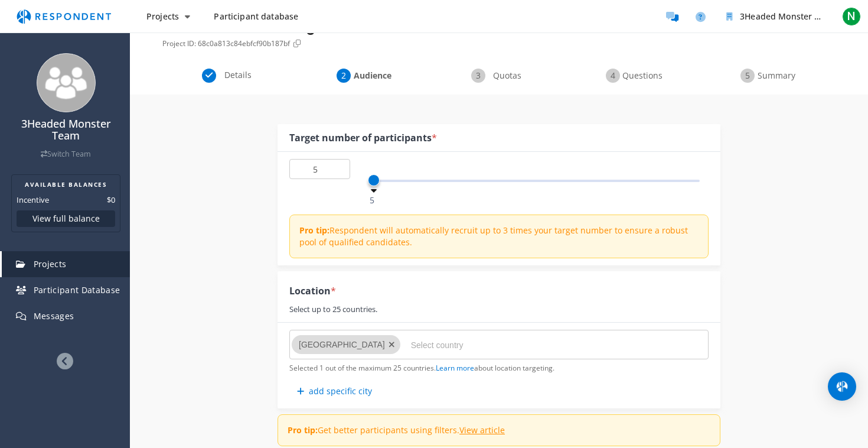
scroll to position [64, 0]
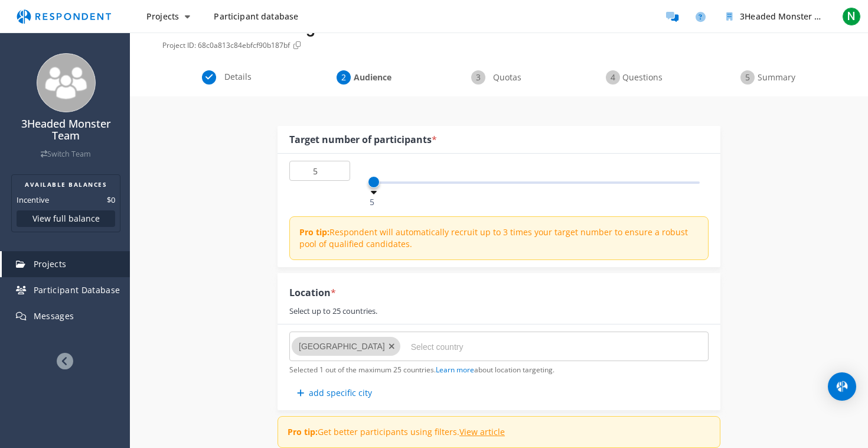
click at [500, 74] on span "Quotas" at bounding box center [507, 77] width 39 height 12
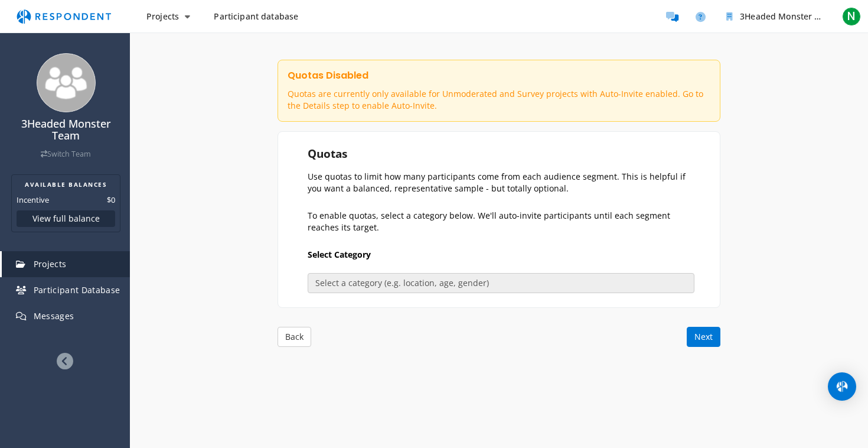
scroll to position [145, 0]
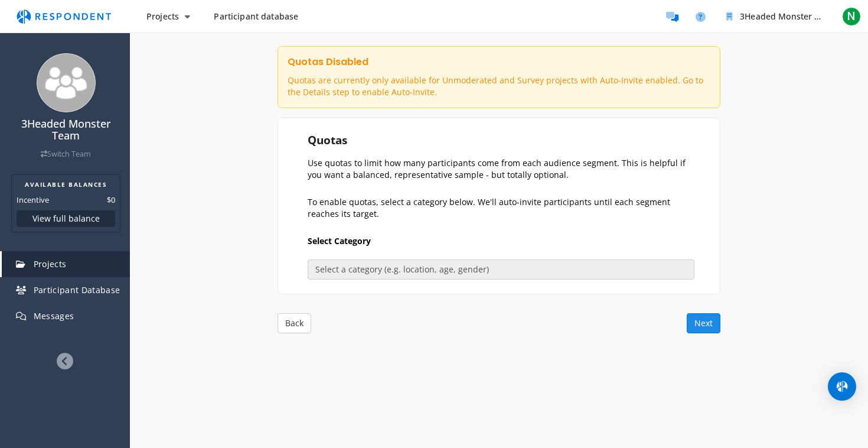
click at [709, 316] on button "Next" at bounding box center [704, 323] width 34 height 20
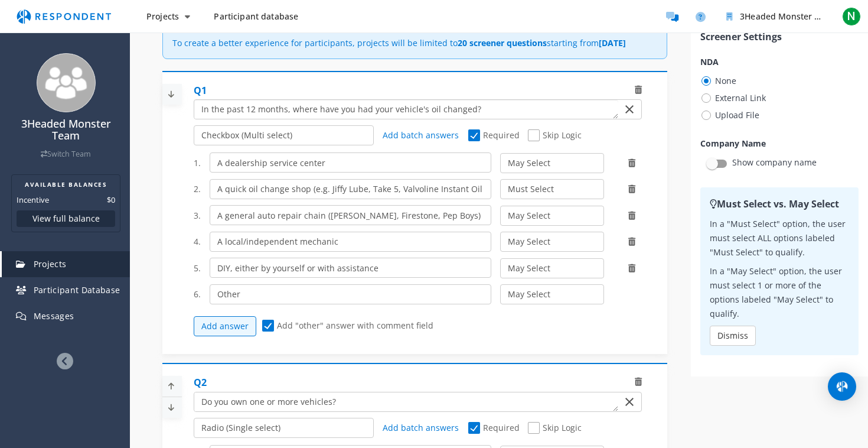
click at [248, 119] on textarea "Which of the following categories best describes your firm's total assets under…" at bounding box center [406, 109] width 424 height 19
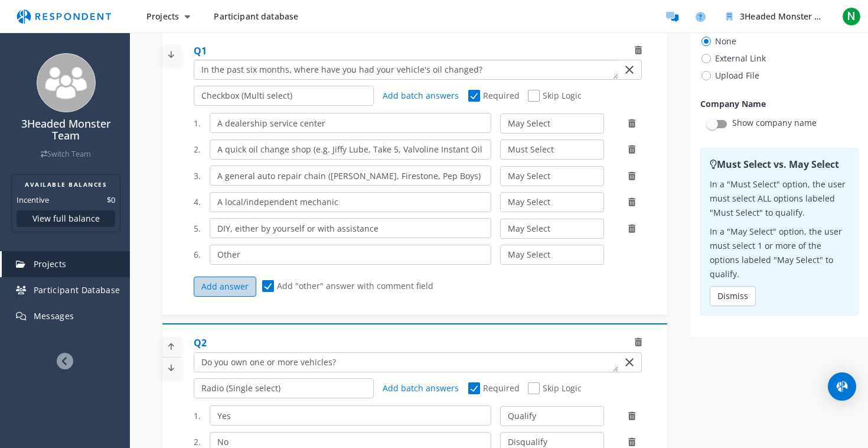
scroll to position [183, 0]
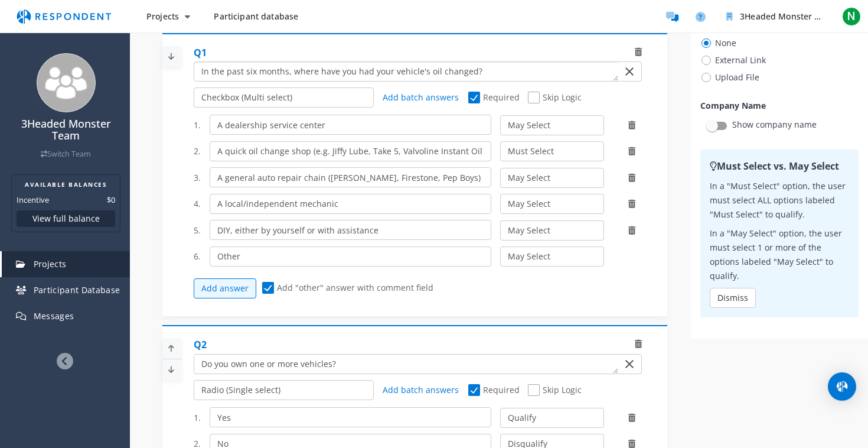
type textarea "In the past six months, where have you had your vehicle's oil changed?"
click at [175, 65] on icon at bounding box center [171, 56] width 18 height 19
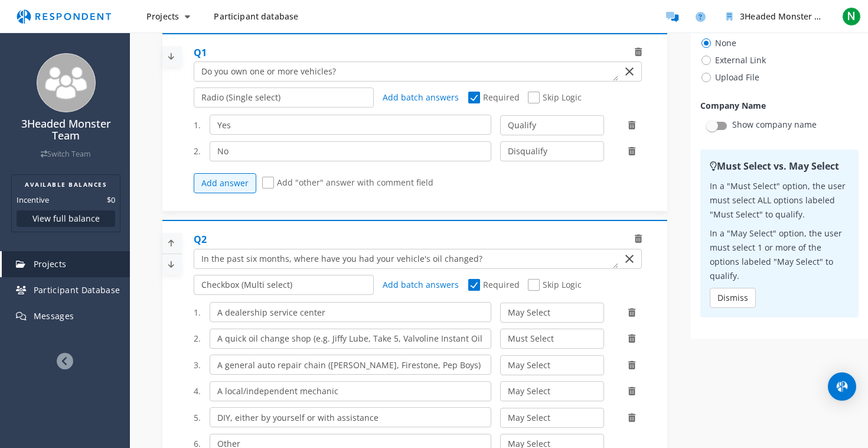
click at [178, 272] on icon at bounding box center [171, 264] width 18 height 19
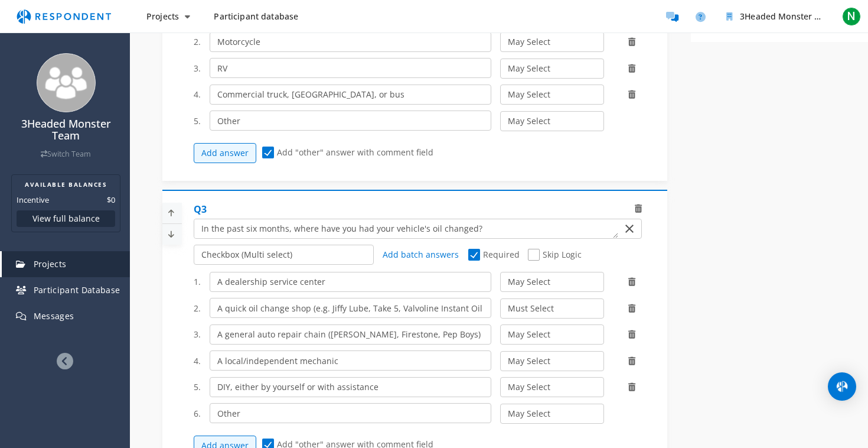
click at [174, 240] on icon at bounding box center [171, 233] width 18 height 19
select select "number:2"
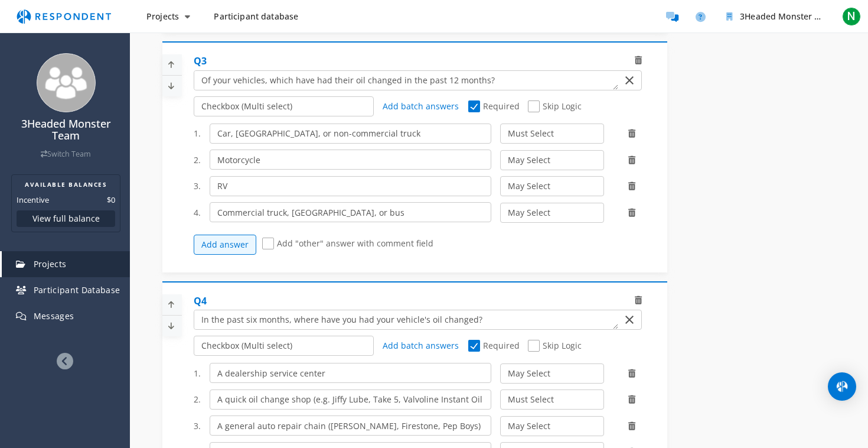
scroll to position [639, 0]
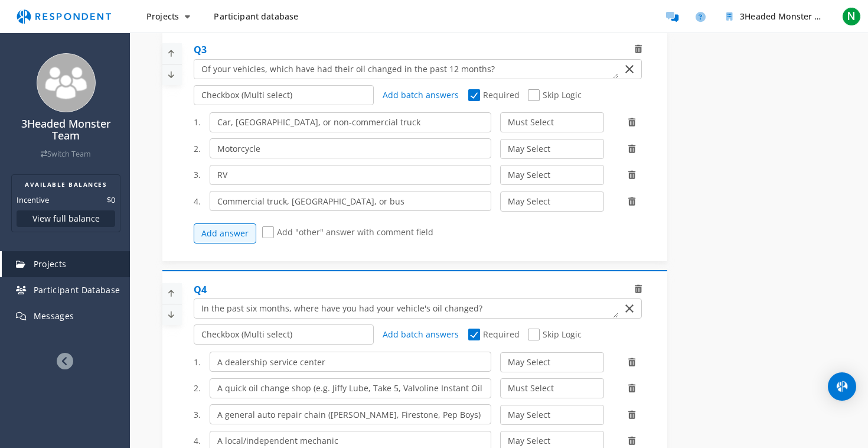
click at [172, 319] on icon at bounding box center [171, 314] width 18 height 19
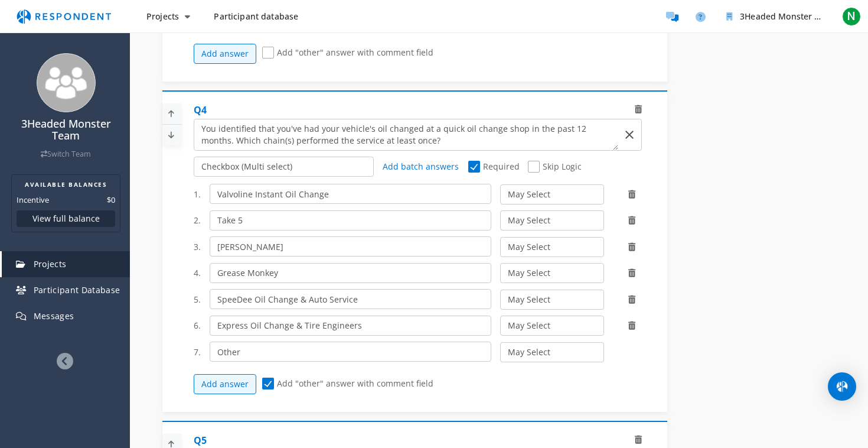
scroll to position [820, 0]
click at [171, 142] on icon at bounding box center [171, 132] width 18 height 19
select select "number:2"
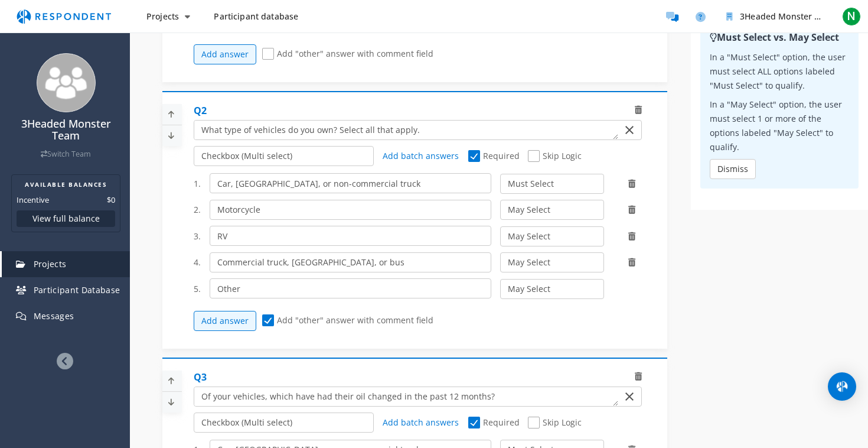
scroll to position [519, 0]
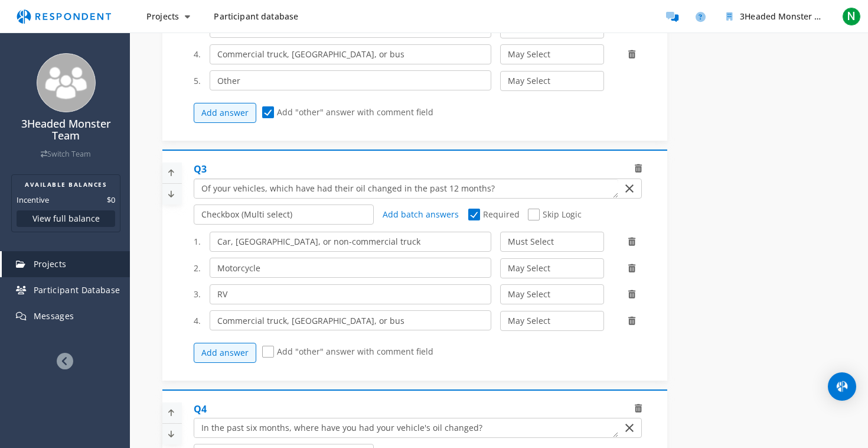
click at [441, 194] on textarea "Which of the following categories best describes your firm's total assets under…" at bounding box center [406, 188] width 424 height 19
type textarea "Of your vehicles, which have had their oil changed in the past six months?"
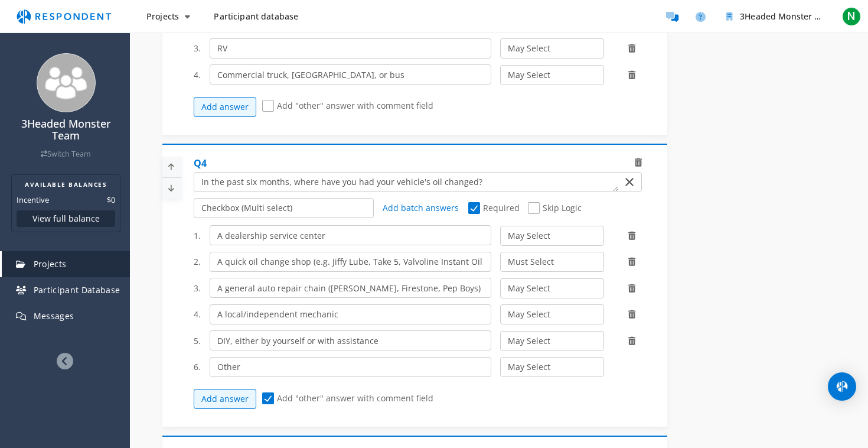
scroll to position [768, 0]
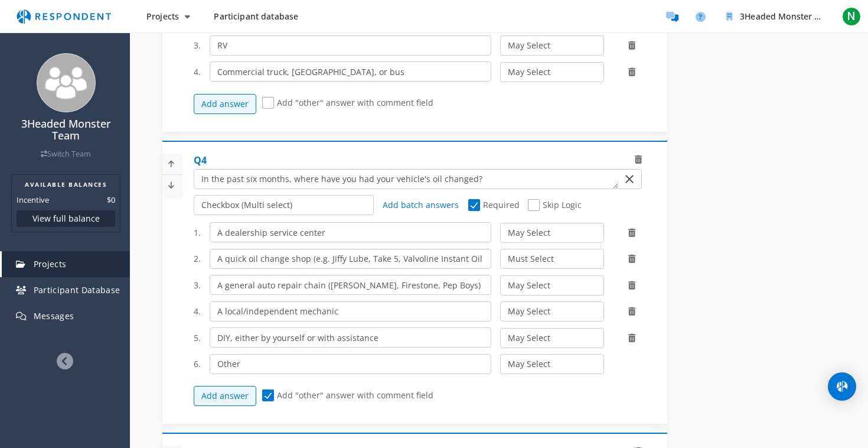
click at [324, 266] on input "A quick oil change shop (e.g. Jiffy Lube, Take 5, Valvoline Instant Oil Change)" at bounding box center [351, 259] width 282 height 20
type input "A quick oil change shop (e.g., [PERSON_NAME], Take 5, Valvoline Instant Oil Cha…"
click at [340, 290] on input "A general auto repair chain ([PERSON_NAME], Firestone, Pep Boys)" at bounding box center [351, 285] width 282 height 20
type input "A general auto repair chain (e.g., [PERSON_NAME], Firestone, Pep Boys)"
click at [167, 305] on div at bounding box center [414, 283] width 505 height 271
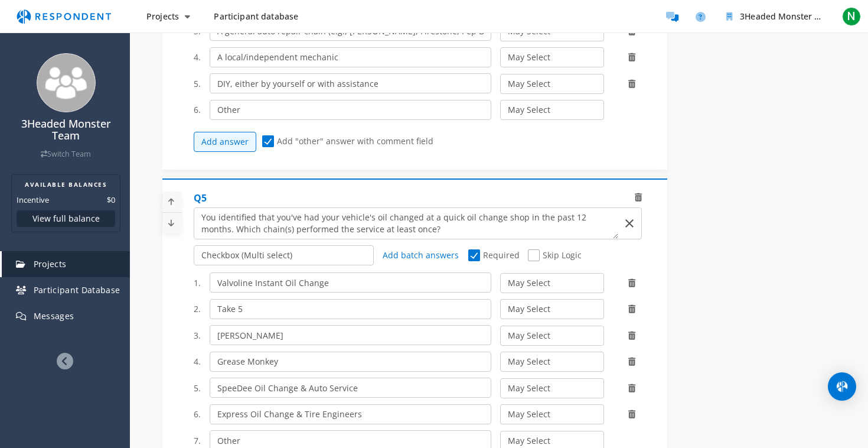
scroll to position [996, 0]
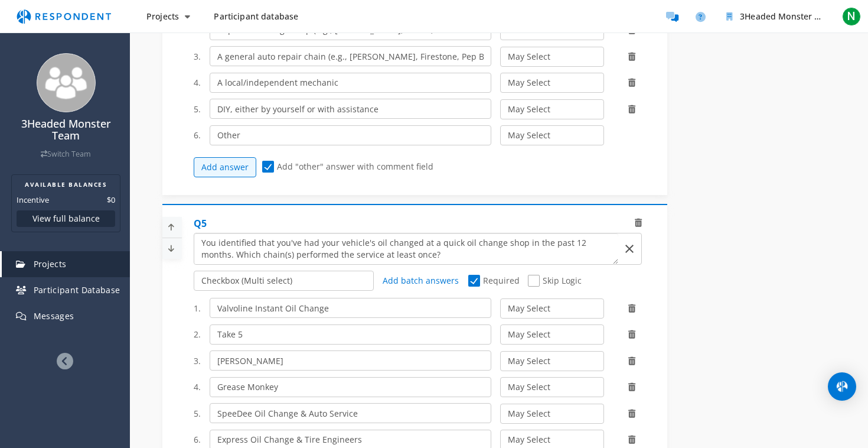
click at [571, 243] on textarea "Which of the following categories best describes your firm's total assets under…" at bounding box center [406, 248] width 424 height 31
click at [564, 244] on textarea "Which of the following categories best describes your firm's total assets under…" at bounding box center [406, 248] width 424 height 31
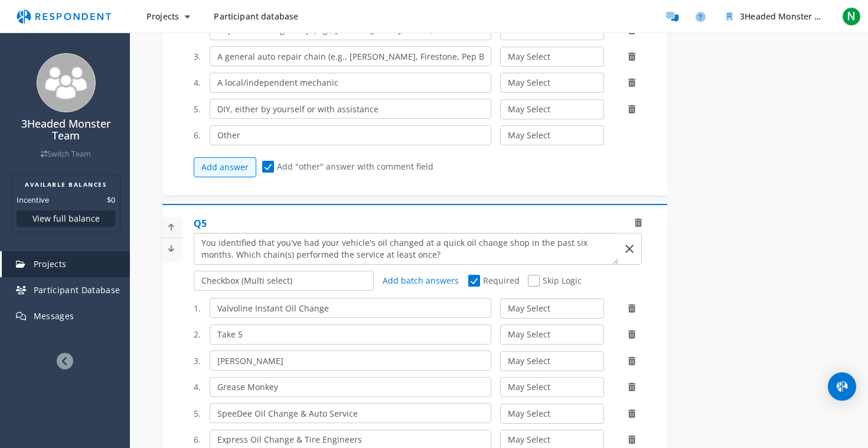
drag, startPoint x: 412, startPoint y: 259, endPoint x: 344, endPoint y: 254, distance: 67.5
click at [344, 254] on textarea "Which of the following categories best describes your firm's total assets under…" at bounding box center [406, 248] width 424 height 31
type textarea "You identified that you've had your vehicle's oil changed at a quick oil change…"
click at [155, 273] on div "Internal Project Name * VIOC Creative Testing This is visible only to your orga…" at bounding box center [415, 86] width 523 height 1844
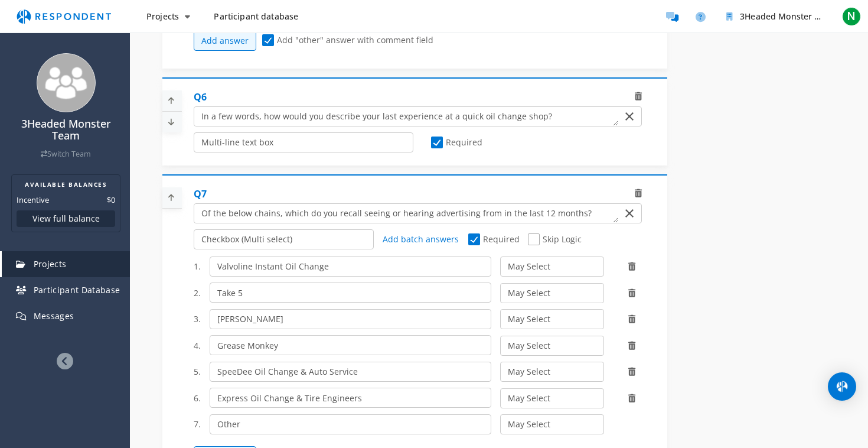
scroll to position [1500, 0]
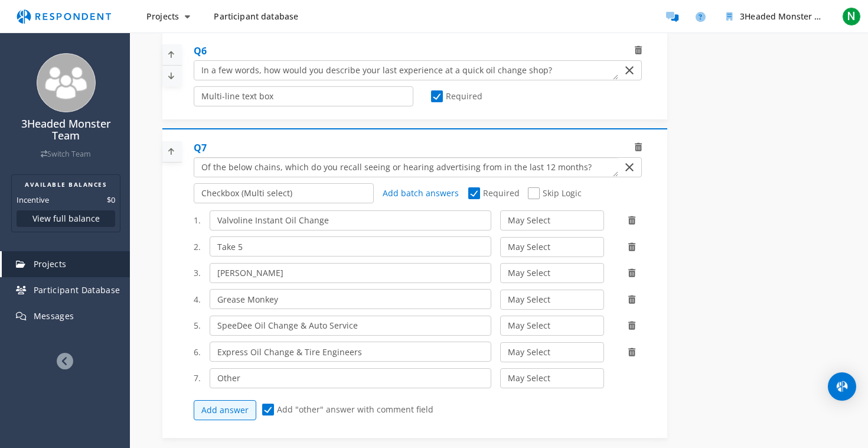
click at [539, 165] on textarea "Which of the following categories best describes your firm's total assets under…" at bounding box center [406, 167] width 424 height 19
type textarea "Of the below chains, which do you recall seeing or hearing advertising from in …"
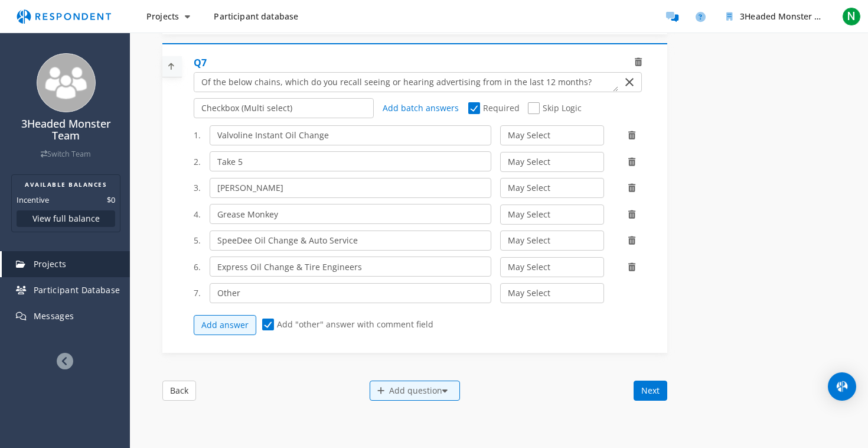
scroll to position [1615, 0]
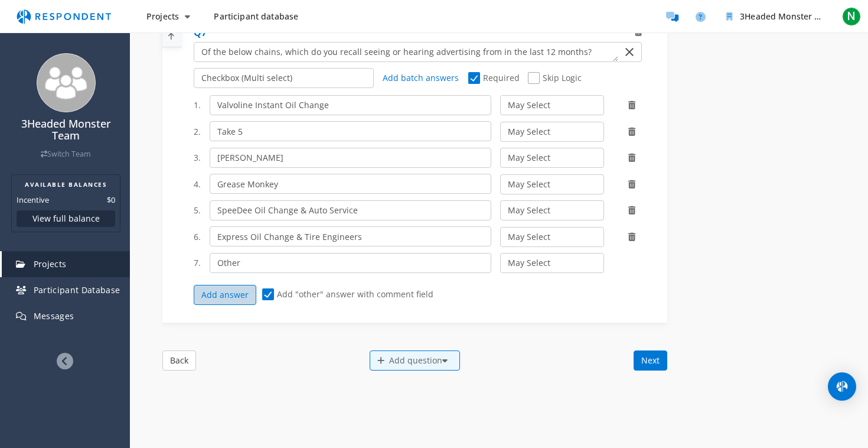
click at [229, 285] on button "Add answer" at bounding box center [225, 295] width 63 height 20
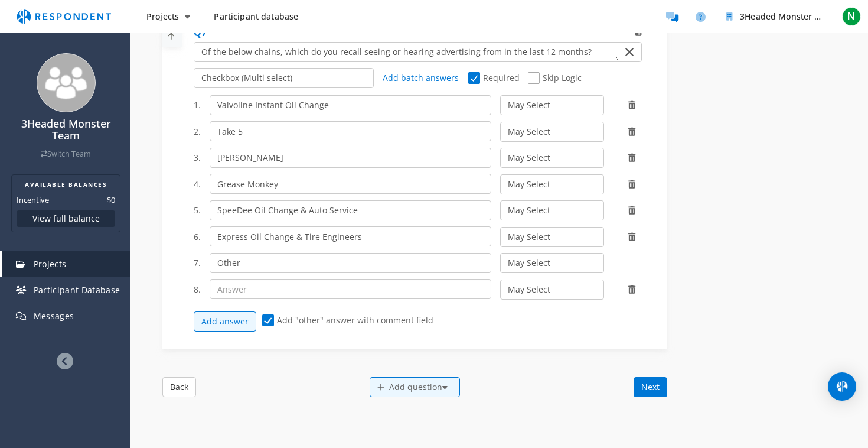
click at [259, 289] on input "text" at bounding box center [351, 289] width 282 height 20
type input "N"
click at [268, 317] on span "Add "other" answer with comment field" at bounding box center [347, 321] width 171 height 14
click at [268, 317] on input "Add "other" answer with comment field" at bounding box center [266, 321] width 8 height 8
checkbox input "false"
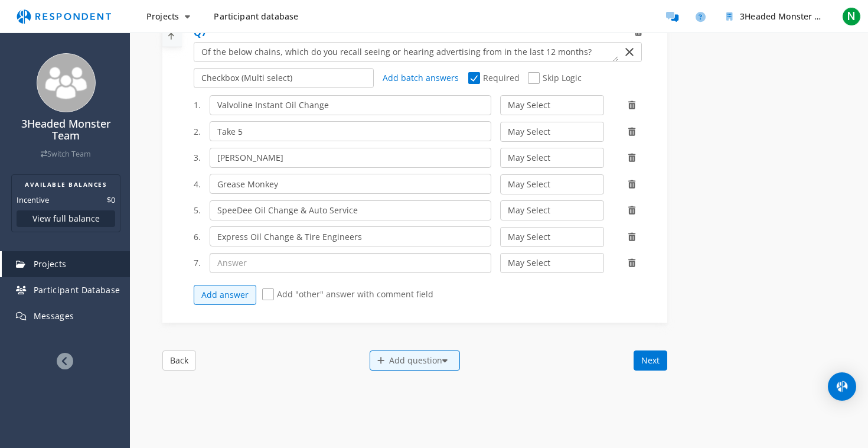
click at [382, 265] on input "text" at bounding box center [351, 263] width 282 height 20
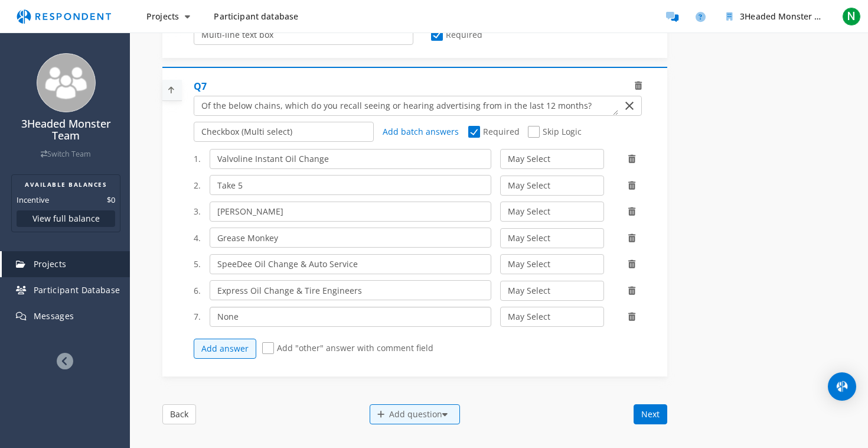
scroll to position [1561, 0]
type input "None"
click at [272, 320] on input "None" at bounding box center [351, 317] width 282 height 20
click at [450, 132] on span "Add batch answers" at bounding box center [421, 131] width 76 height 11
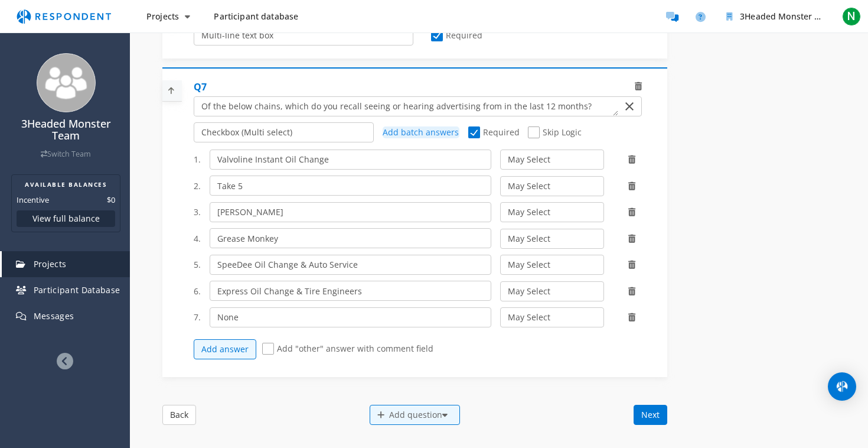
type textarea "Valvoline Instant Oil Change Take 5 Jiffy Lube Grease Monkey SpeeDee Oil Change…"
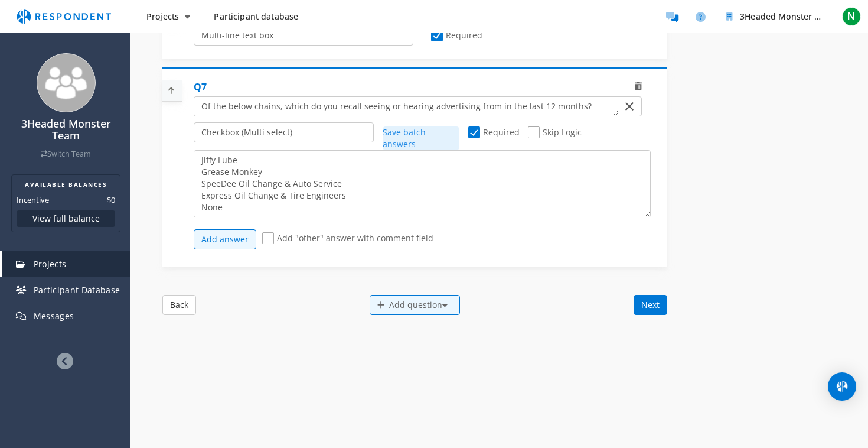
scroll to position [24, 0]
click at [426, 132] on span "Save batch answers" at bounding box center [404, 137] width 43 height 23
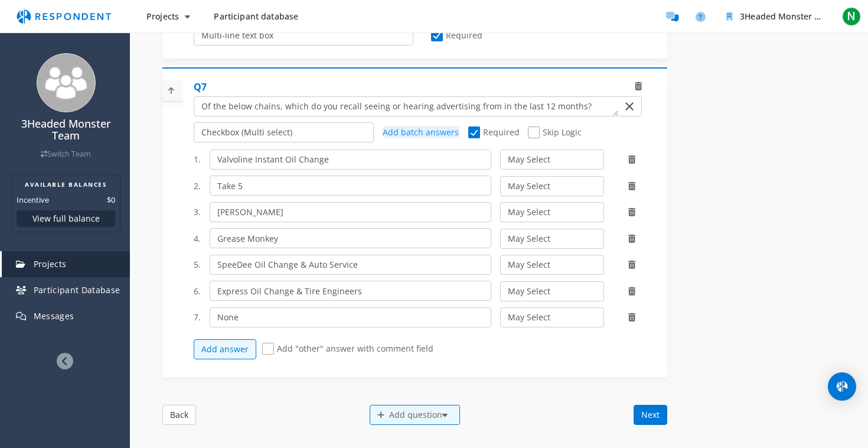
click at [393, 136] on span "Add batch answers" at bounding box center [421, 131] width 76 height 11
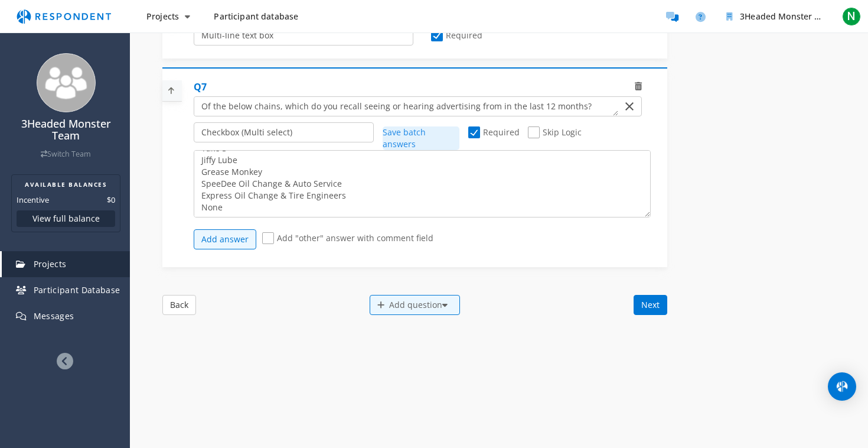
click at [397, 133] on span "Save batch answers" at bounding box center [404, 137] width 43 height 23
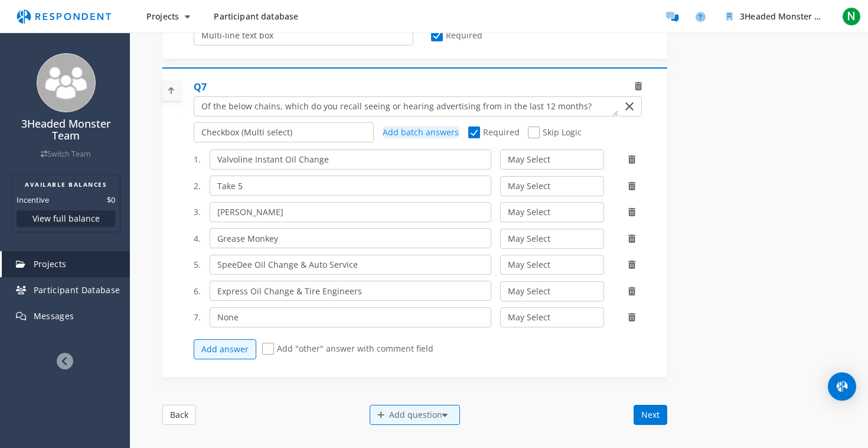
scroll to position [1519, 0]
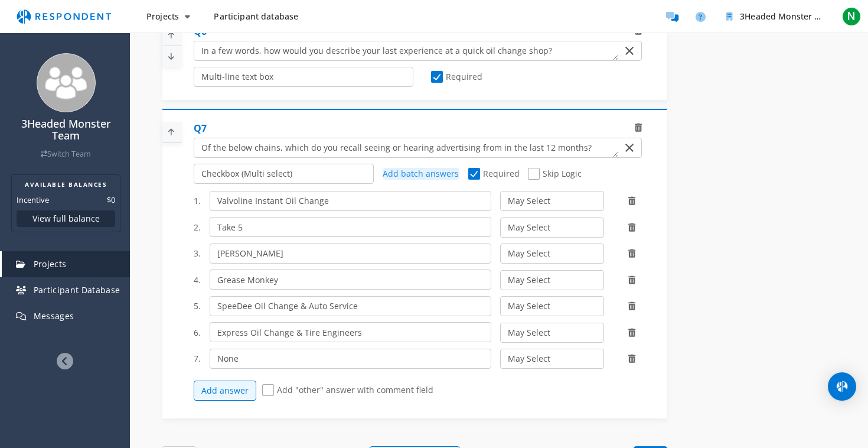
click at [533, 172] on span "Skip Logic" at bounding box center [555, 175] width 54 height 14
click at [533, 172] on input "Skip Logic" at bounding box center [532, 174] width 8 height 8
checkbox input "true"
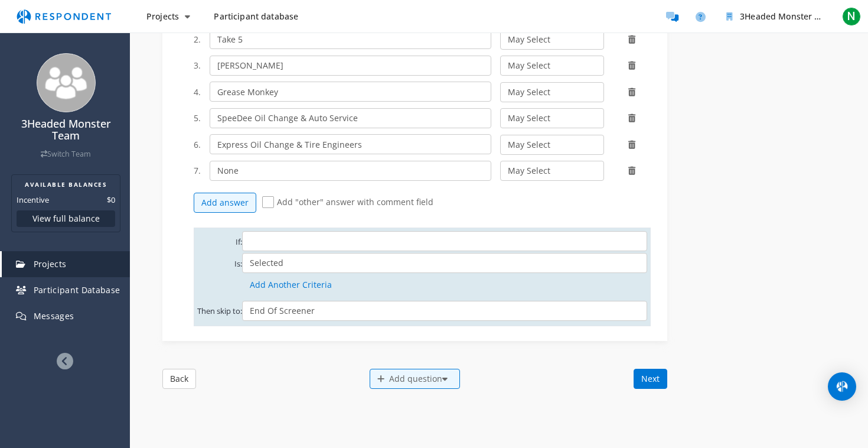
scroll to position [1714, 0]
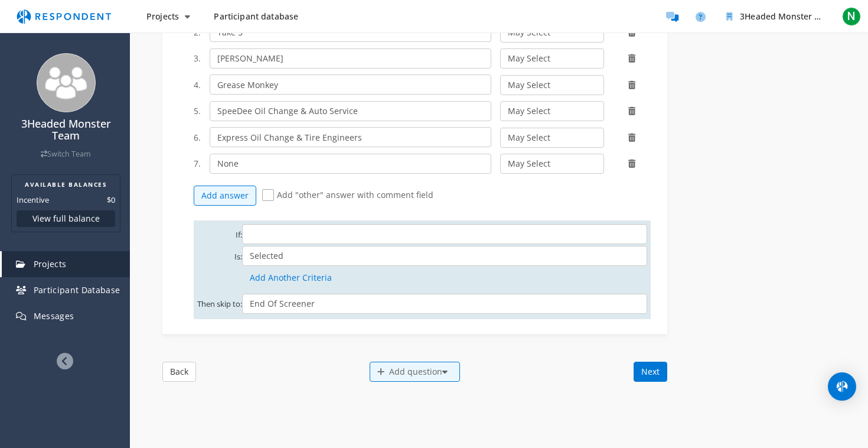
select select "string:07e830b6-03c9-4428-88c4-cc306cdfe8a9"
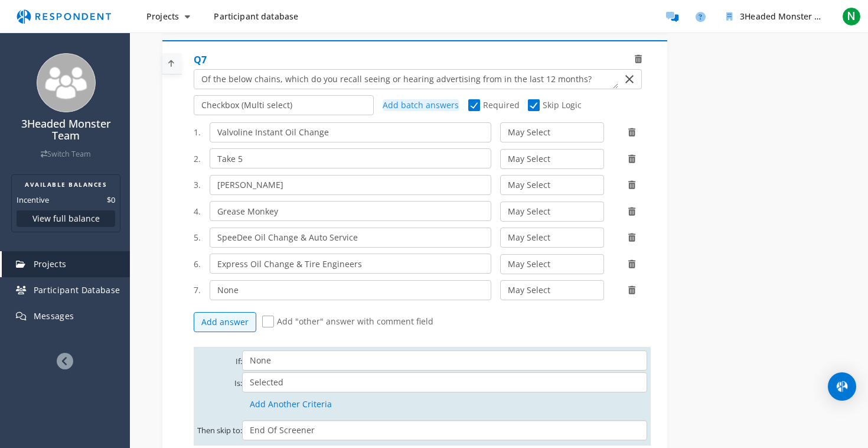
scroll to position [1587, 0]
click at [533, 106] on span "Skip Logic" at bounding box center [555, 107] width 54 height 14
click at [533, 106] on input "Skip Logic" at bounding box center [532, 106] width 8 height 8
checkbox input "false"
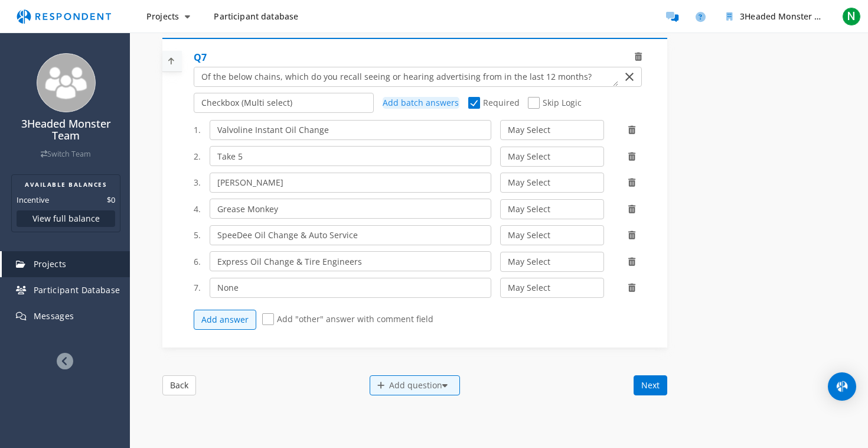
scroll to position [1597, 0]
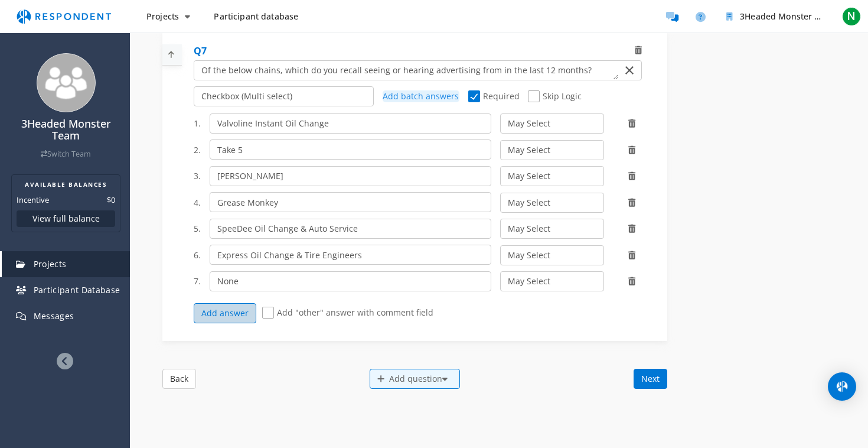
click at [242, 313] on button "Add answer" at bounding box center [225, 313] width 63 height 20
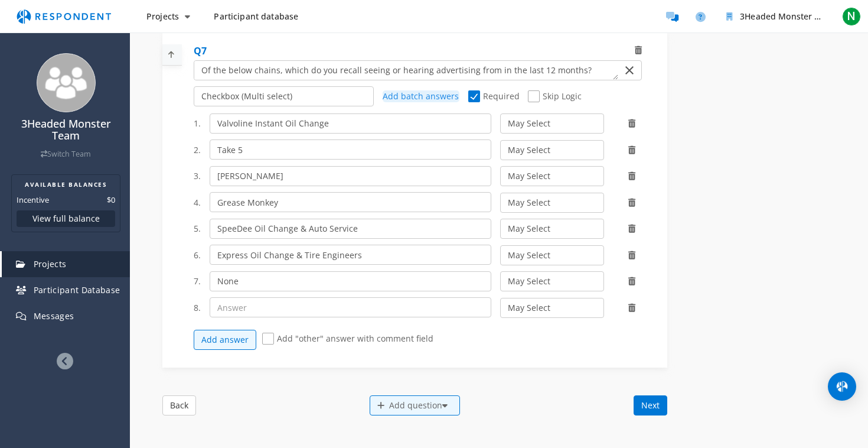
click at [631, 307] on icon at bounding box center [631, 308] width 7 height 8
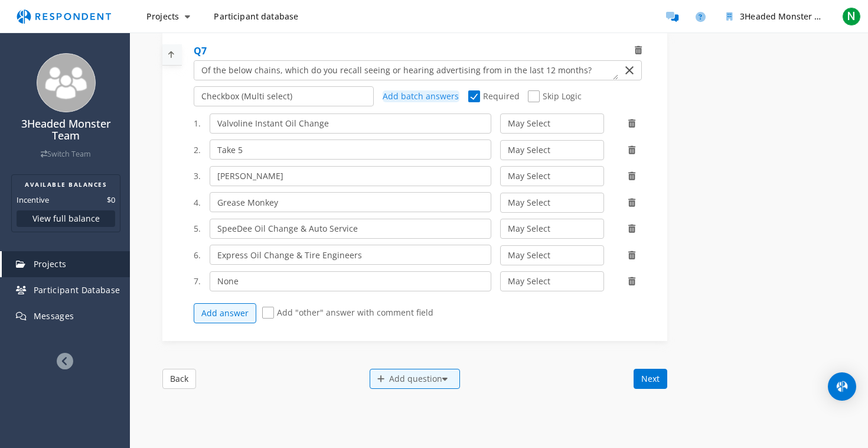
click at [269, 308] on span "Add "other" answer with comment field" at bounding box center [347, 314] width 171 height 14
click at [269, 309] on input "Add "other" answer with comment field" at bounding box center [266, 313] width 8 height 8
checkbox input "true"
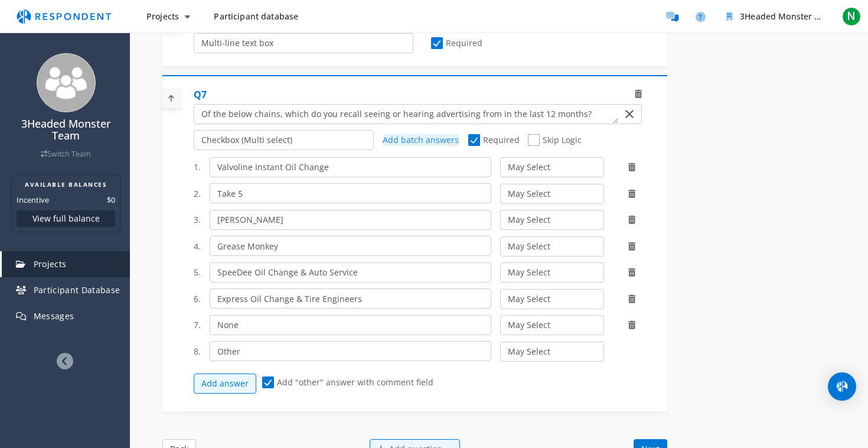
scroll to position [1553, 0]
click at [257, 325] on input "None" at bounding box center [351, 325] width 282 height 20
click at [184, 311] on div at bounding box center [414, 243] width 505 height 323
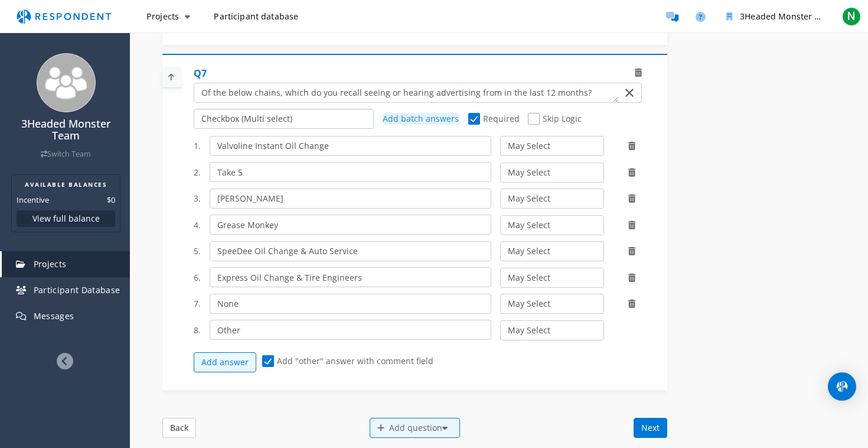
scroll to position [1574, 0]
click at [251, 304] on input "None" at bounding box center [351, 304] width 282 height 20
type input "None of the above"
click at [269, 357] on span "Add "other" answer with comment field" at bounding box center [347, 363] width 171 height 14
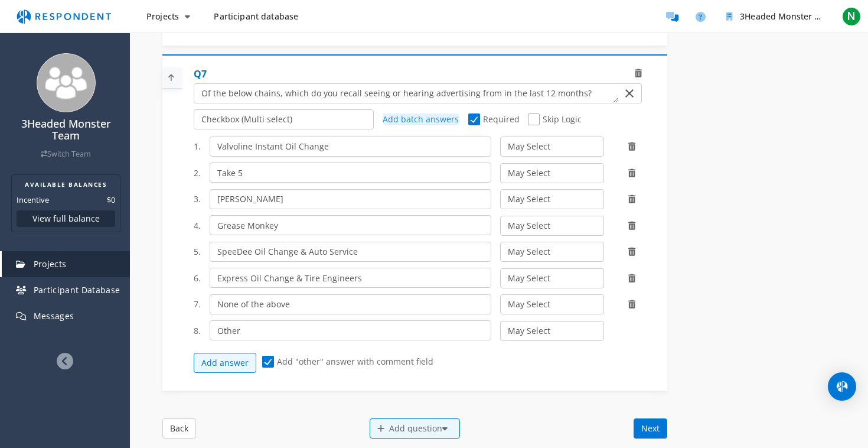
click at [269, 358] on input "Add "other" answer with comment field" at bounding box center [266, 362] width 8 height 8
checkbox input "false"
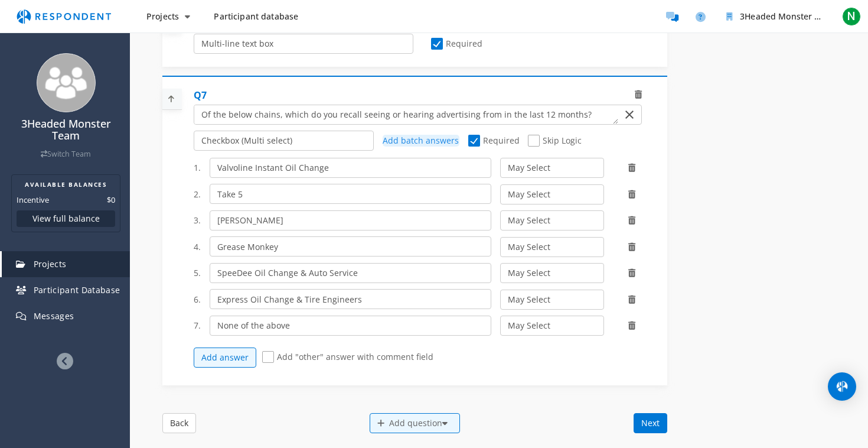
scroll to position [1607, 0]
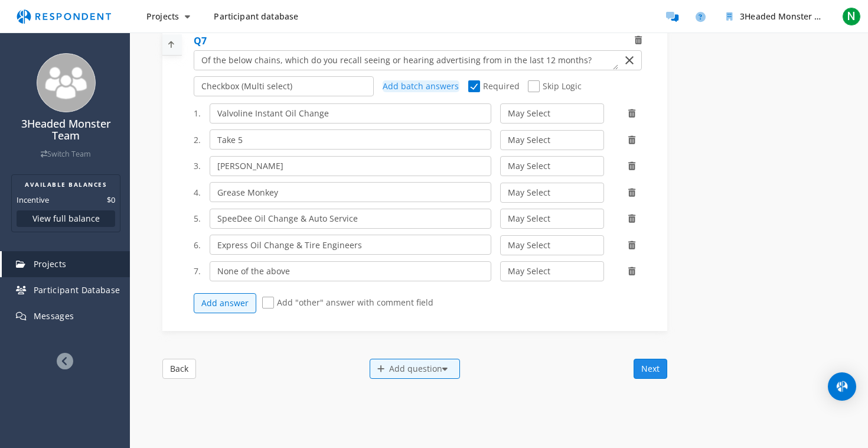
click at [654, 364] on button "Next" at bounding box center [651, 369] width 34 height 20
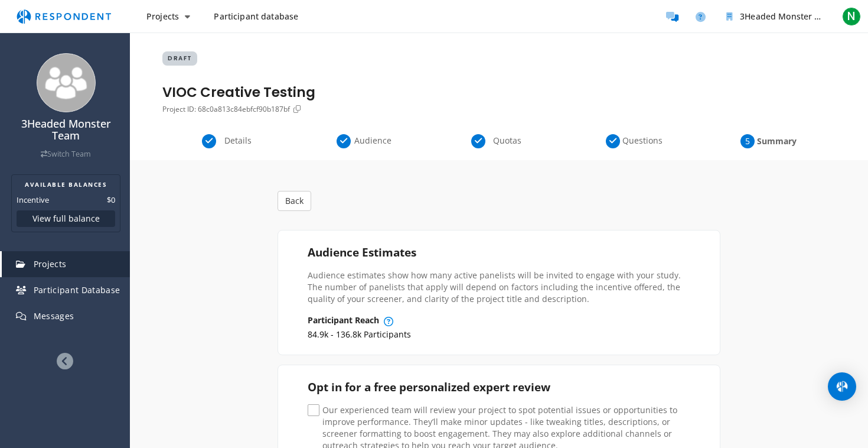
scroll to position [54, 0]
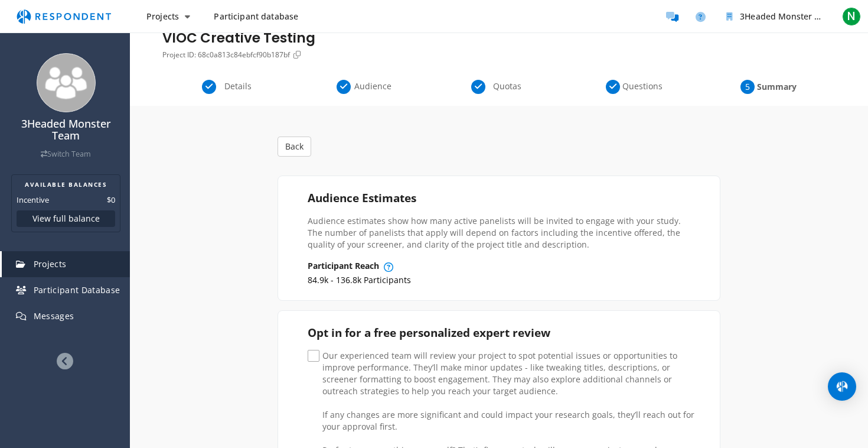
click at [225, 84] on span "Details" at bounding box center [238, 86] width 39 height 12
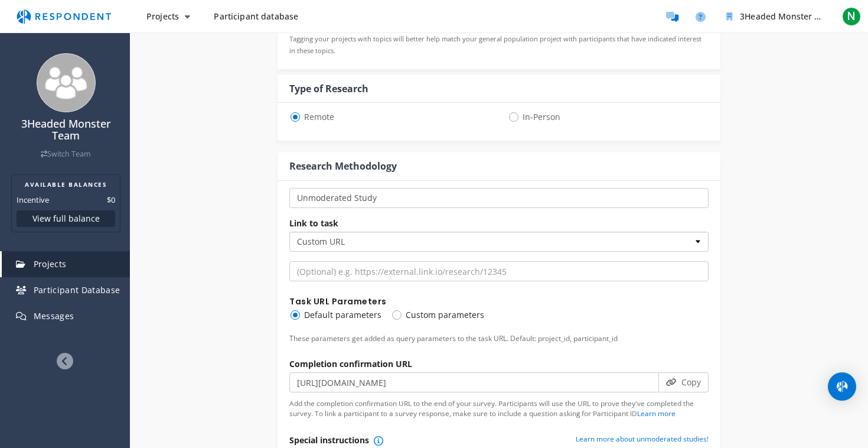
scroll to position [566, 0]
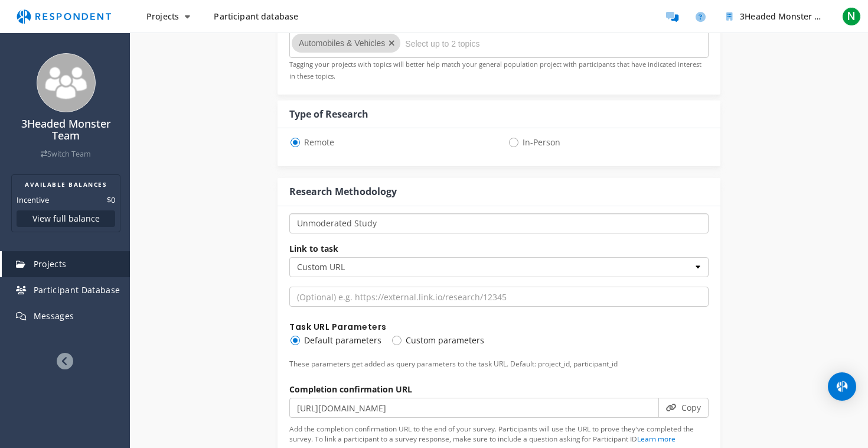
select select "number:2"
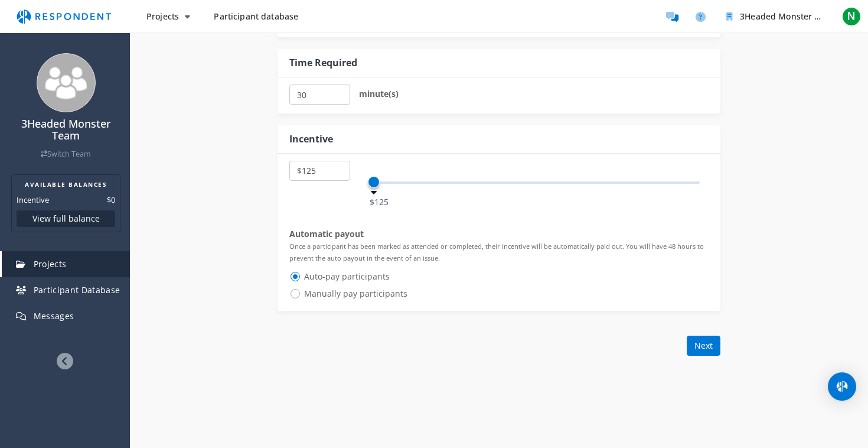
scroll to position [770, 0]
click at [706, 340] on button "Next" at bounding box center [704, 344] width 34 height 20
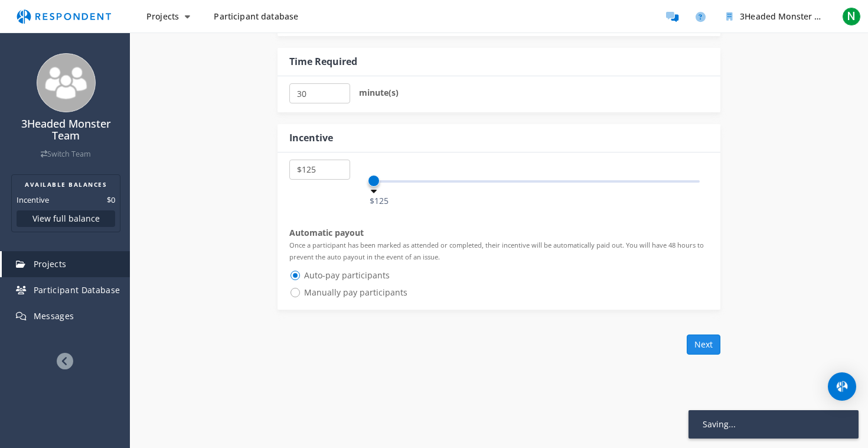
scroll to position [653, 0]
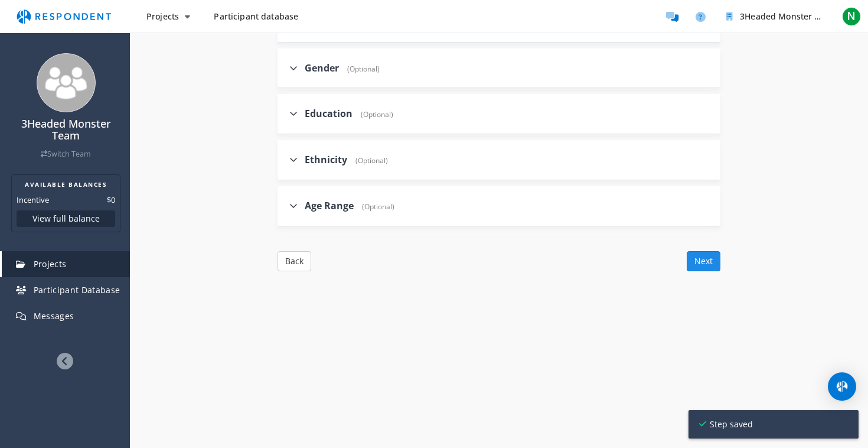
click at [708, 259] on button "Next" at bounding box center [704, 261] width 34 height 20
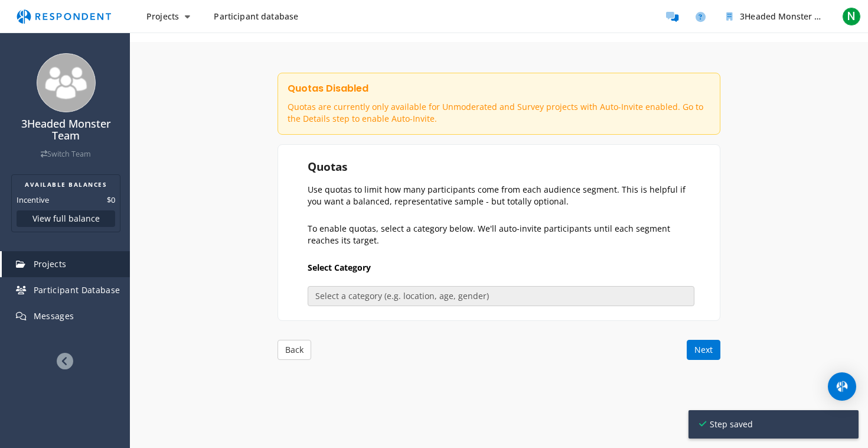
scroll to position [105, 0]
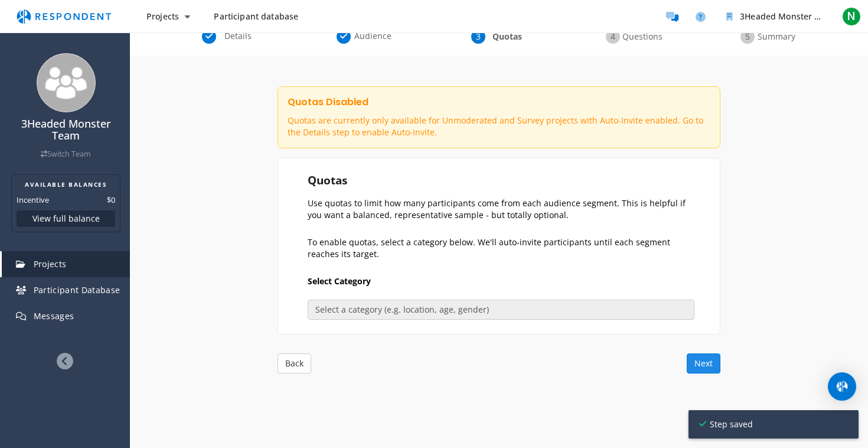
click at [715, 364] on button "Next" at bounding box center [704, 363] width 34 height 20
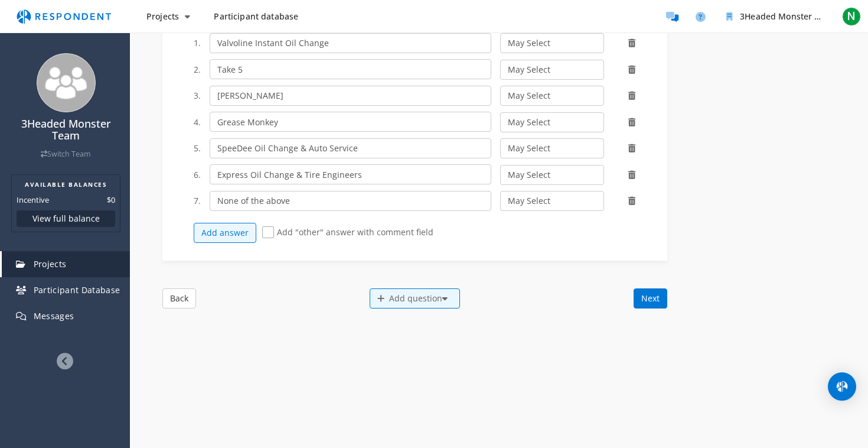
scroll to position [1678, 0]
click at [650, 297] on button "Next" at bounding box center [651, 297] width 34 height 20
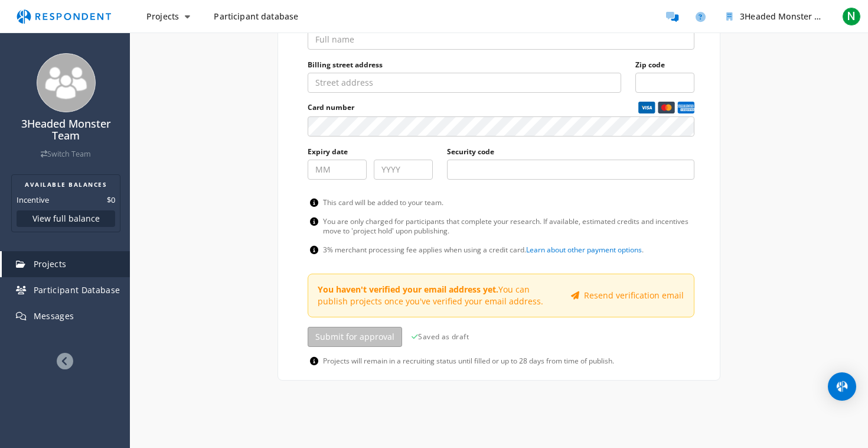
scroll to position [717, 0]
click at [613, 295] on button "Resend verification email" at bounding box center [628, 295] width 128 height 20
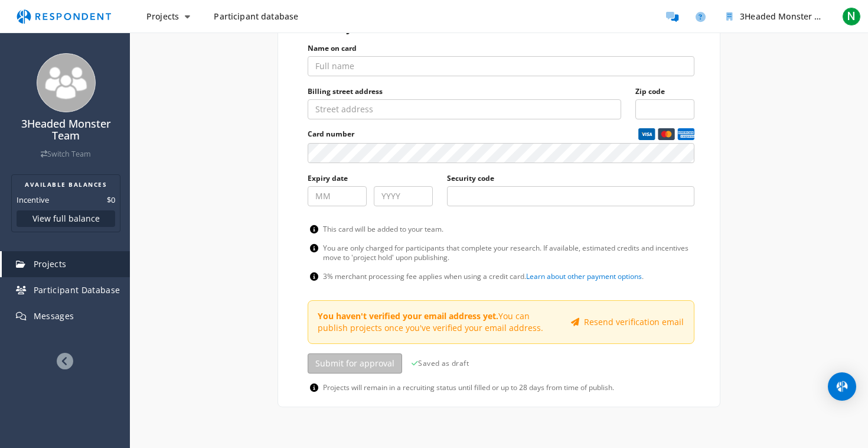
scroll to position [689, 0]
